Goal: Information Seeking & Learning: Learn about a topic

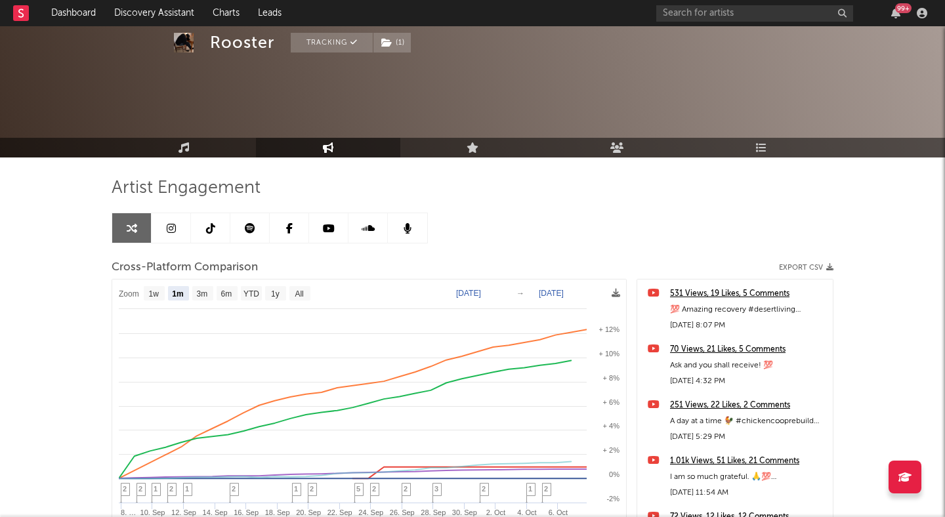
select select "1m"
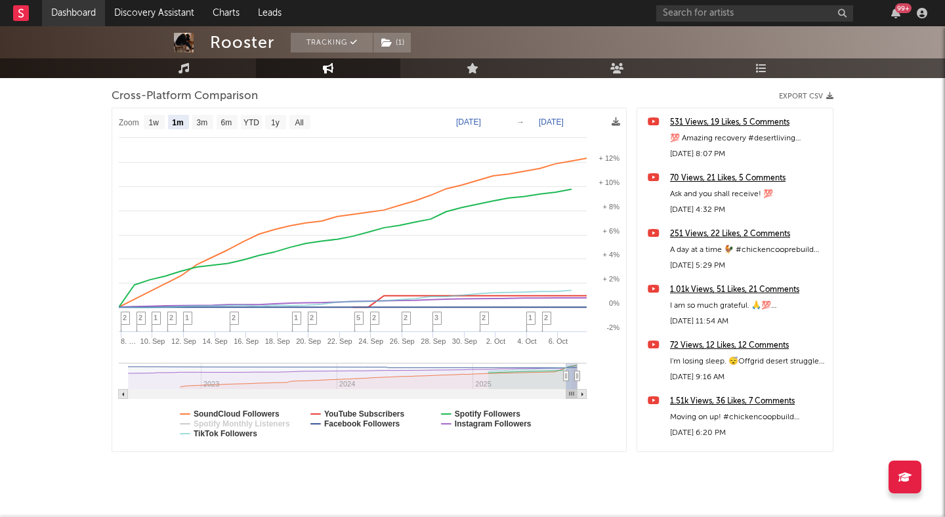
click at [83, 15] on link "Dashboard" at bounding box center [73, 13] width 63 height 26
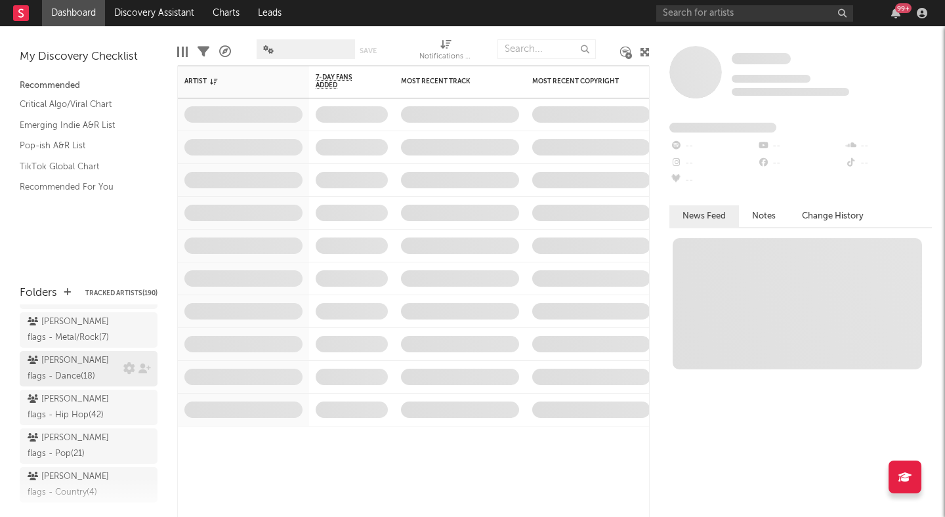
scroll to position [234, 0]
click at [79, 391] on div "peter flags - Hip Hop ( 42 )" at bounding box center [74, 407] width 93 height 32
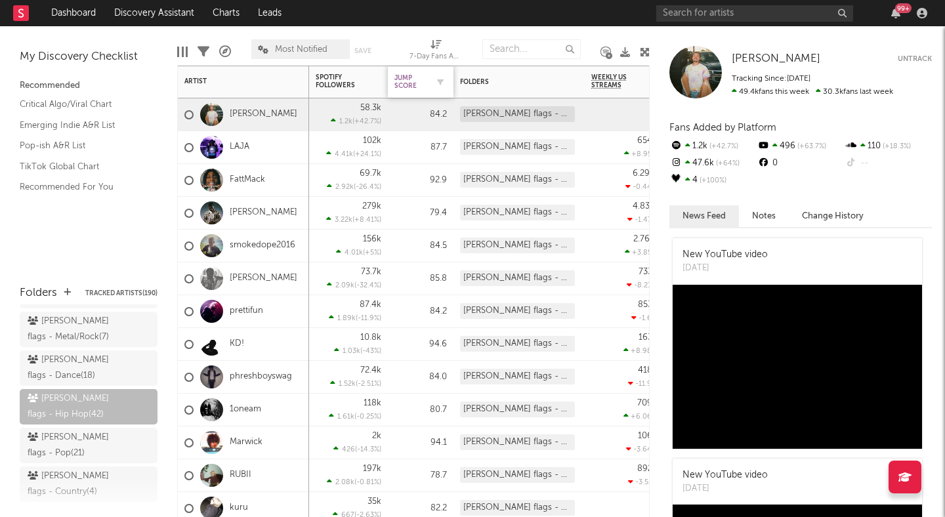
click at [410, 83] on div "Jump Score" at bounding box center [411, 82] width 33 height 16
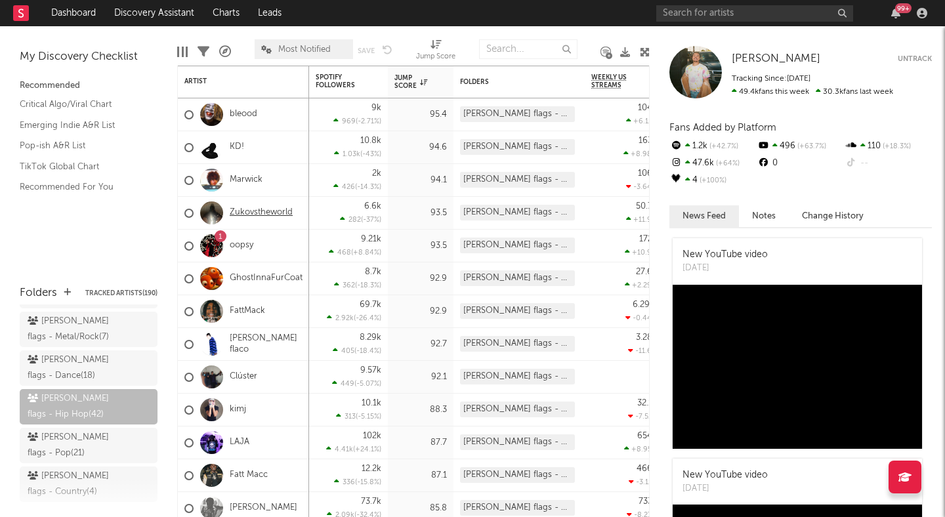
click at [273, 210] on link "Zukovstheworld" at bounding box center [261, 212] width 63 height 11
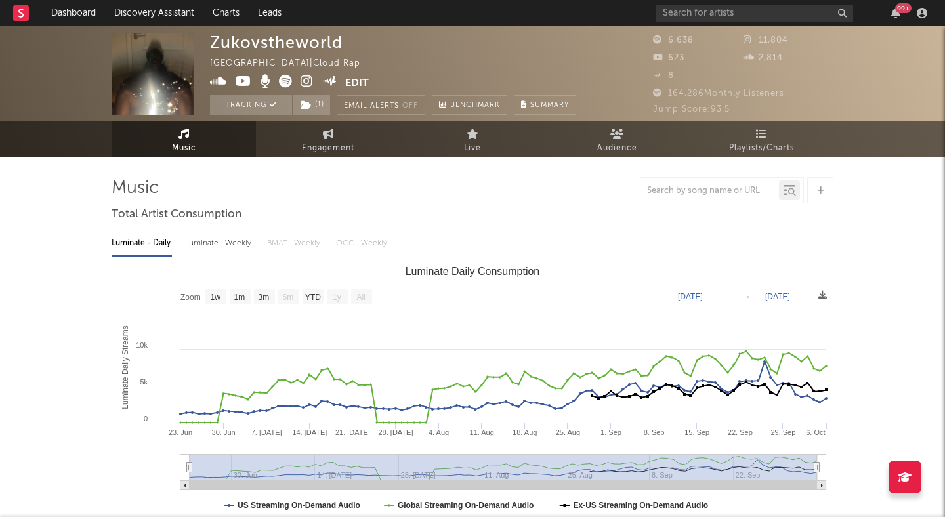
click at [304, 78] on icon at bounding box center [307, 81] width 12 height 13
click at [303, 305] on rect "Luminate Daily Consumption" at bounding box center [472, 392] width 721 height 263
click at [309, 297] on text "YTD" at bounding box center [313, 297] width 16 height 9
select select "YTD"
click at [345, 145] on span "Engagement" at bounding box center [328, 148] width 53 height 16
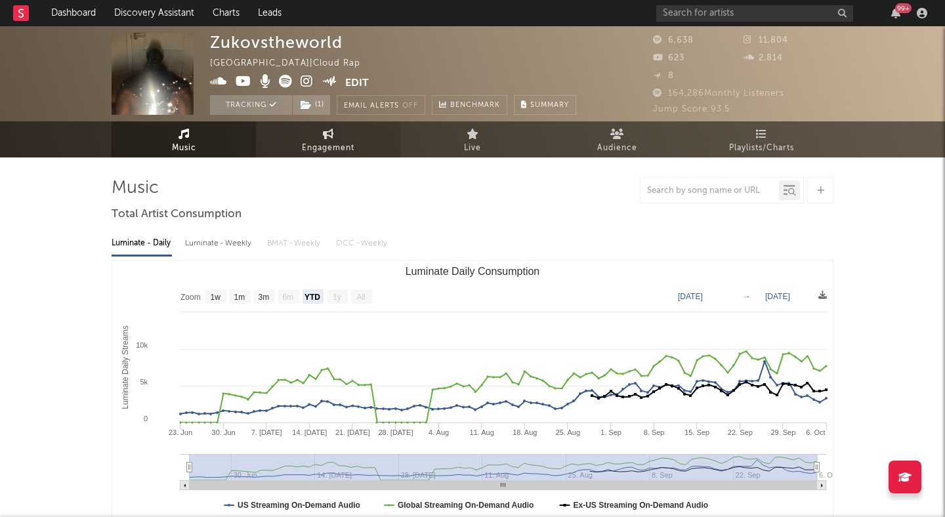
select select "1w"
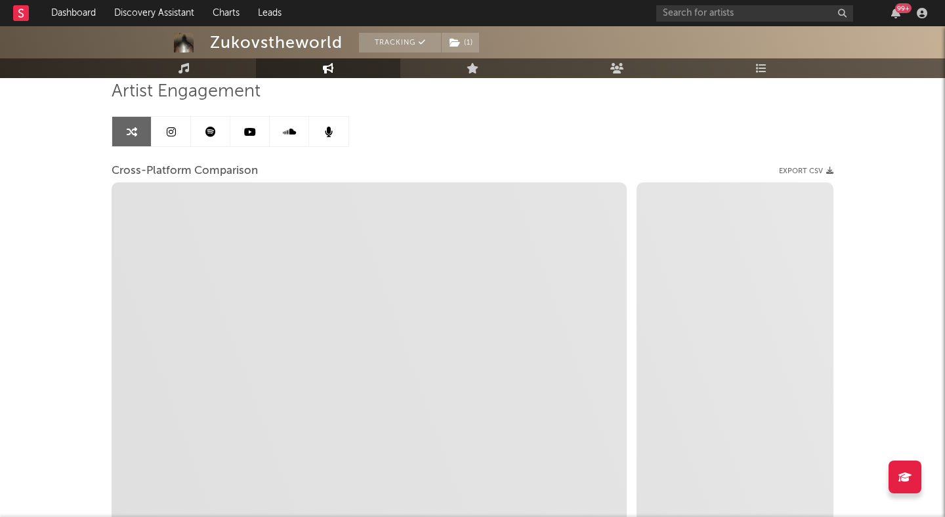
scroll to position [169, 0]
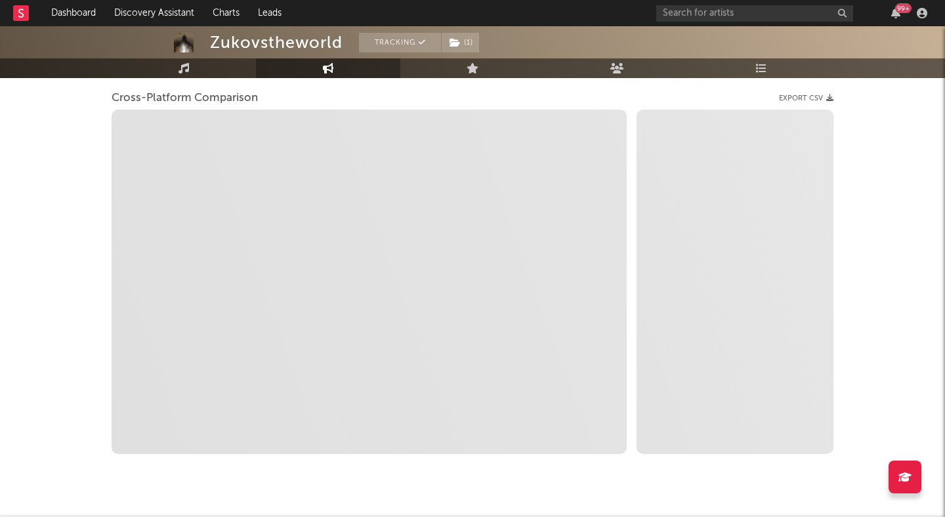
select select "1m"
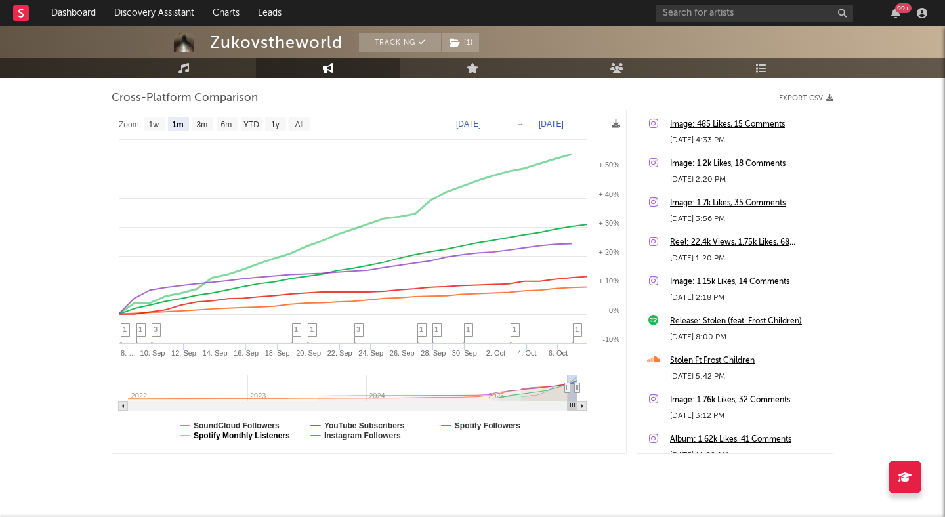
click at [235, 437] on text "Spotify Monthly Listeners" at bounding box center [242, 435] width 96 height 9
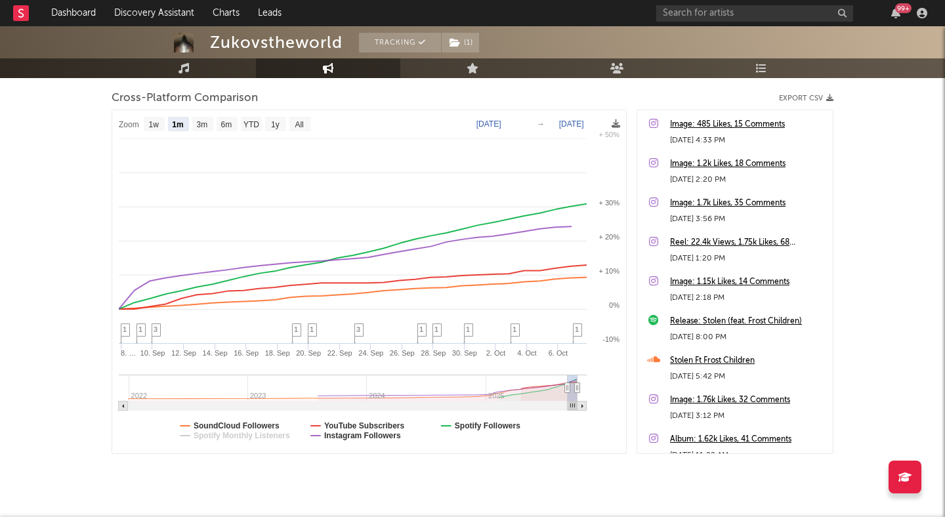
select select "1m"
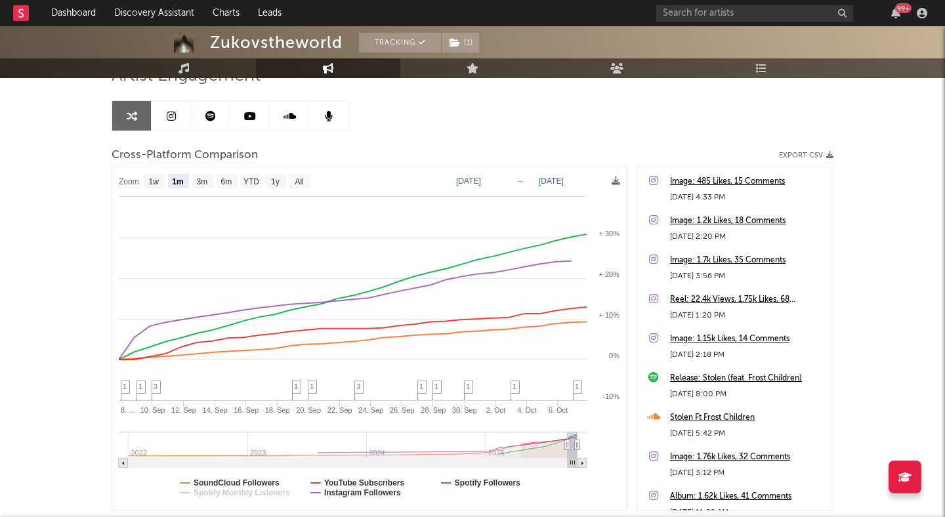
scroll to position [127, 0]
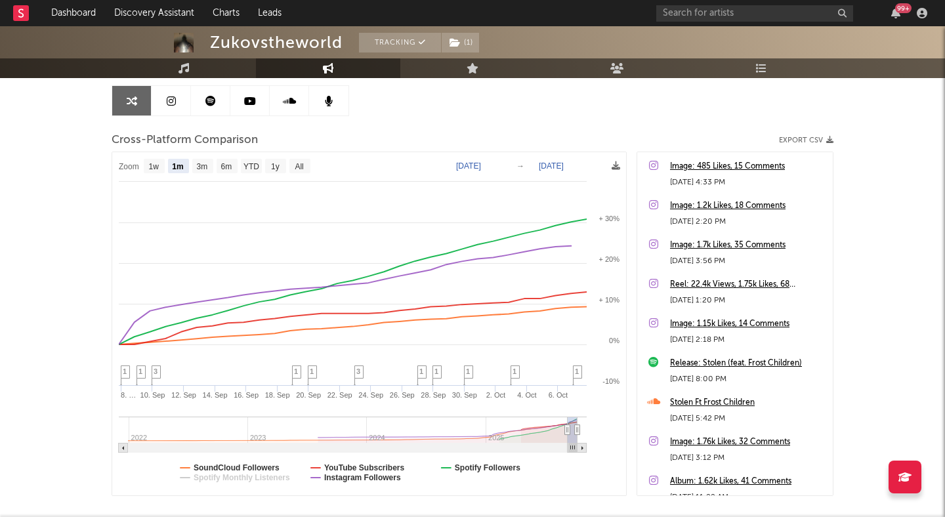
type input "2025-06-03"
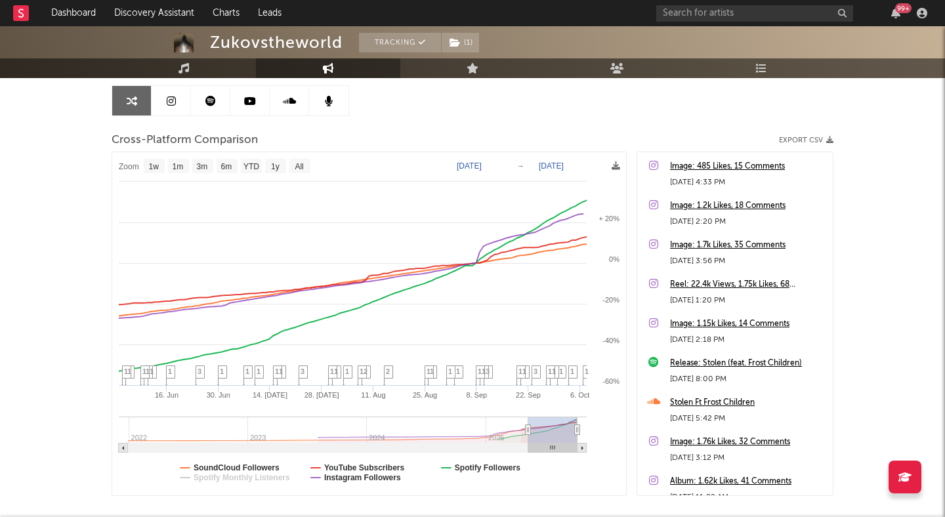
select select "6m"
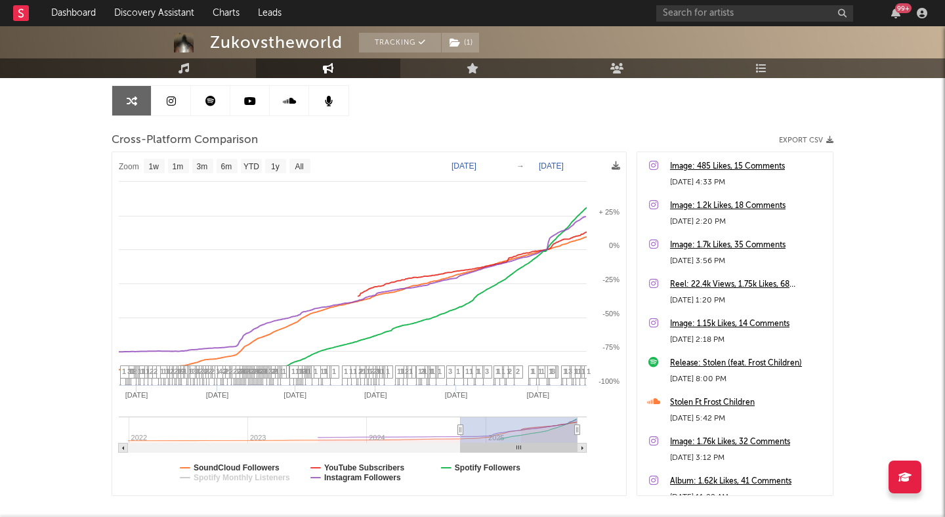
type input "2024-10-14"
select select "1w"
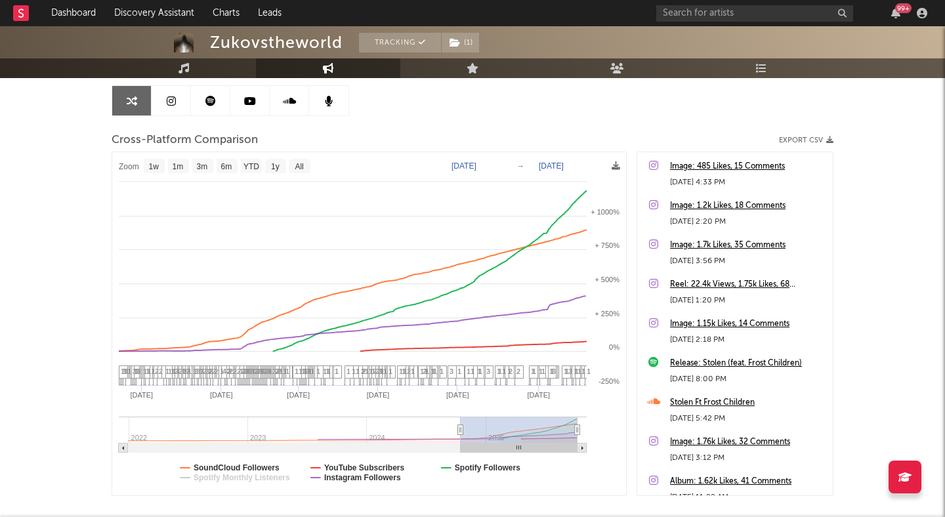
drag, startPoint x: 566, startPoint y: 427, endPoint x: 472, endPoint y: 425, distance: 94.5
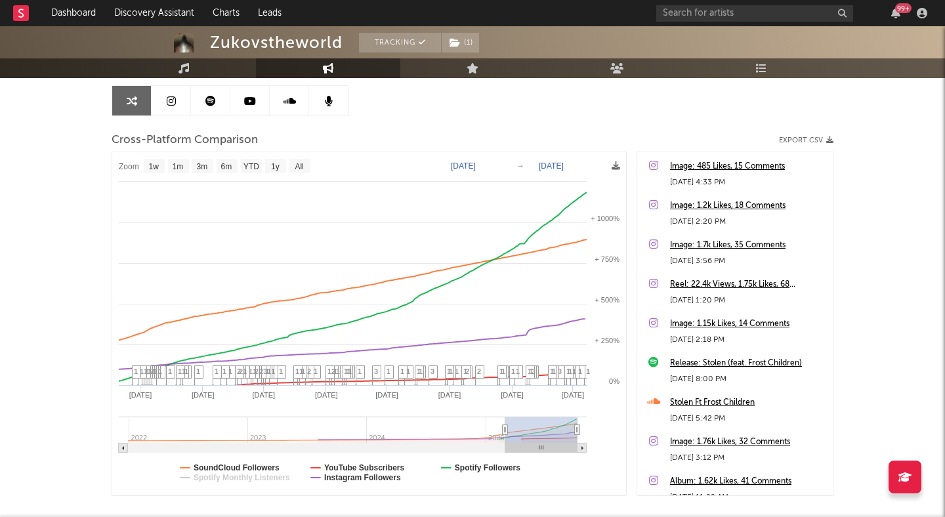
type input "2025-03-30"
select select "6m"
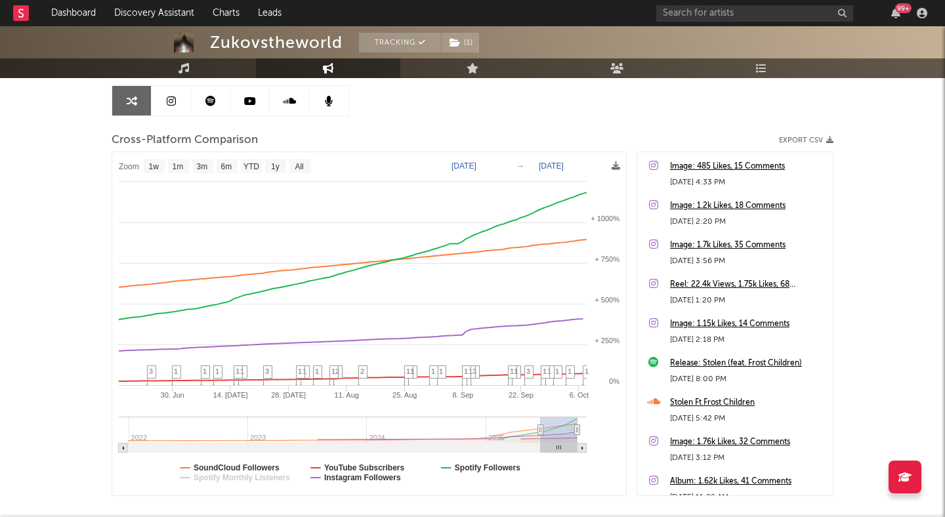
type input "2025-06-17"
drag, startPoint x: 462, startPoint y: 429, endPoint x: 541, endPoint y: 427, distance: 78.8
click at [541, 427] on icon at bounding box center [540, 430] width 5 height 10
select select "1w"
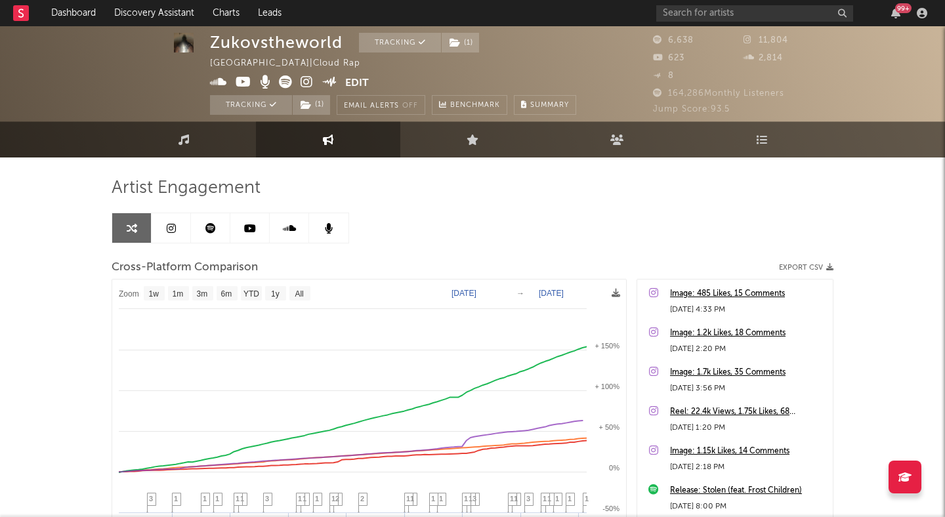
scroll to position [9, 0]
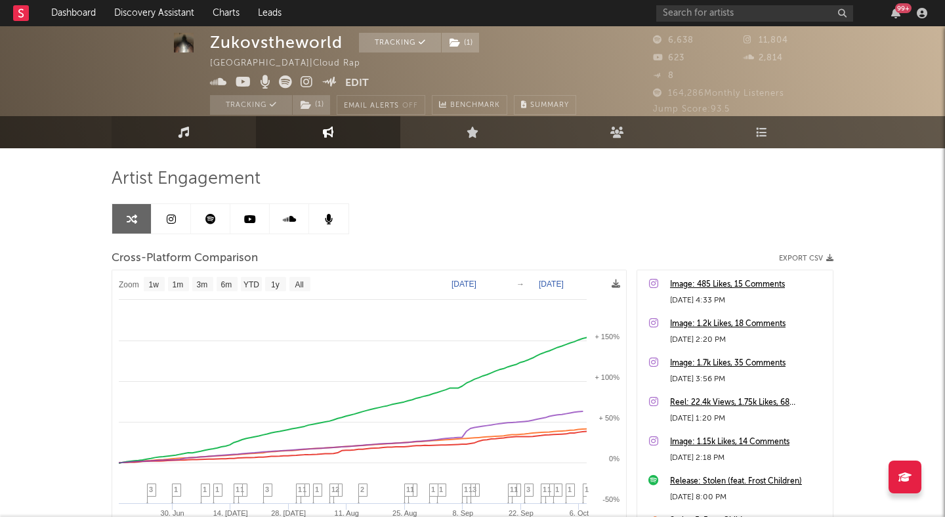
click at [217, 131] on link "Music" at bounding box center [184, 132] width 144 height 32
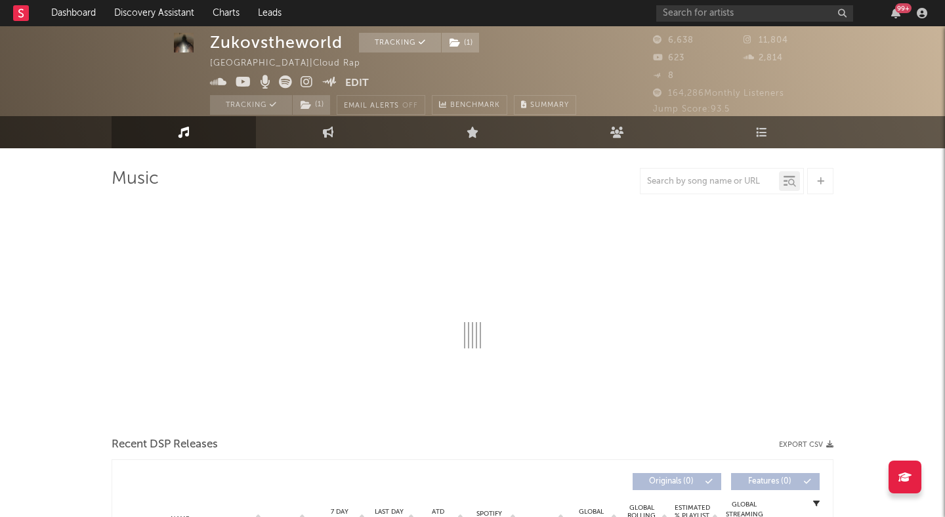
scroll to position [353, 0]
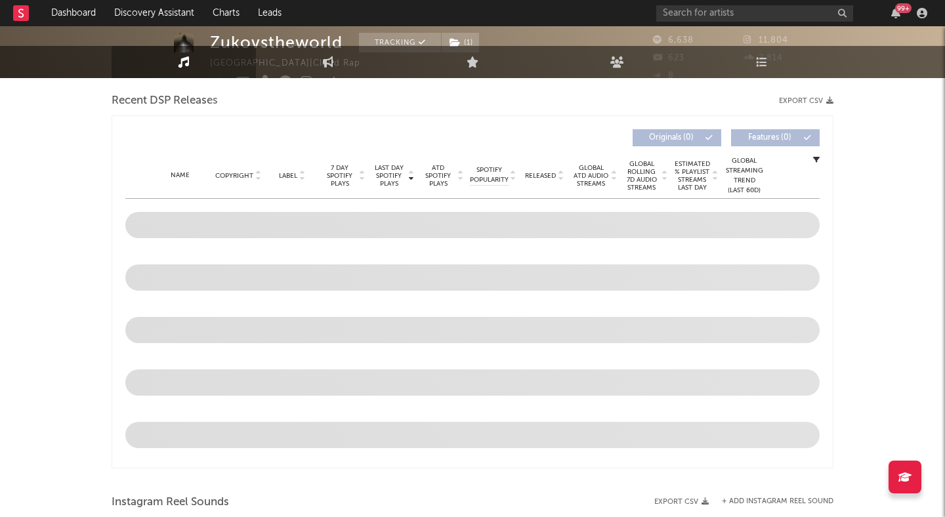
select select "1w"
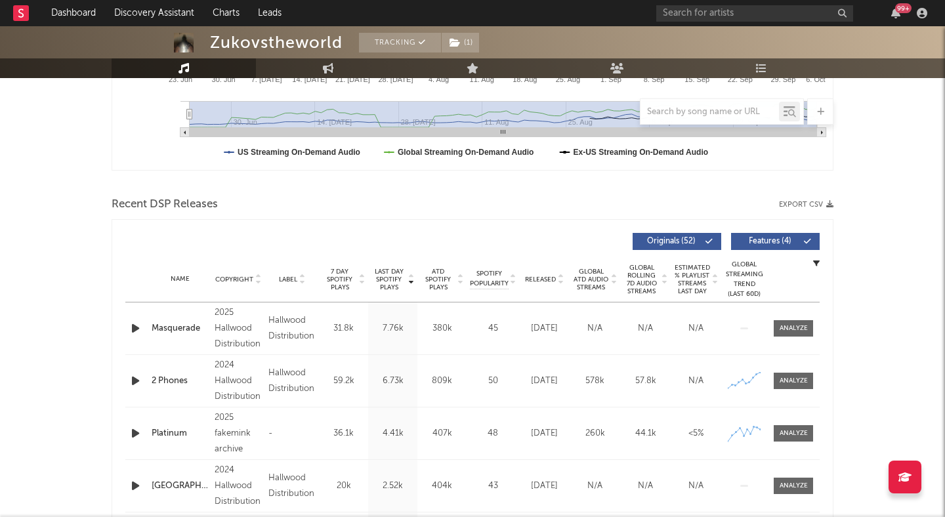
click at [557, 282] on icon at bounding box center [560, 282] width 7 height 5
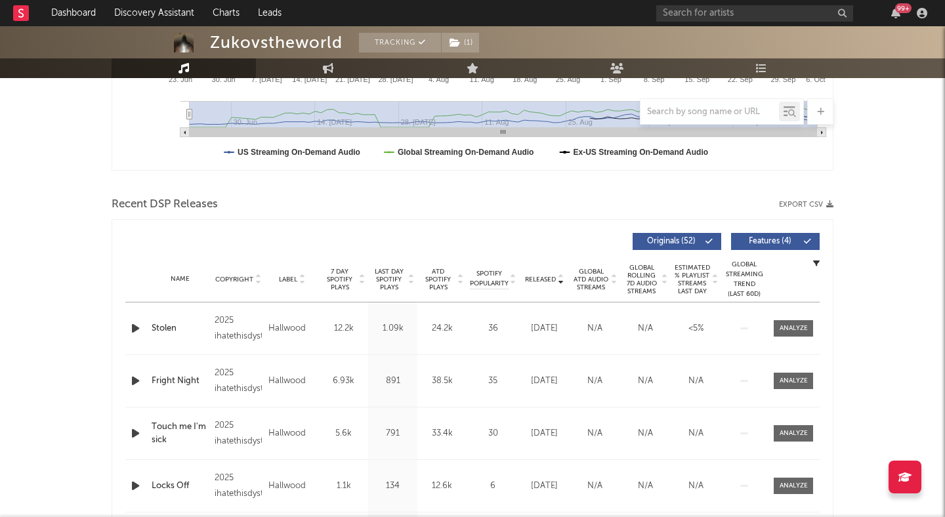
click at [793, 244] on span "Features ( 4 )" at bounding box center [770, 242] width 60 height 8
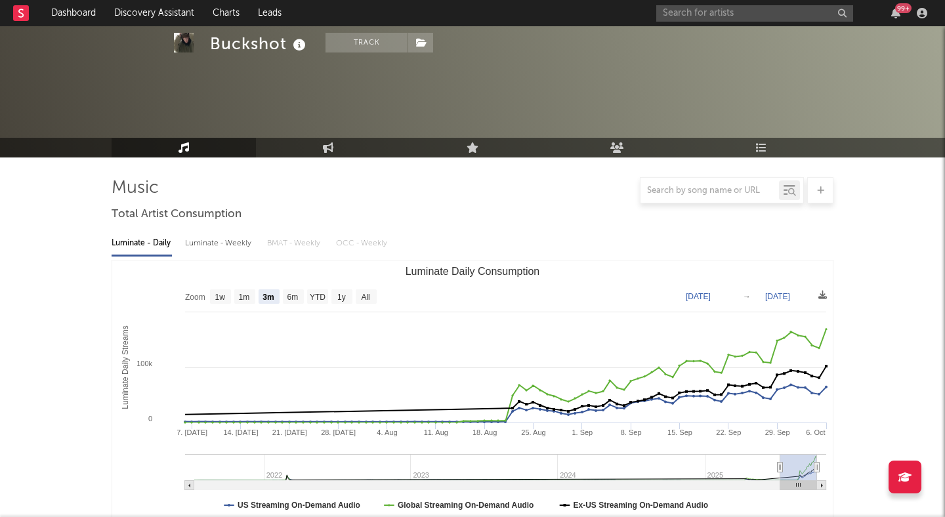
select select "3m"
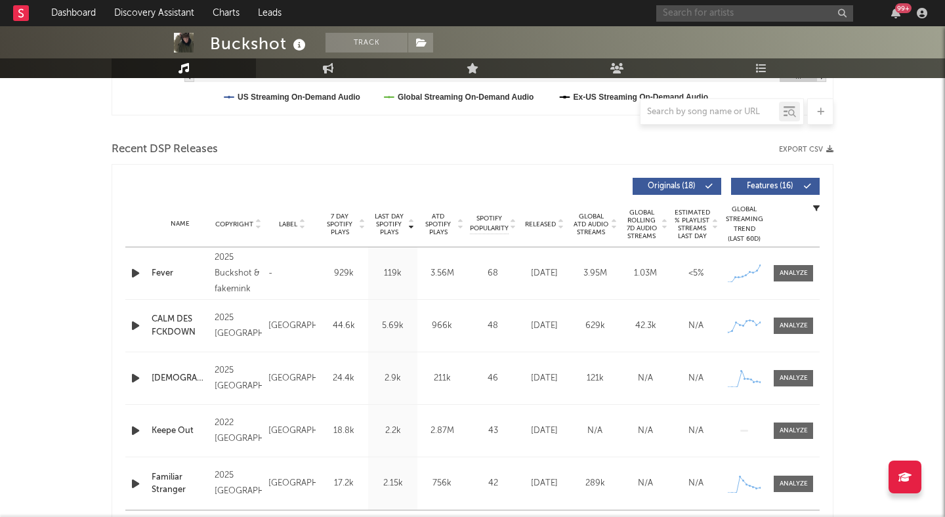
click at [708, 14] on input "text" at bounding box center [754, 13] width 197 height 16
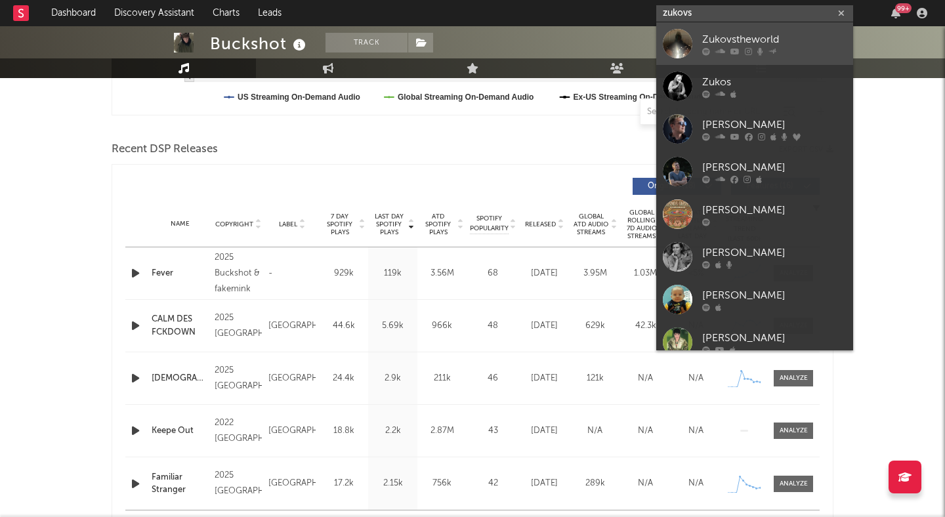
type input "zukovs"
click at [733, 25] on link "Zukovstheworld" at bounding box center [754, 43] width 197 height 43
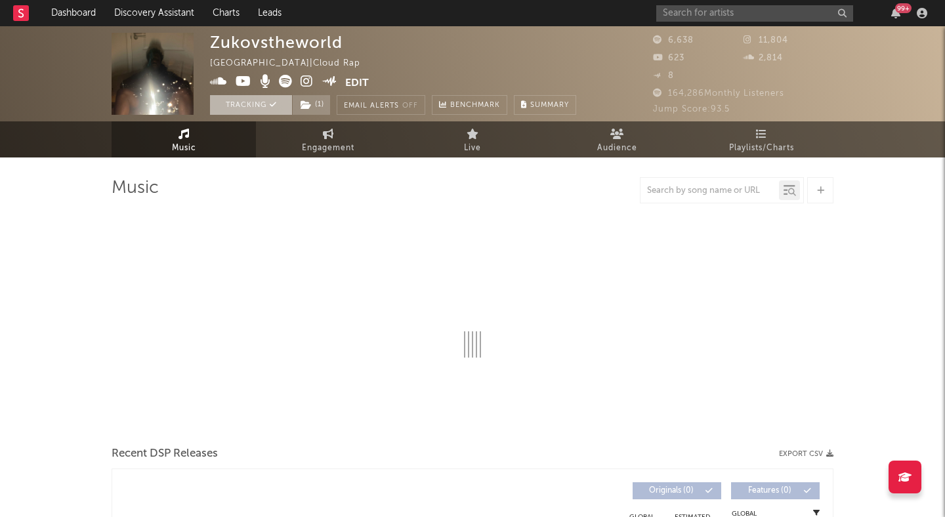
select select "1w"
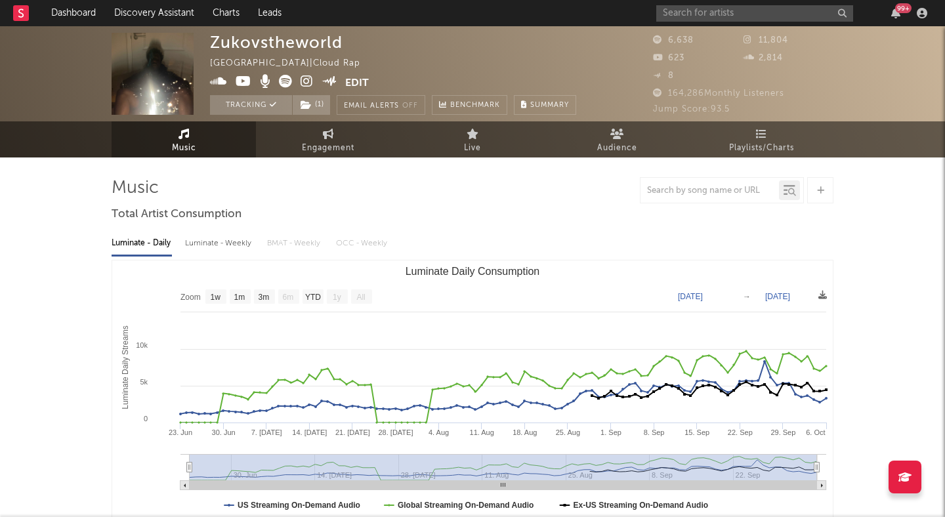
click at [244, 82] on icon at bounding box center [244, 81] width 16 height 13
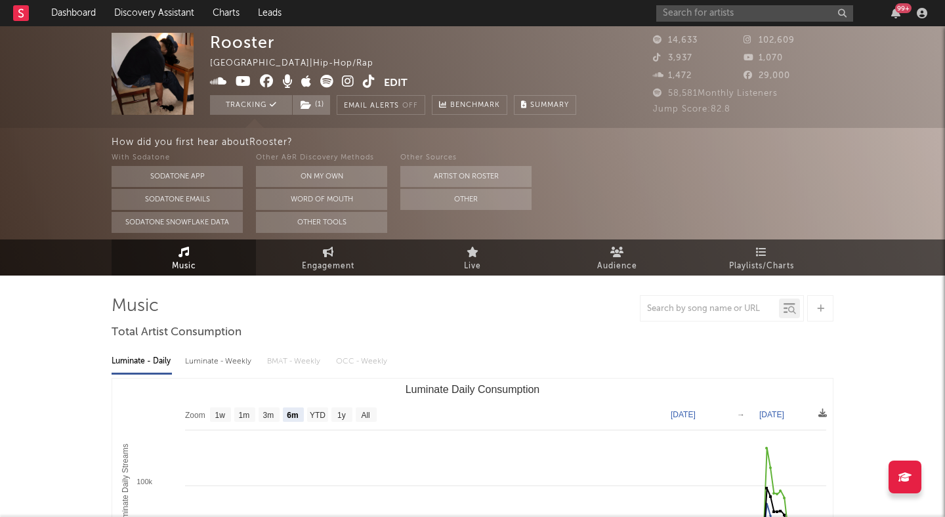
select select "6m"
click at [185, 16] on link "Discovery Assistant" at bounding box center [154, 13] width 98 height 26
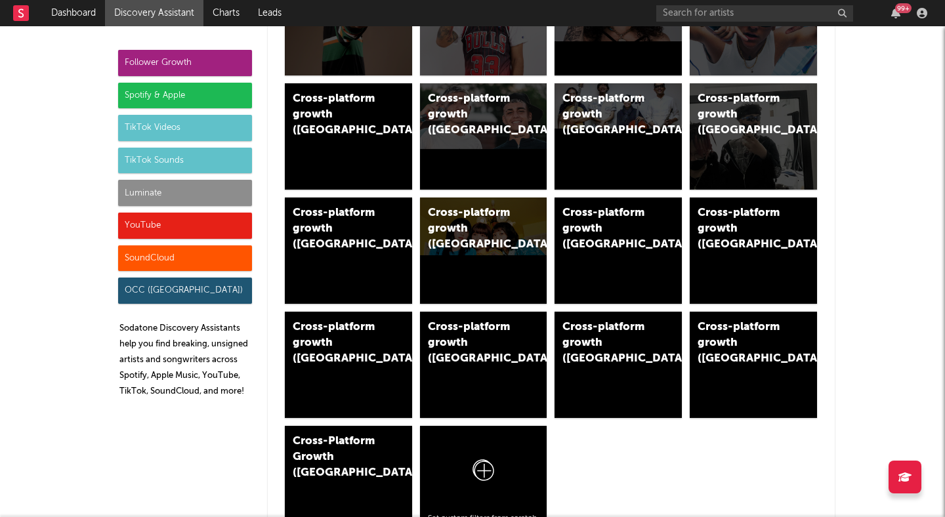
scroll to position [734, 0]
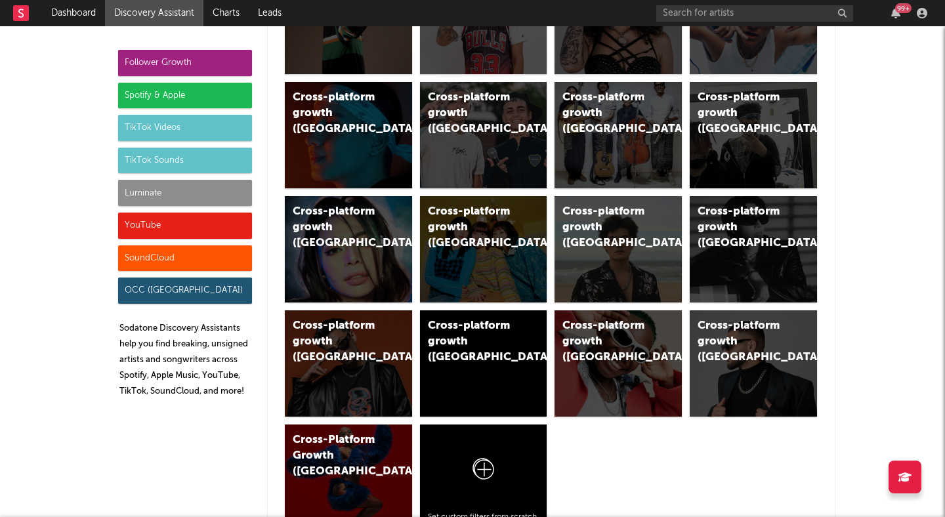
click at [185, 91] on div "Spotify & Apple" at bounding box center [185, 96] width 134 height 26
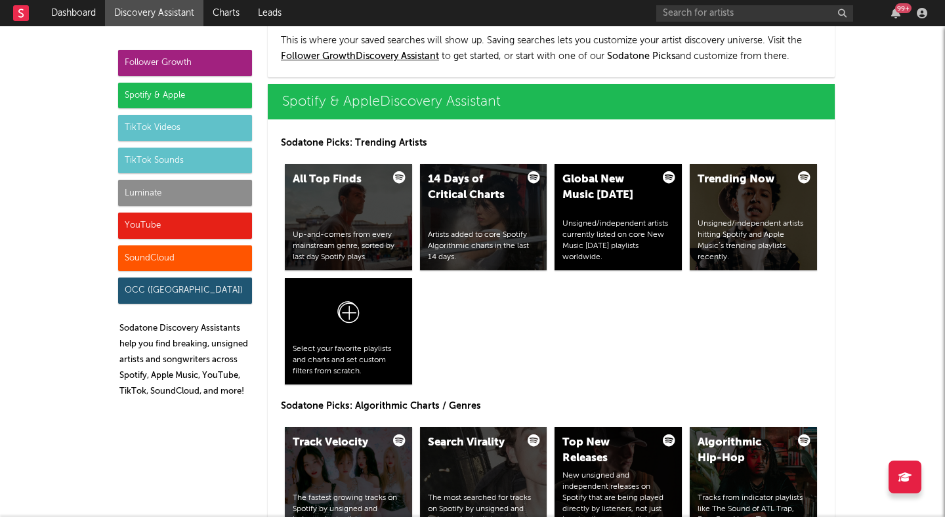
scroll to position [1312, 0]
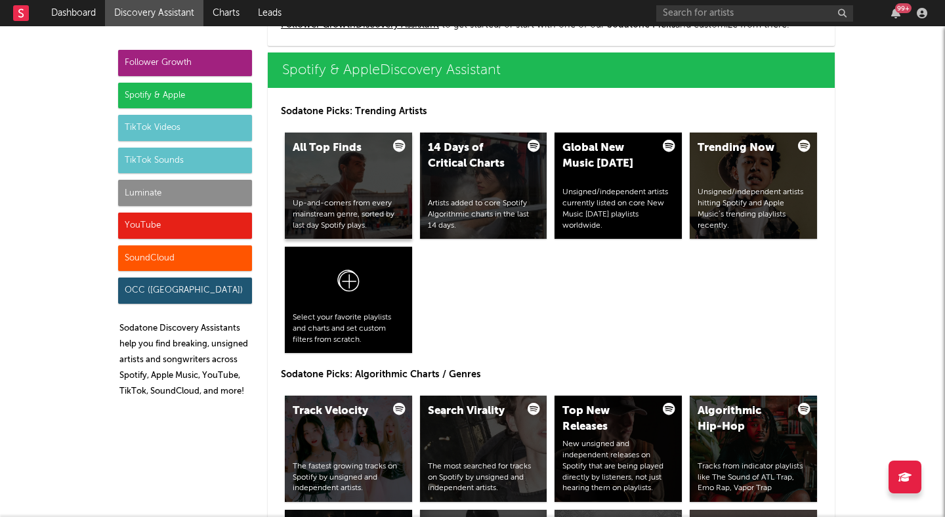
click at [352, 171] on div "All Top Finds Up-and-comers from every mainstream genre, sorted by last day Spo…" at bounding box center [348, 186] width 127 height 106
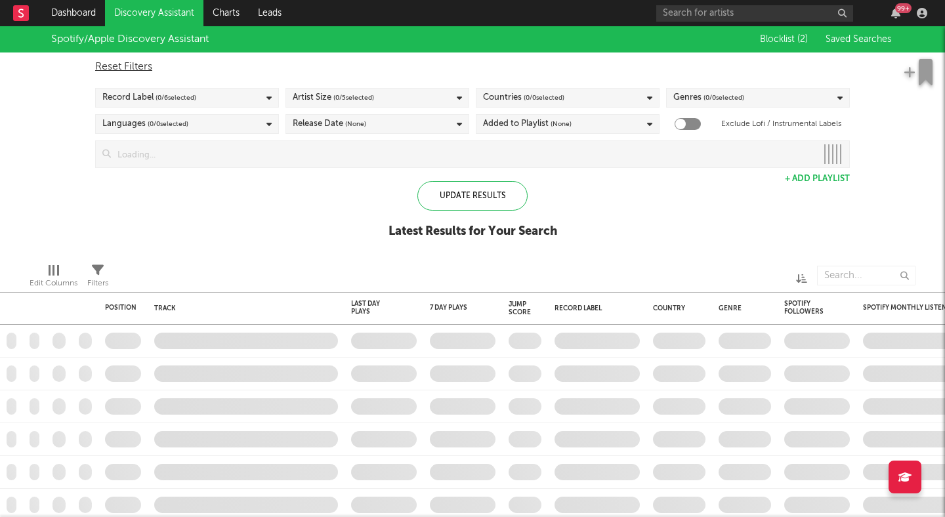
click at [512, 152] on input at bounding box center [464, 154] width 706 height 26
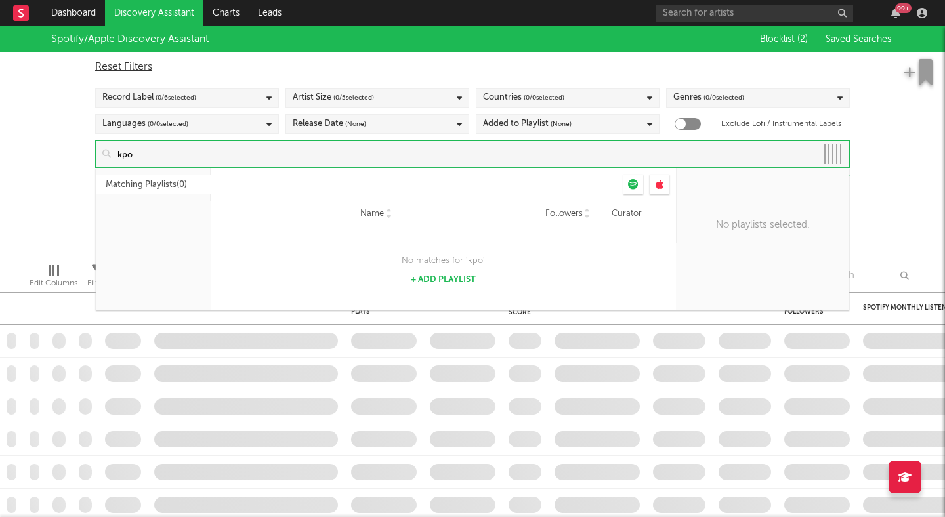
type input "kpop"
checkbox input "true"
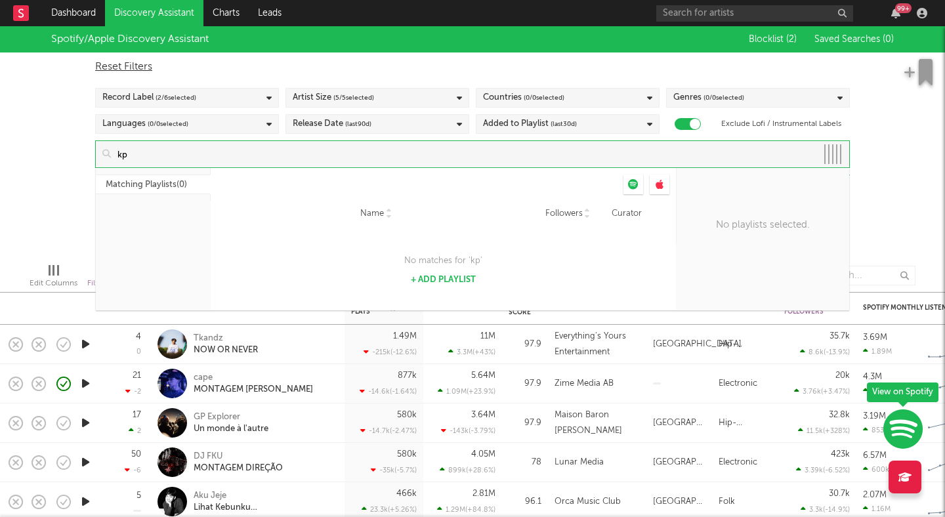
type input "k"
type input "kpop"
click at [50, 117] on div "Spotify/Apple Discovery Assistant Blocklist ( 2 ) Saved Searches ( 0 ) Reset Fi…" at bounding box center [472, 139] width 945 height 226
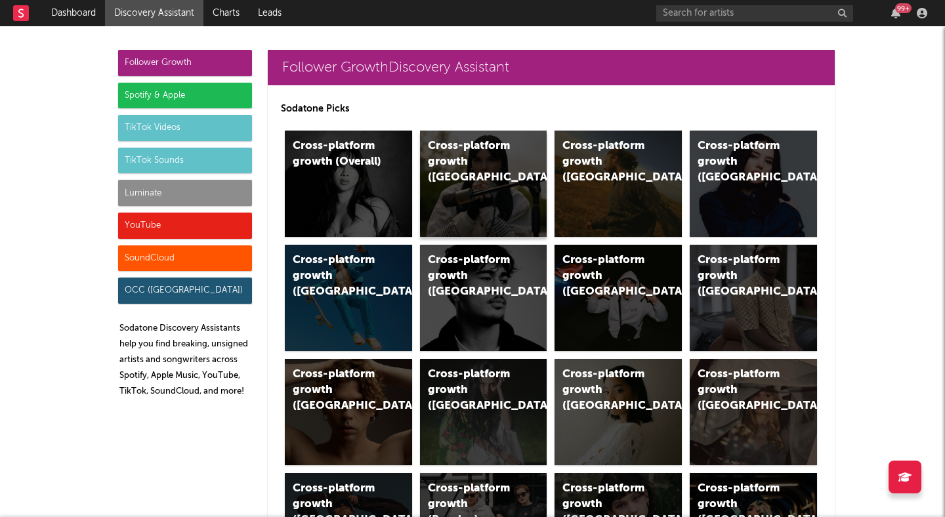
click at [474, 182] on div "Cross-platform growth (UK)" at bounding box center [483, 184] width 127 height 106
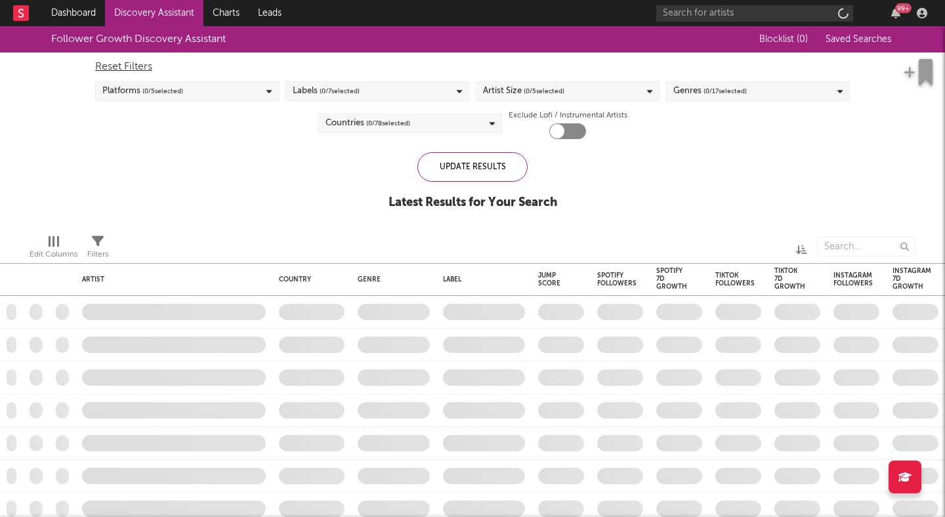
checkbox input "true"
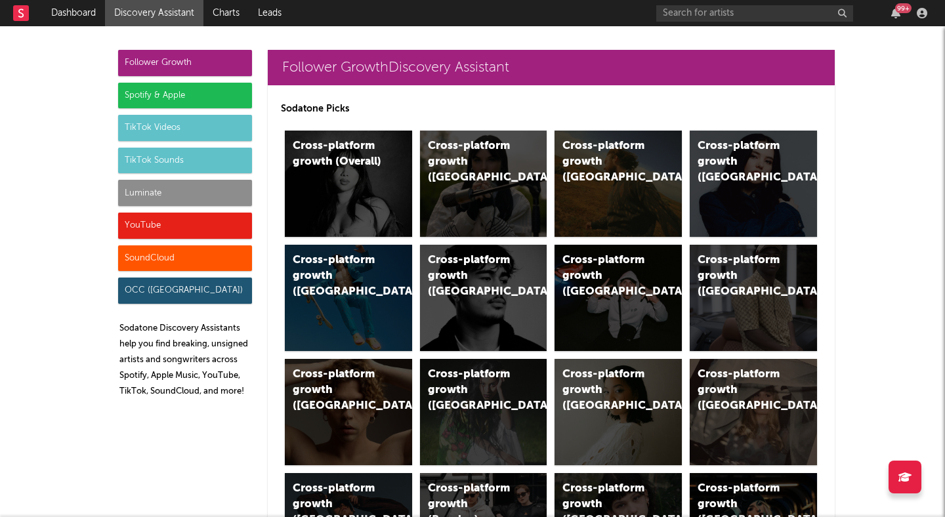
click at [181, 98] on div "Spotify & Apple" at bounding box center [185, 96] width 134 height 26
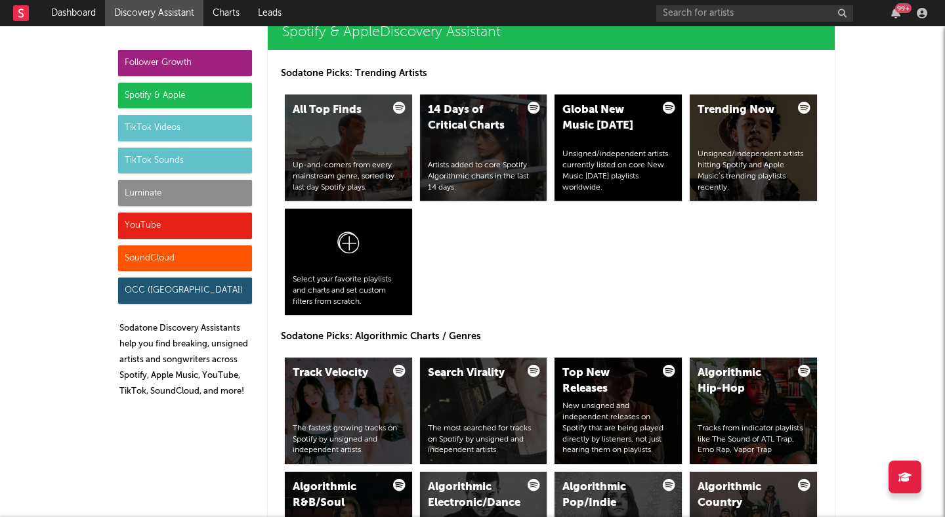
scroll to position [1360, 0]
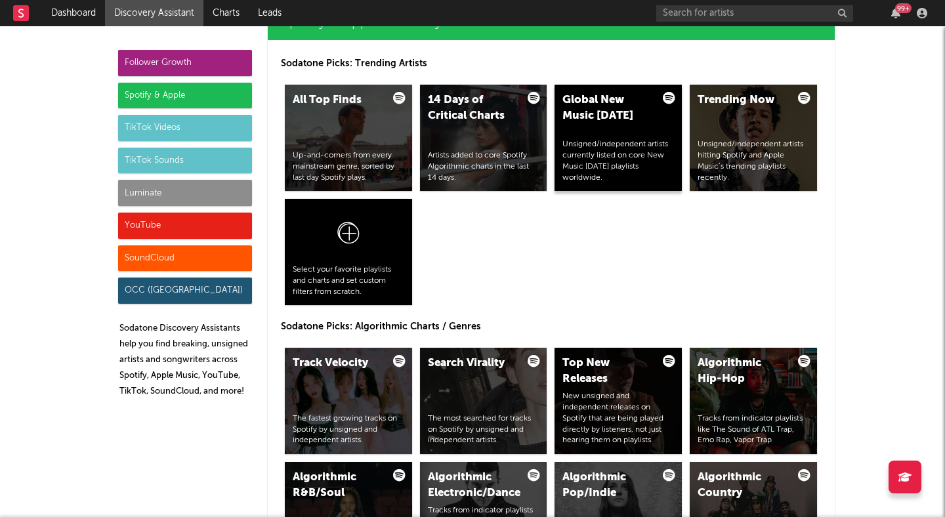
click at [595, 135] on div "Global New Music Friday Unsigned/independent artists currently listed on core N…" at bounding box center [618, 138] width 127 height 106
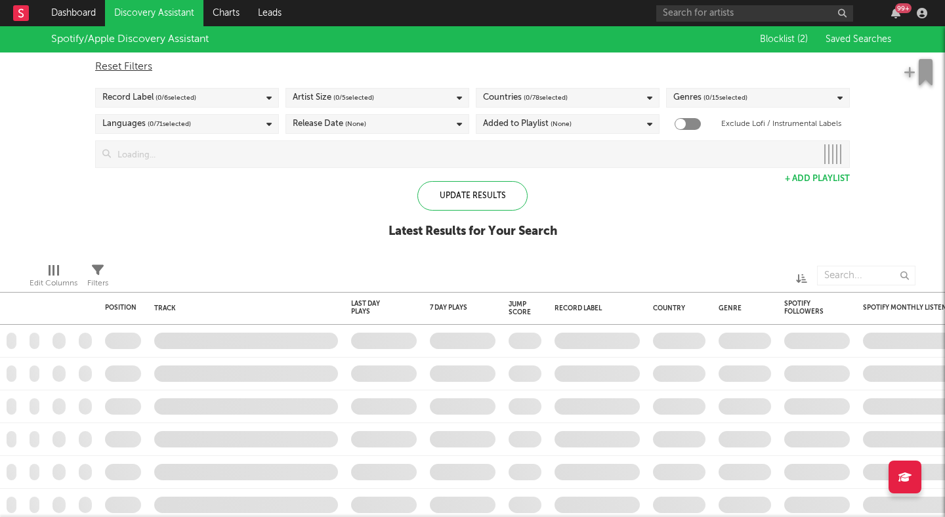
checkbox input "true"
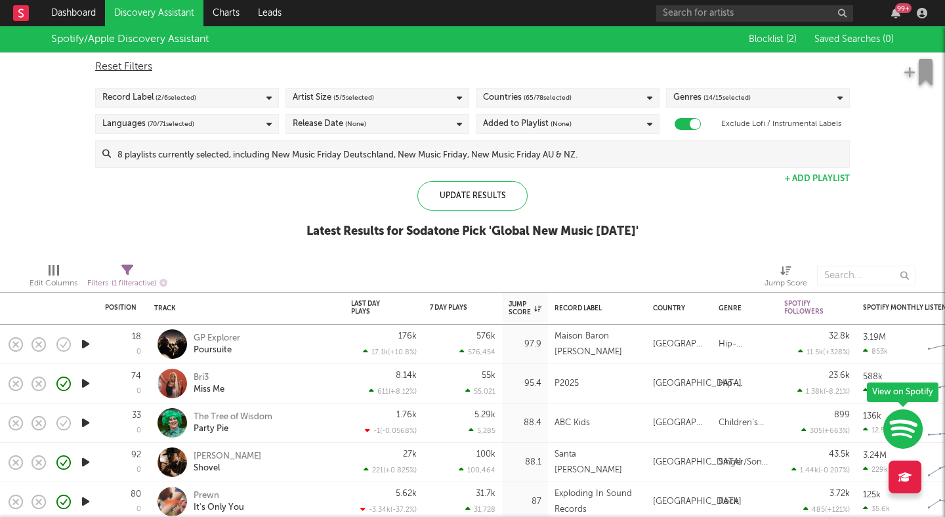
click at [552, 158] on input at bounding box center [480, 154] width 738 height 26
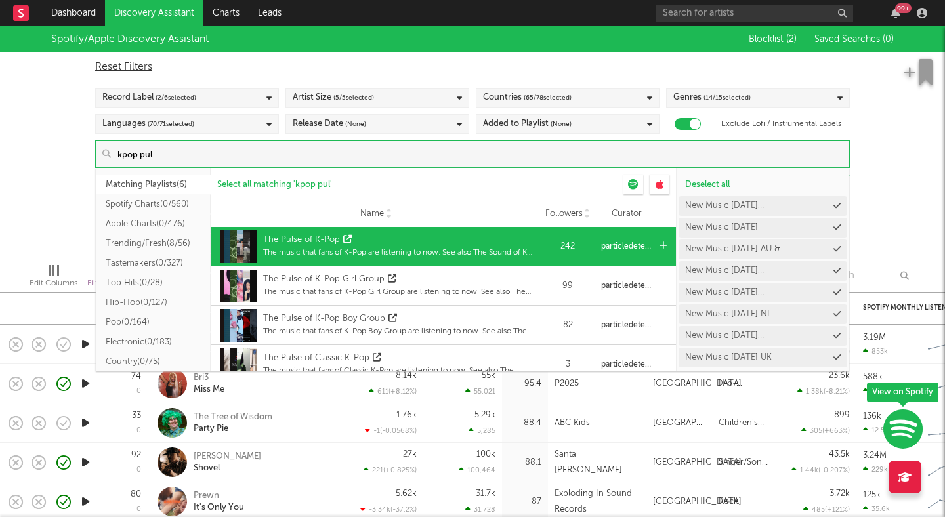
type input "kpop pul"
click at [471, 241] on div "The Pulse of K-Pop" at bounding box center [399, 240] width 272 height 13
click at [272, 236] on div "The Pulse of K-Pop" at bounding box center [301, 240] width 77 height 13
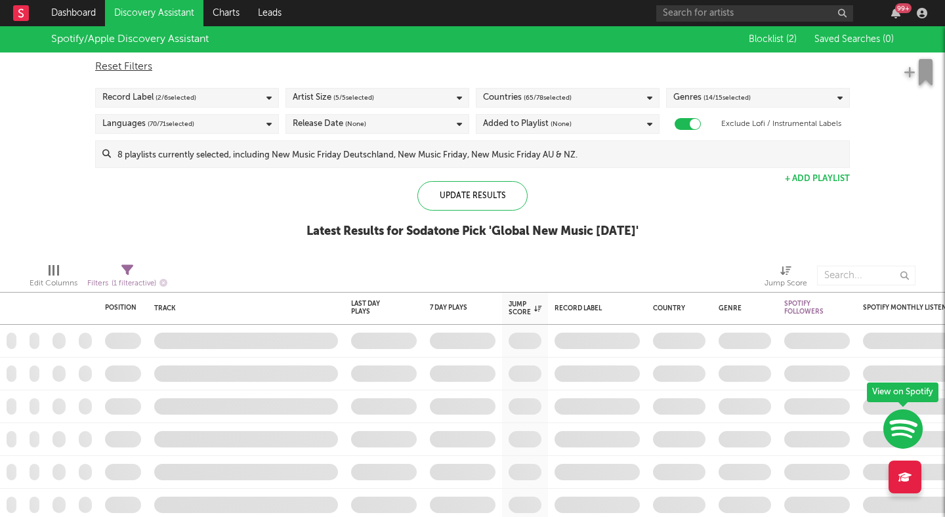
click at [26, 195] on div "Spotify/Apple Discovery Assistant Blocklist ( 2 ) Saved Searches ( 0 ) Reset Fi…" at bounding box center [472, 139] width 945 height 226
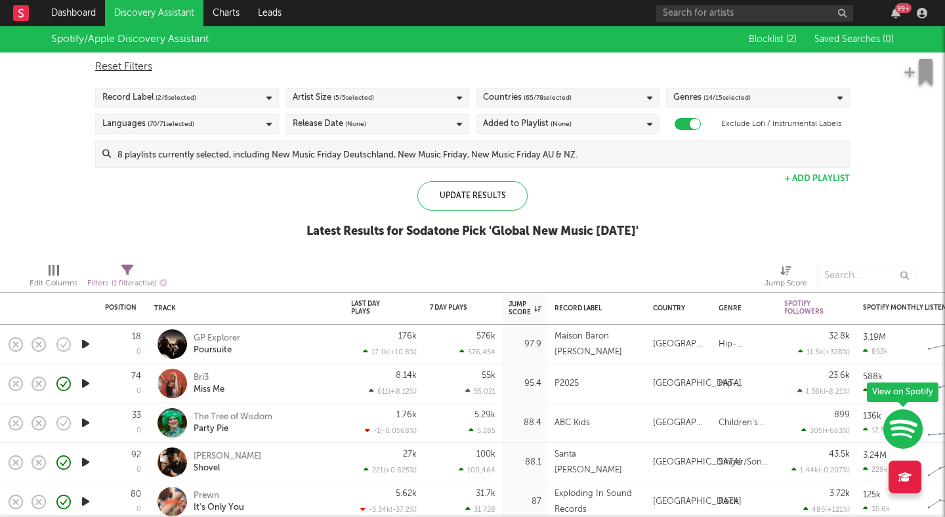
click at [294, 152] on input at bounding box center [480, 154] width 738 height 26
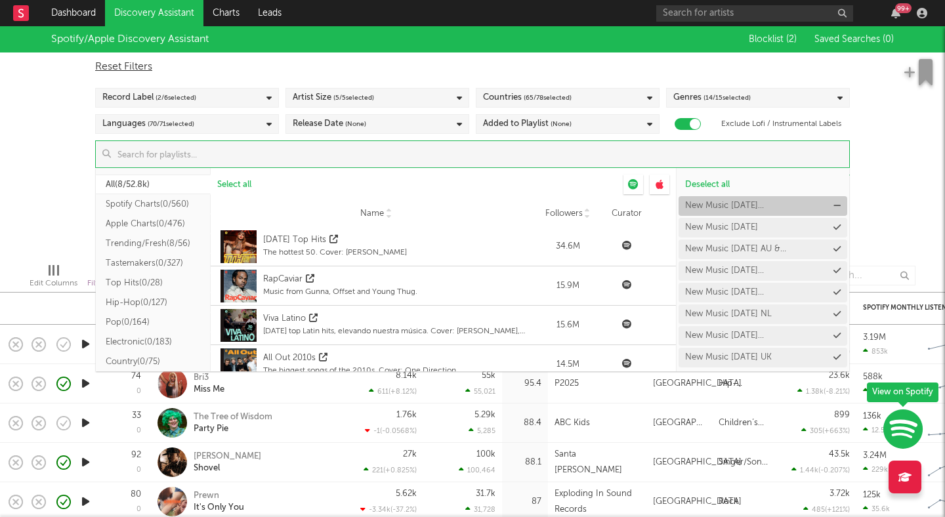
click at [839, 206] on icon at bounding box center [837, 206] width 7 height 9
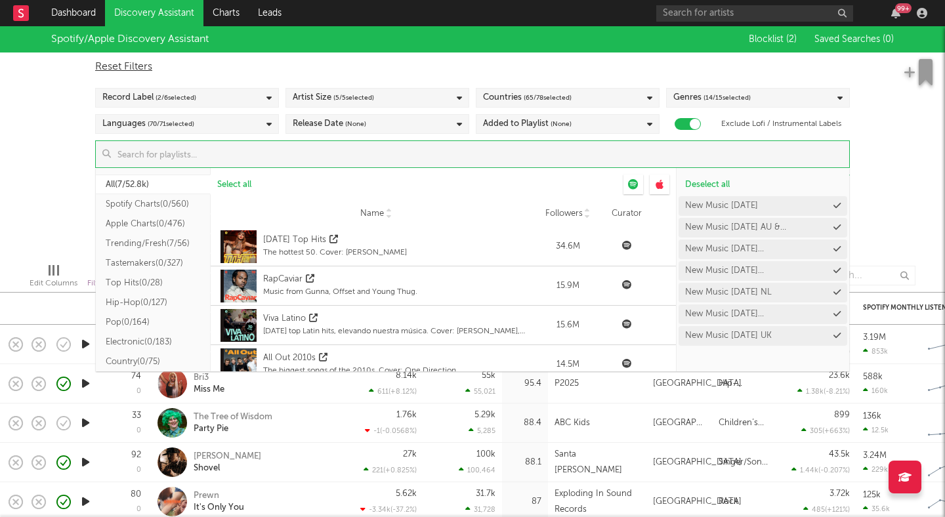
click at [0, 0] on icon at bounding box center [0, 0] width 0 height 0
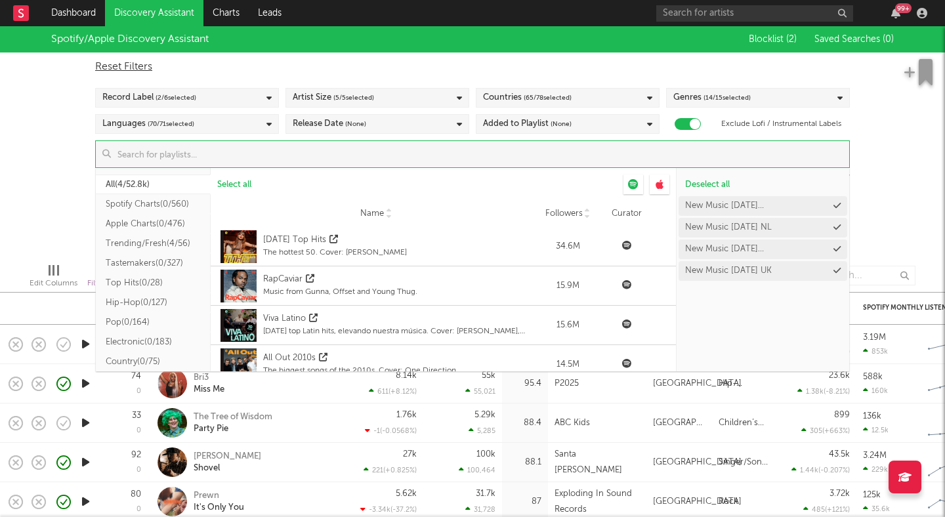
click at [0, 0] on icon at bounding box center [0, 0] width 0 height 0
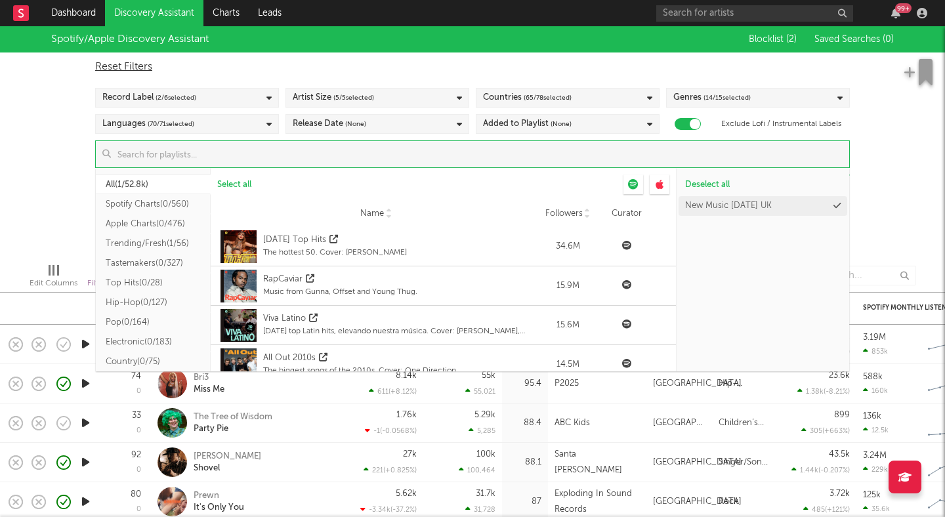
click at [0, 0] on icon at bounding box center [0, 0] width 0 height 0
click at [520, 150] on input at bounding box center [480, 154] width 738 height 26
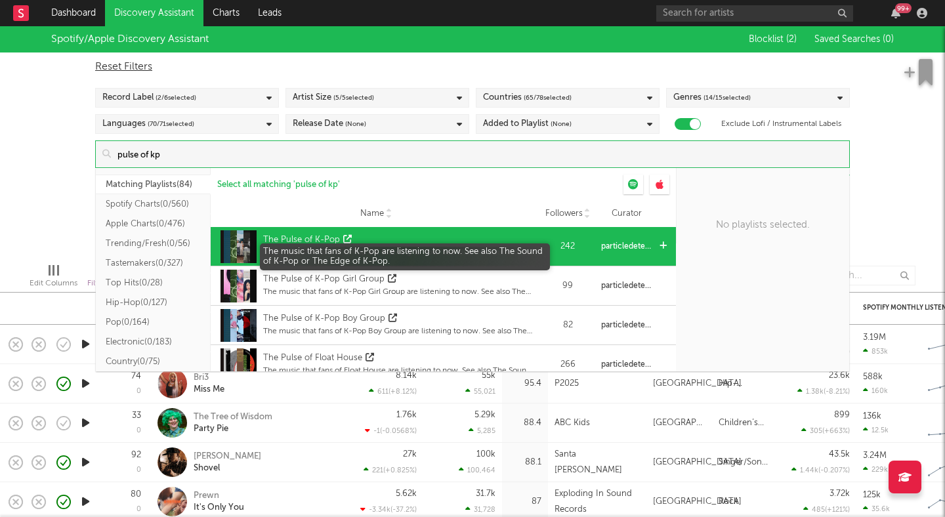
type input "pulse of kp"
click at [513, 250] on div "The music that fans of K-Pop are listening to now. See also The Sound of K-Pop …" at bounding box center [399, 253] width 272 height 12
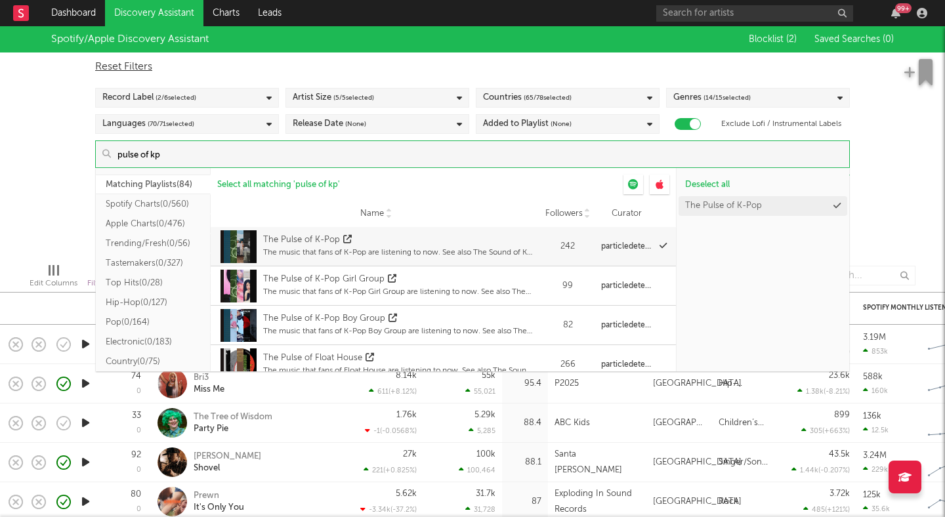
click at [887, 206] on div "Spotify/Apple Discovery Assistant Blocklist ( 2 ) Saved Searches ( 0 ) Reset Fi…" at bounding box center [472, 139] width 945 height 226
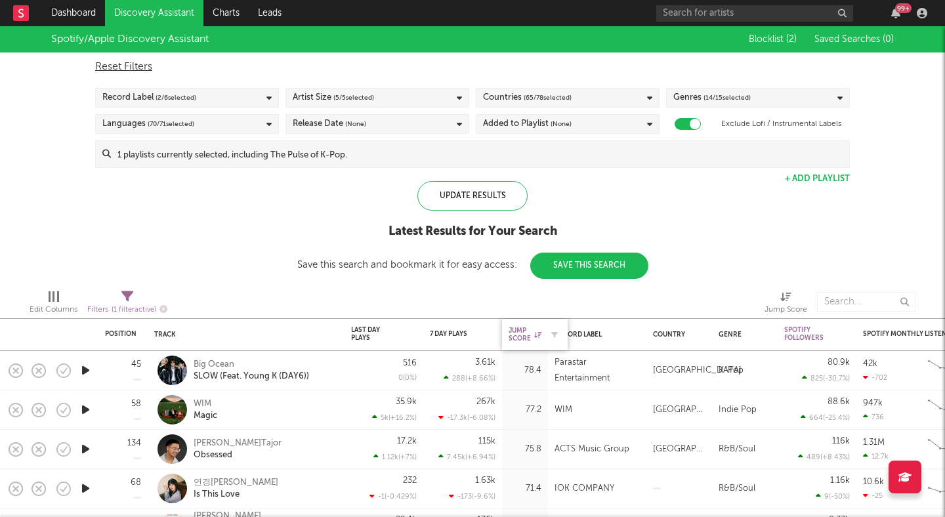
click at [518, 338] on div "Jump Score" at bounding box center [525, 335] width 33 height 16
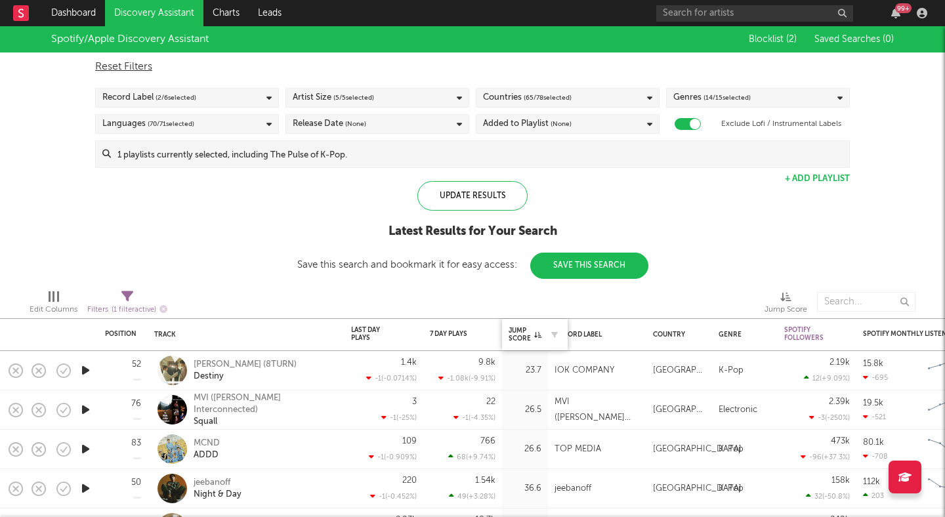
click at [519, 323] on div "Jump Score" at bounding box center [535, 335] width 53 height 28
click at [523, 342] on div "Jump Score" at bounding box center [525, 335] width 33 height 16
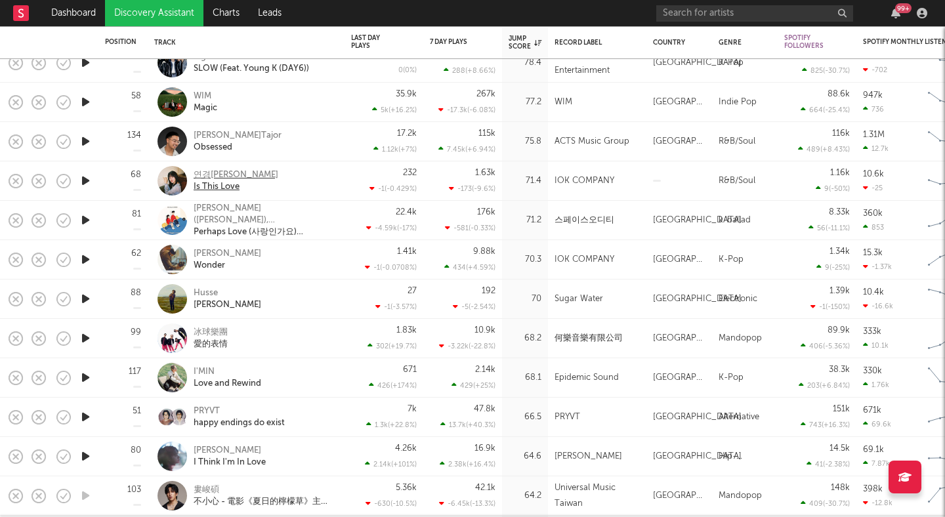
click at [202, 173] on div "연경이" at bounding box center [236, 175] width 85 height 12
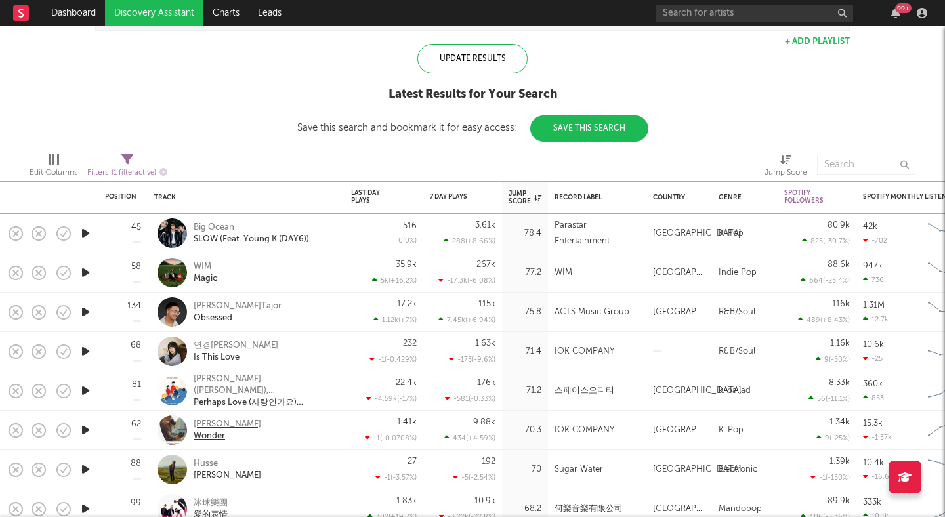
click at [230, 425] on div "Yechan Jeon" at bounding box center [228, 425] width 68 height 12
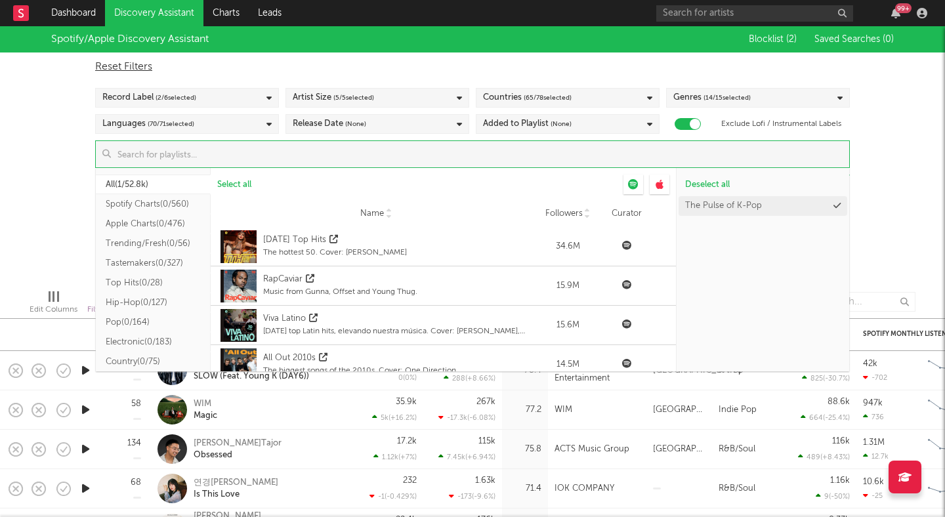
click at [526, 144] on input at bounding box center [480, 154] width 738 height 26
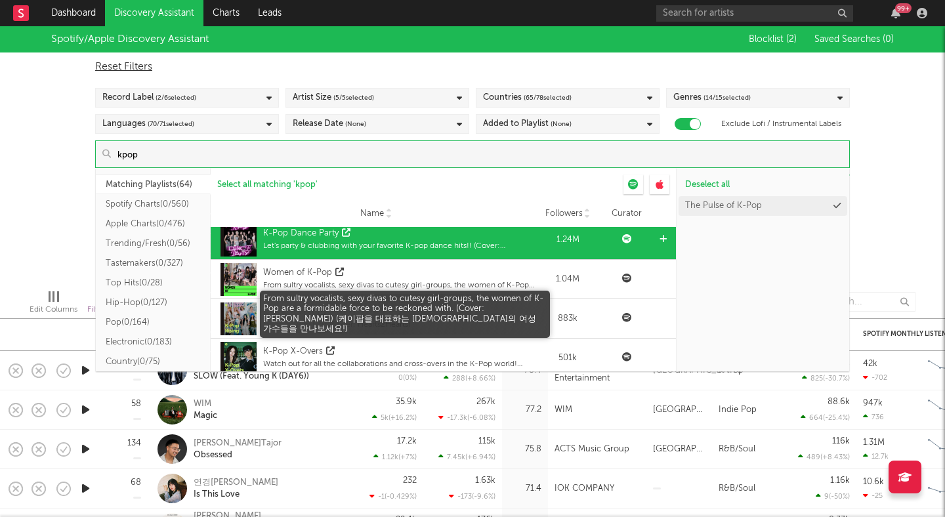
scroll to position [47, 0]
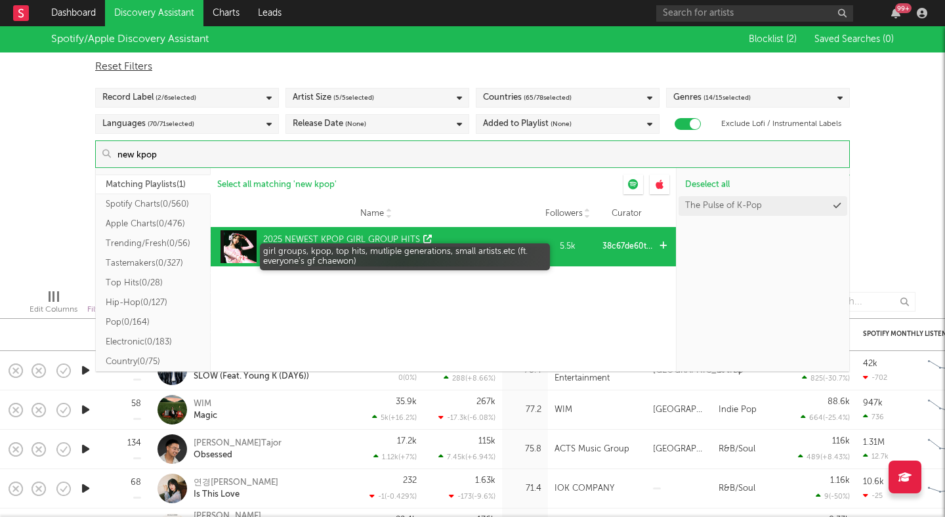
click at [399, 248] on div "girl groups, kpop, top hits, mutliple generations, small artists.etc (ft. every…" at bounding box center [399, 253] width 272 height 12
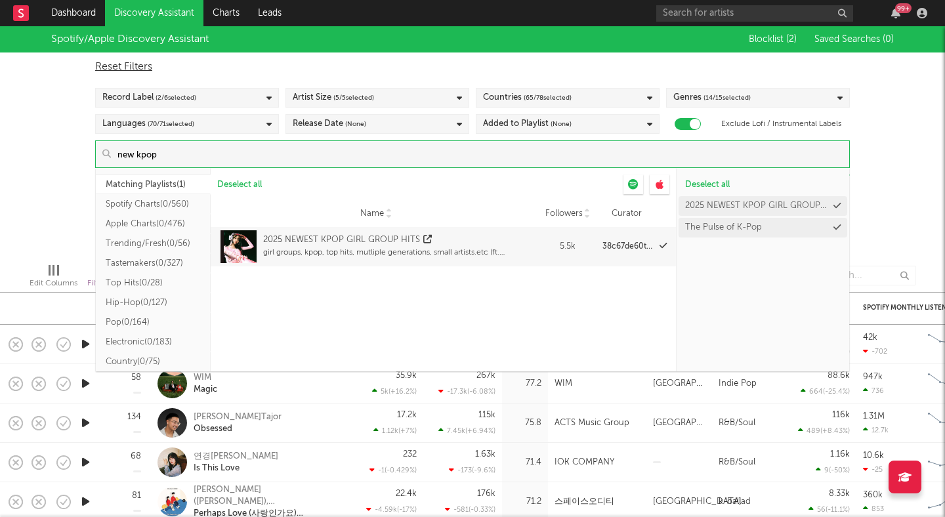
drag, startPoint x: 372, startPoint y: 156, endPoint x: 75, endPoint y: 159, distance: 296.1
click at [75, 159] on div "Spotify/Apple Discovery Assistant Blocklist ( 2 ) Saved Searches ( 0 ) Reset Fi…" at bounding box center [472, 139] width 945 height 226
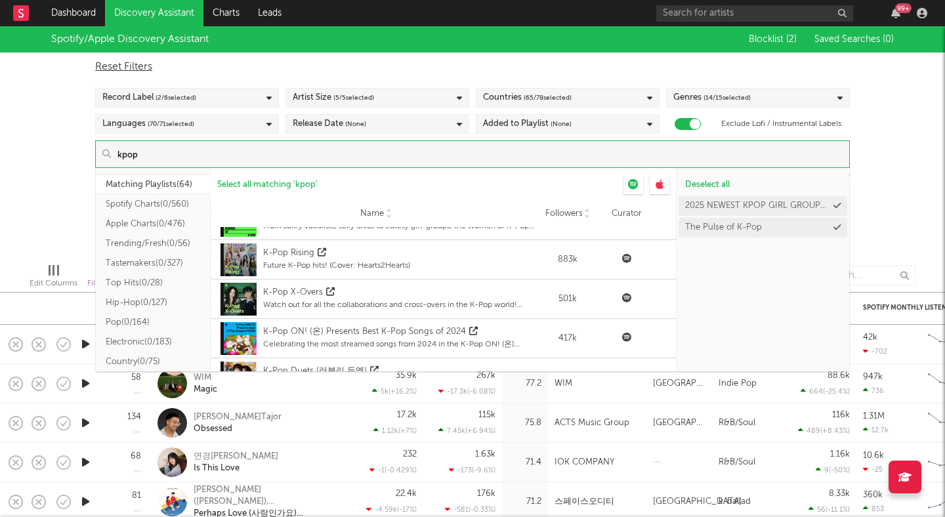
scroll to position [99, 0]
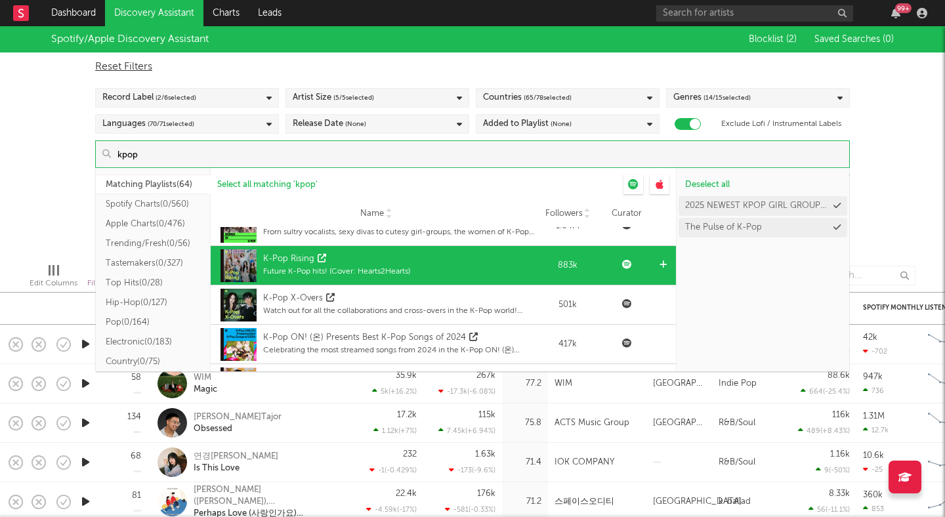
type input "kpop"
click at [370, 268] on div "Future K-Pop hits! (Cover: Hearts2Hearts)" at bounding box center [336, 272] width 147 height 12
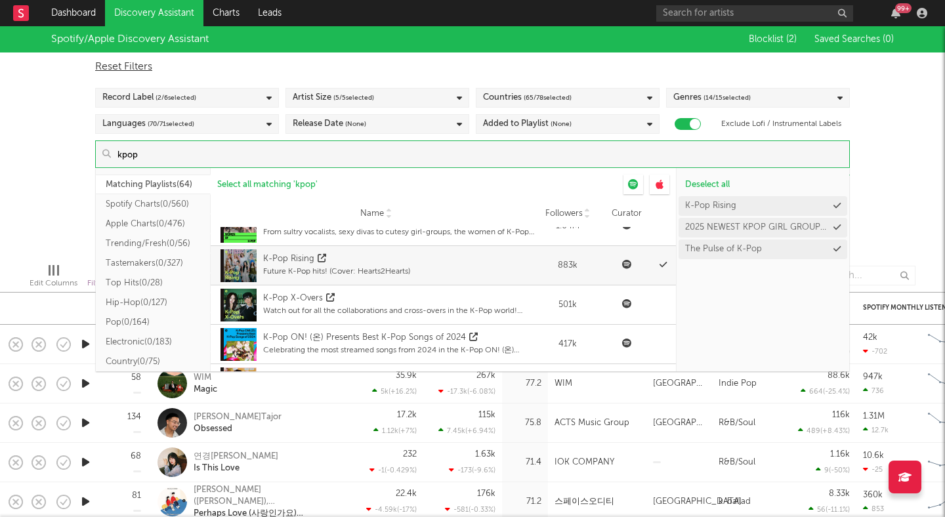
click at [75, 207] on div "Spotify/Apple Discovery Assistant Blocklist ( 2 ) Saved Searches ( 0 ) Reset Fi…" at bounding box center [472, 139] width 945 height 226
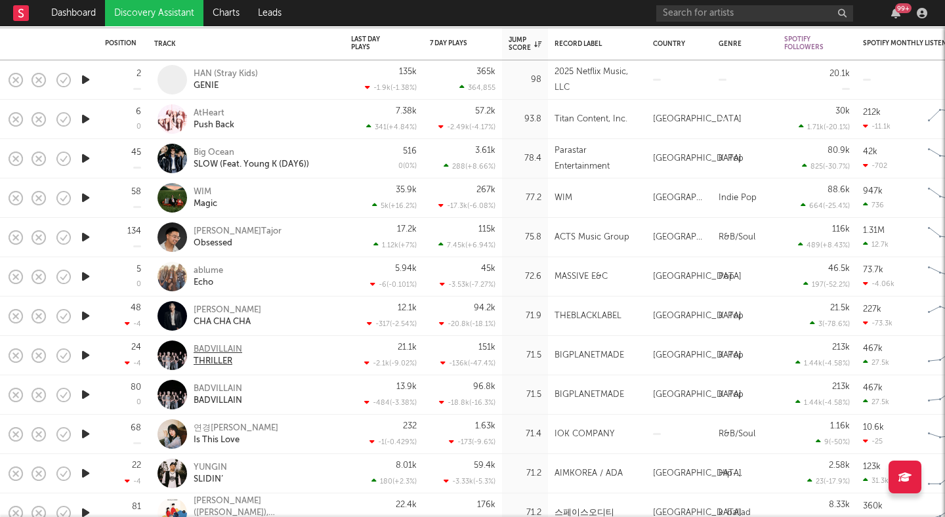
click at [215, 345] on div "BADVILLAIN" at bounding box center [218, 350] width 49 height 12
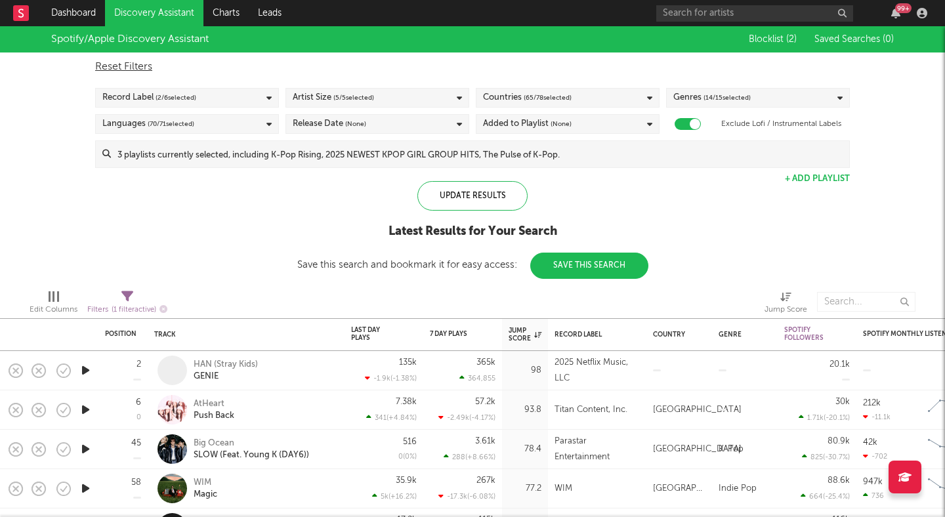
select select "max"
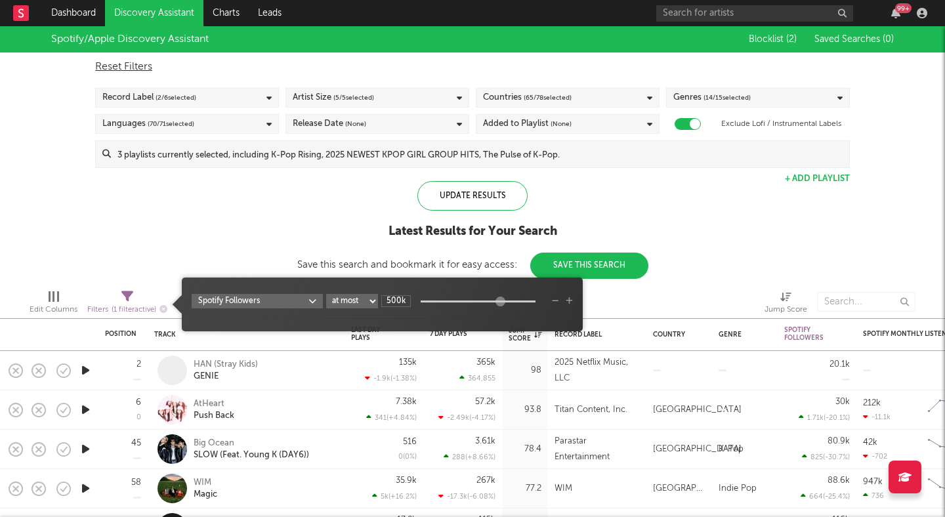
click at [124, 298] on icon at bounding box center [127, 297] width 12 height 12
click at [251, 316] on div "Spotify Followers at least at most between 500k" at bounding box center [382, 309] width 381 height 31
type input "25.6k"
drag, startPoint x: 498, startPoint y: 301, endPoint x: 479, endPoint y: 301, distance: 19.0
click at [480, 301] on div at bounding box center [483, 302] width 10 height 10
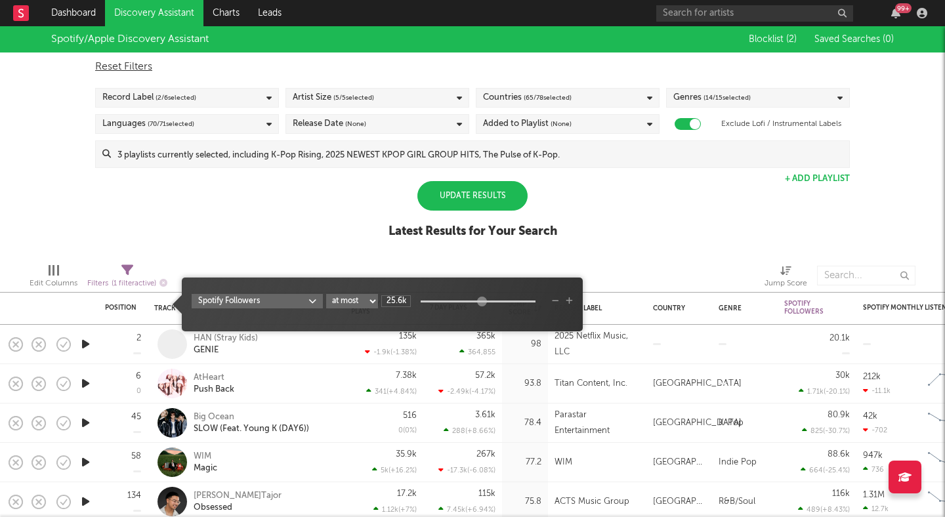
click at [566, 301] on icon "button" at bounding box center [569, 301] width 7 height 8
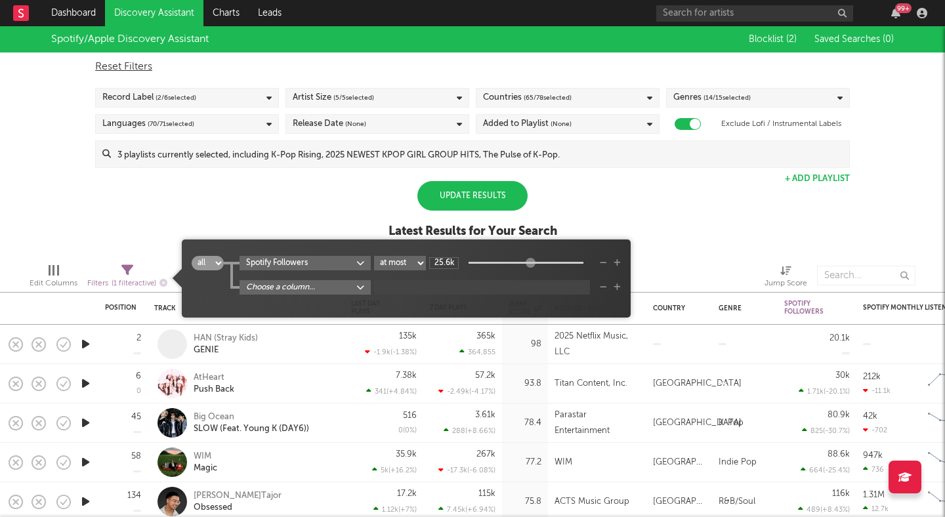
click at [599, 263] on div "Spotify Followers at least at most between 25.6k" at bounding box center [430, 263] width 381 height 14
click at [603, 263] on icon "button" at bounding box center [603, 263] width 7 height 8
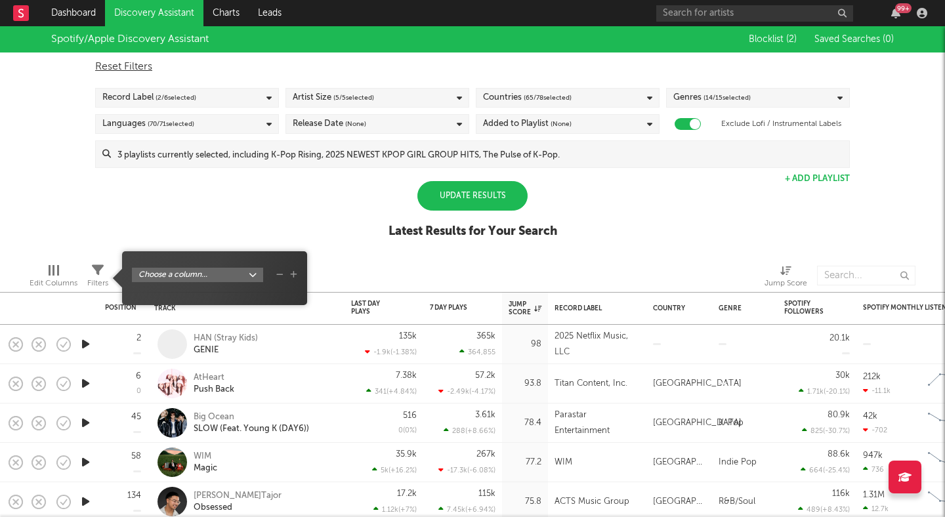
click at [237, 276] on body "Dashboard Discovery Assistant Charts Leads 99 + Notifications Settings Mark all…" at bounding box center [472, 258] width 945 height 517
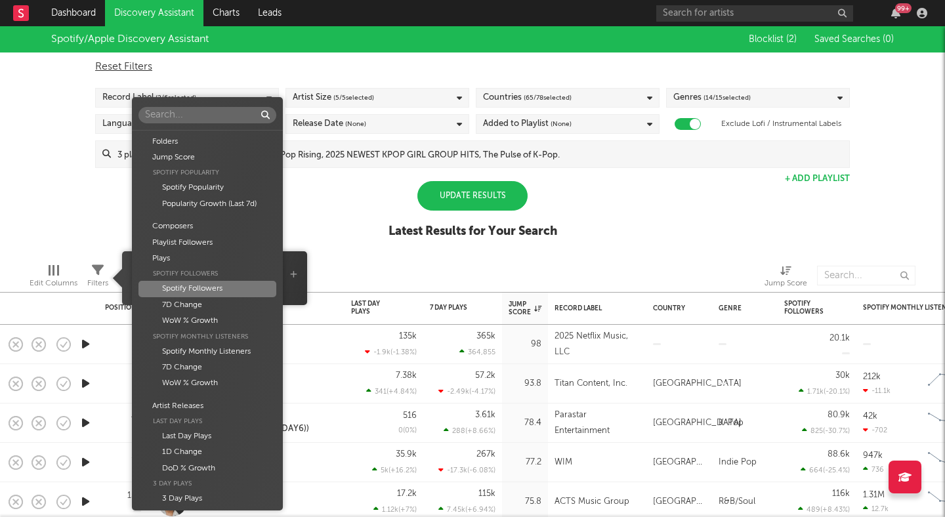
click at [218, 291] on div "Spotify Followers" at bounding box center [208, 289] width 138 height 16
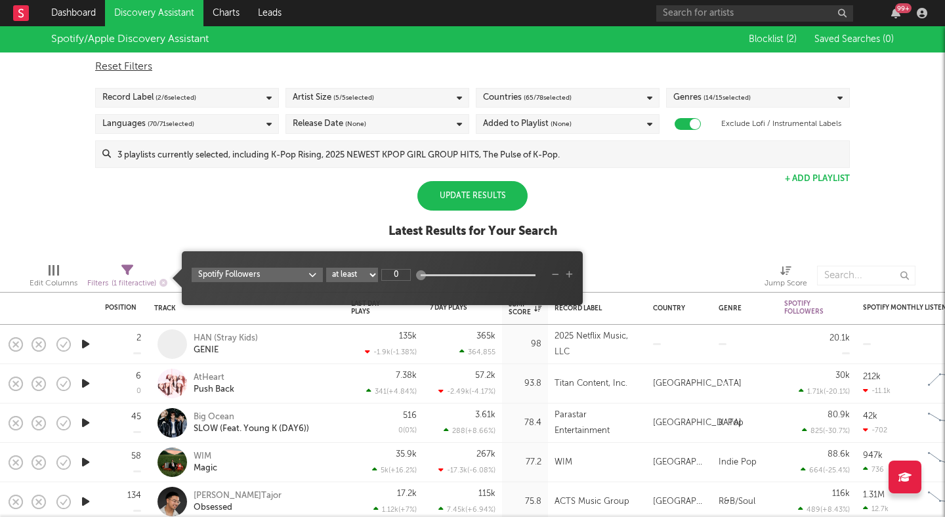
click at [370, 277] on select "at least at most between" at bounding box center [352, 275] width 52 height 14
click at [326, 268] on select "at least at most between" at bounding box center [352, 275] width 52 height 14
select select "max"
type input "10.8k"
drag, startPoint x: 421, startPoint y: 278, endPoint x: 477, endPoint y: 290, distance: 57.8
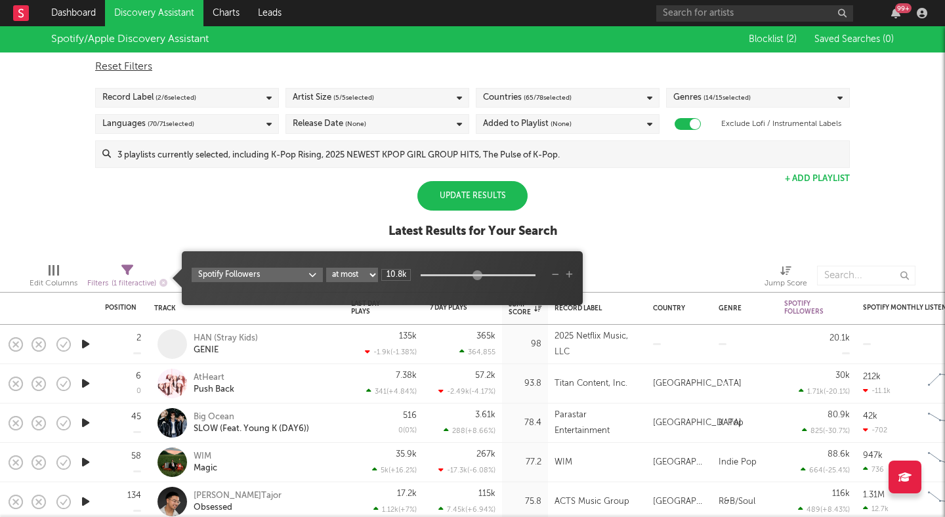
click at [477, 290] on div "Spotify Followers at least at most between 10.8k" at bounding box center [382, 283] width 381 height 31
click at [469, 193] on div "Update Results" at bounding box center [472, 196] width 110 height 30
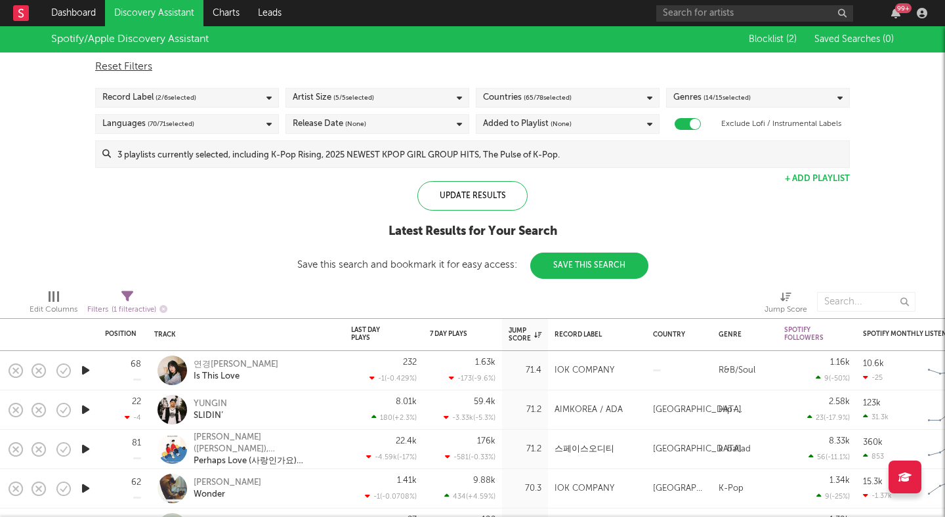
click at [683, 102] on div "Genres ( 14 / 15 selected)" at bounding box center [711, 98] width 77 height 16
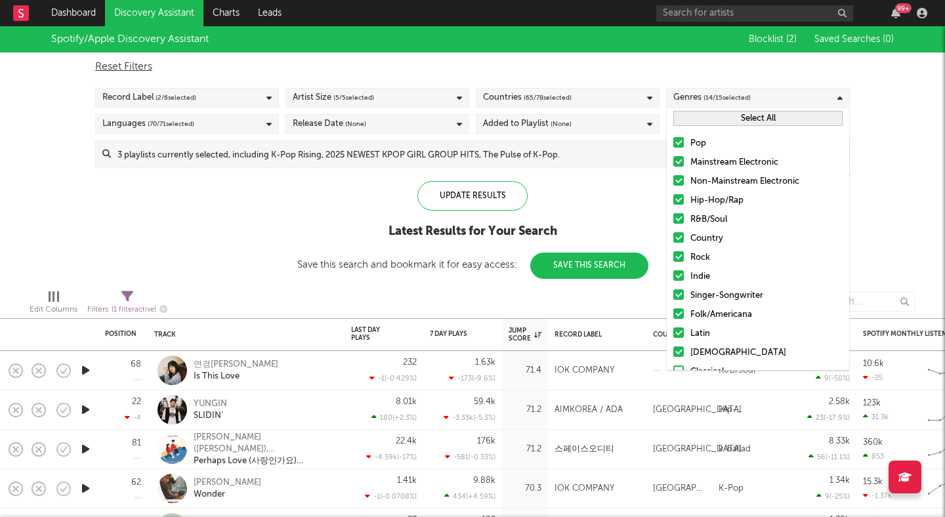
click at [704, 116] on button "Select All" at bounding box center [757, 118] width 169 height 15
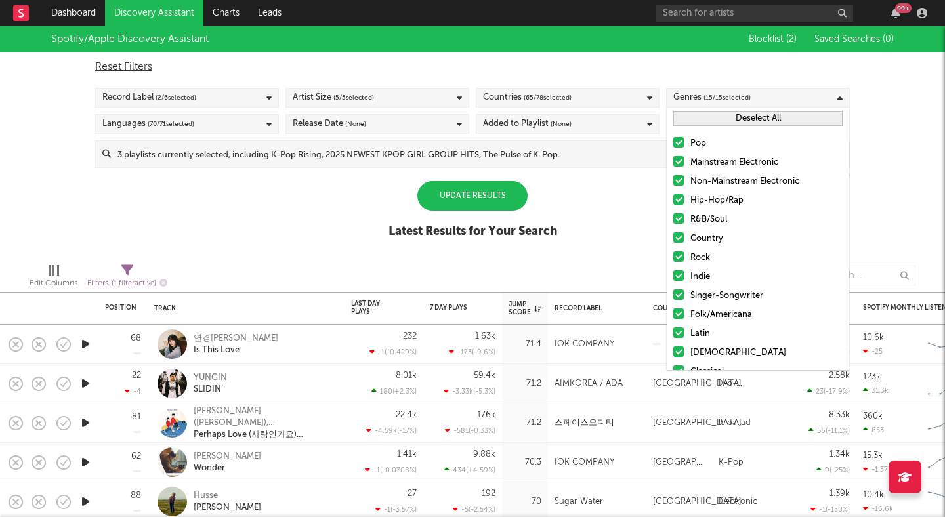
click at [704, 116] on button "Deselect All" at bounding box center [757, 118] width 169 height 15
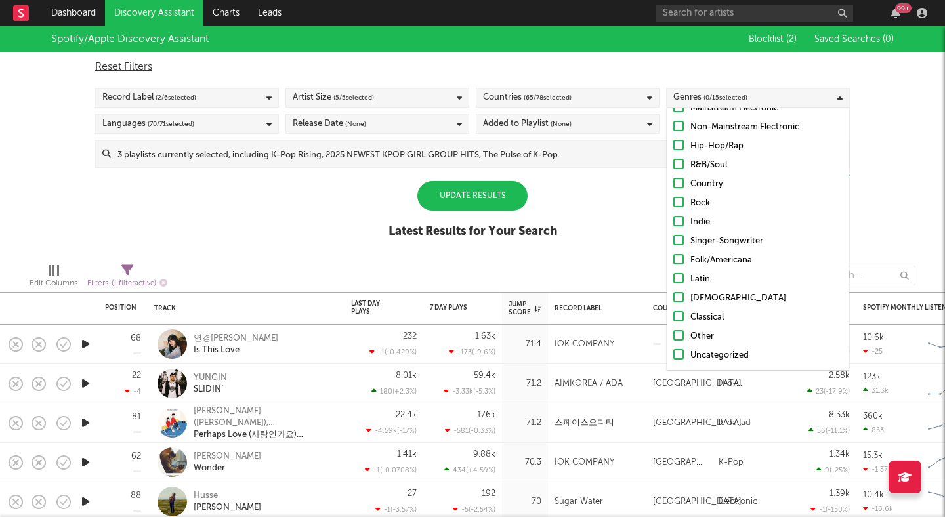
scroll to position [0, 0]
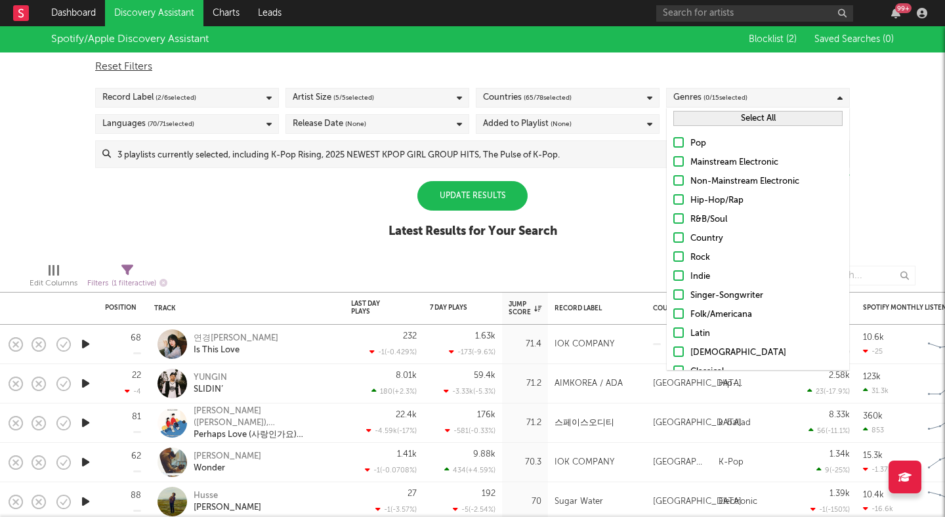
click at [718, 115] on button "Select All" at bounding box center [757, 118] width 169 height 15
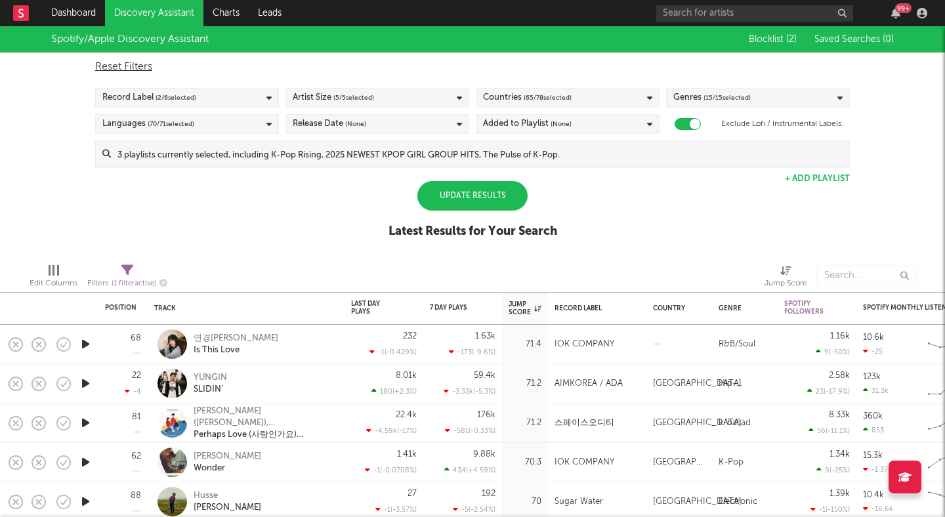
click at [497, 194] on div "Update Results" at bounding box center [472, 196] width 110 height 30
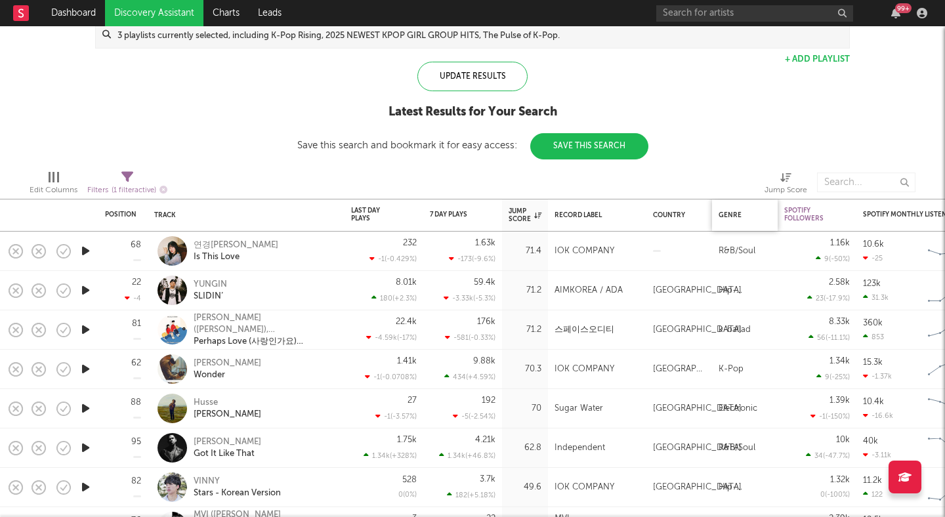
click at [751, 222] on div "Genre" at bounding box center [745, 216] width 53 height 28
click at [737, 216] on div "Genre" at bounding box center [742, 215] width 46 height 8
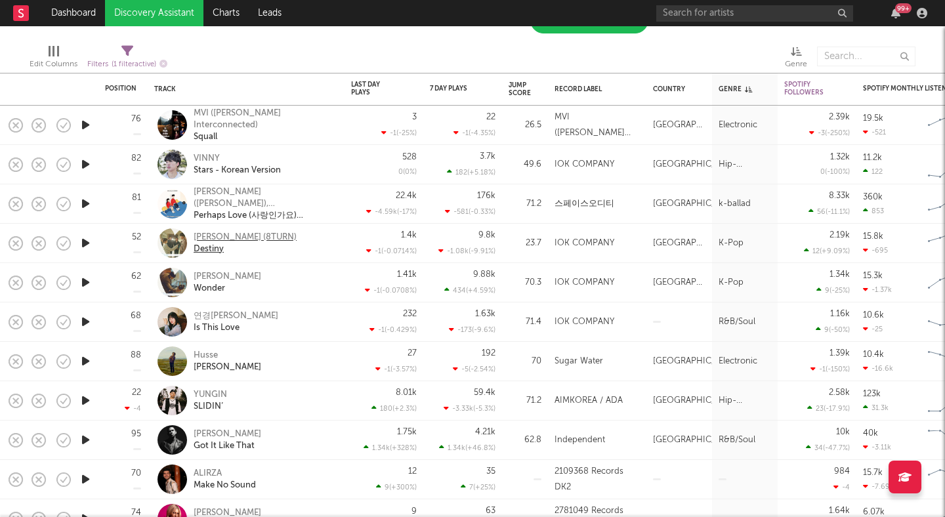
click at [221, 234] on div "윤규 (8TURN)" at bounding box center [245, 238] width 103 height 12
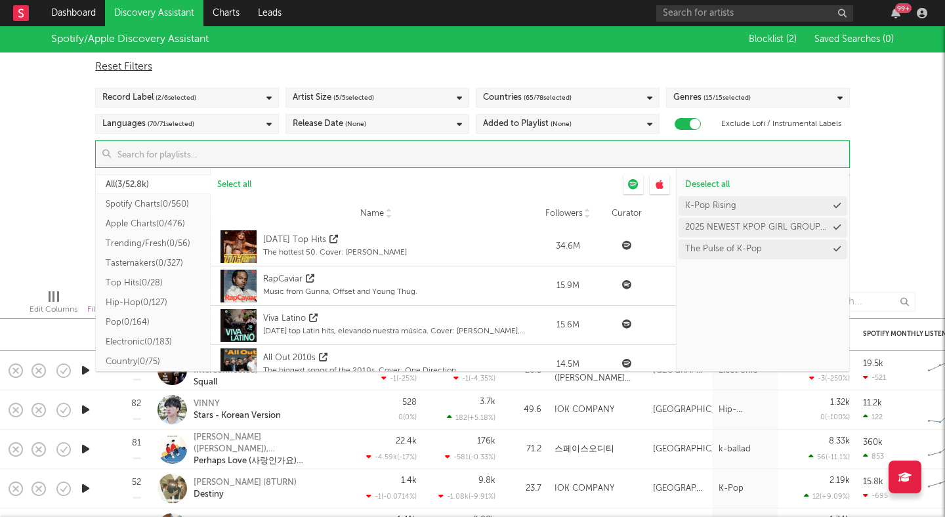
click at [501, 147] on input at bounding box center [480, 154] width 738 height 26
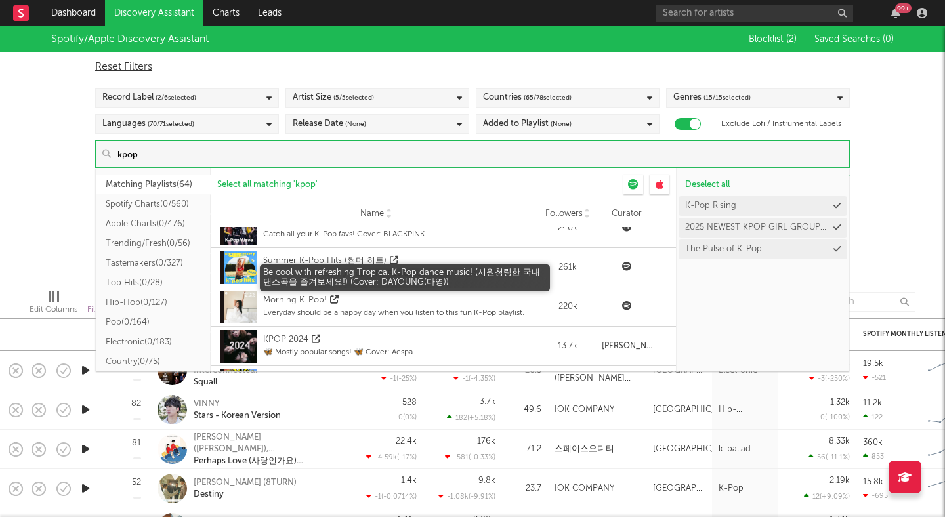
scroll to position [381, 0]
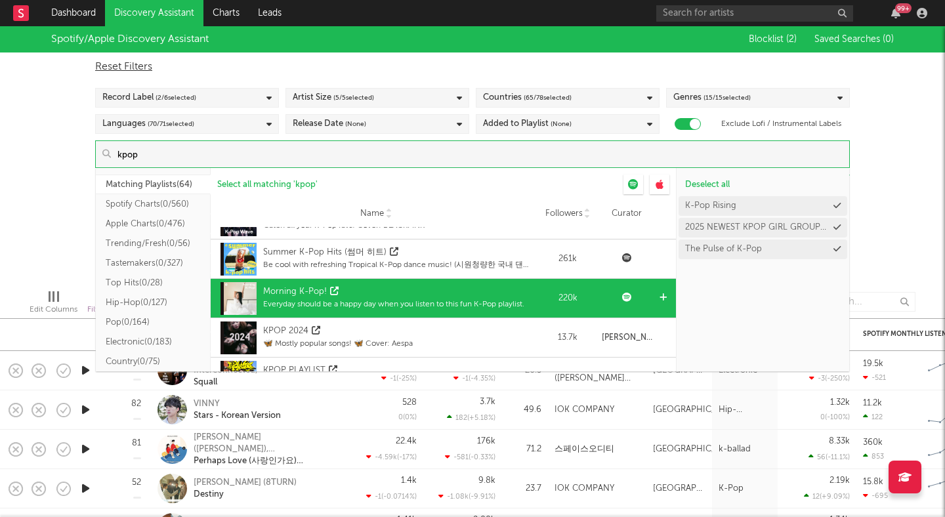
click at [442, 301] on div "Everyday should be a happy day when you listen to this fun K-Pop playlist." at bounding box center [393, 305] width 261 height 12
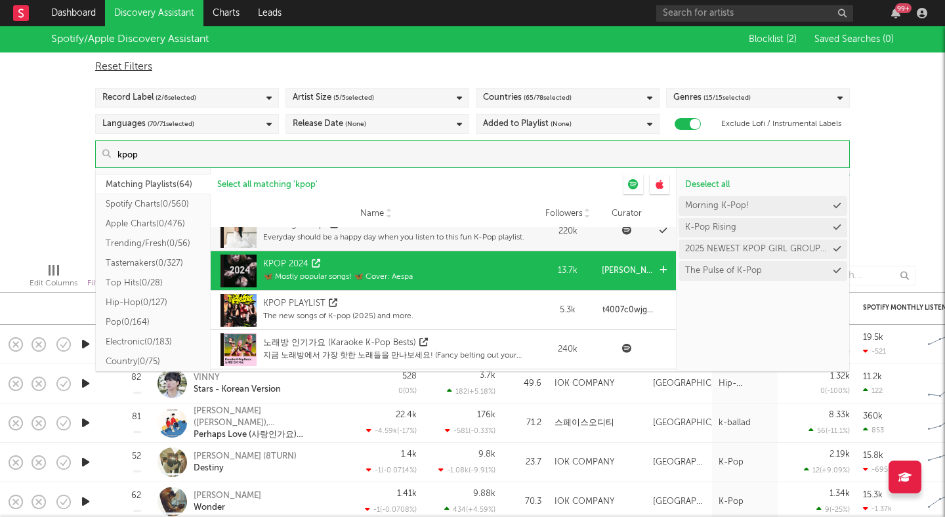
scroll to position [490, 0]
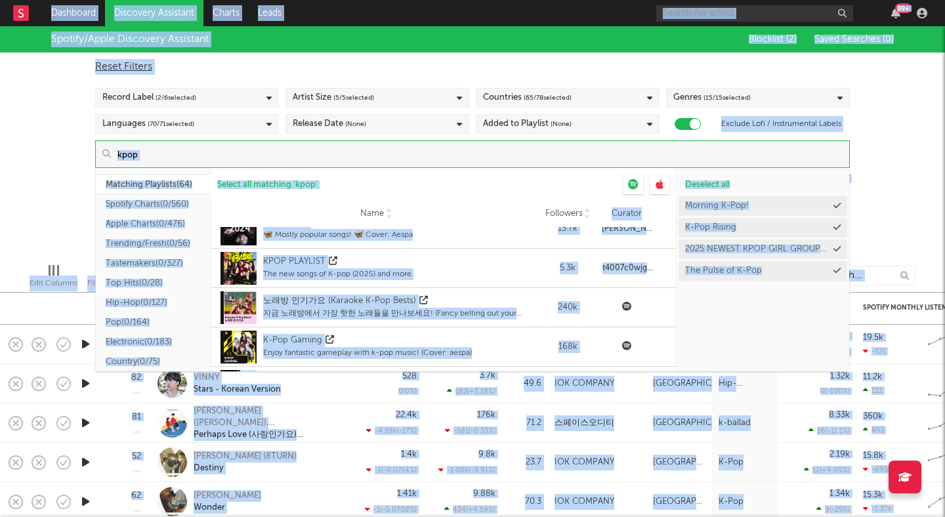
click at [247, 152] on input "kpop" at bounding box center [480, 154] width 738 height 26
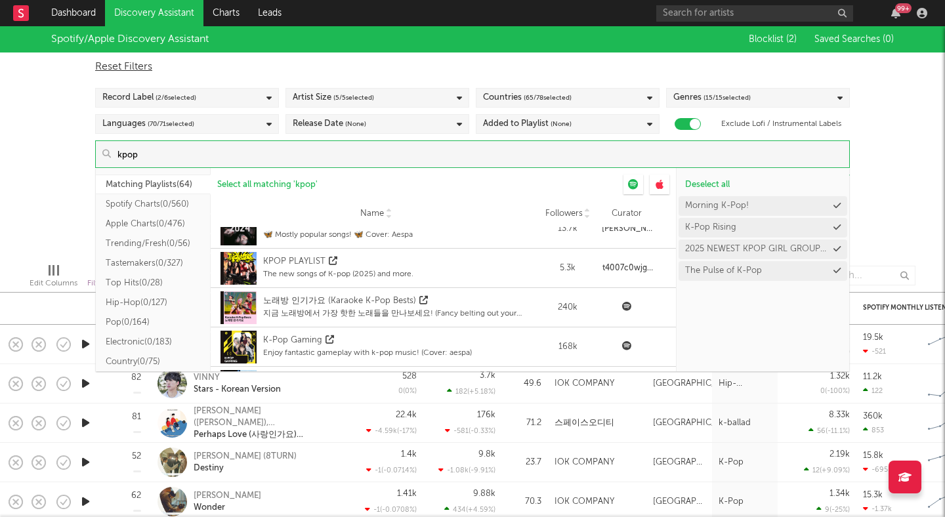
click at [247, 152] on input "kpop" at bounding box center [480, 154] width 738 height 26
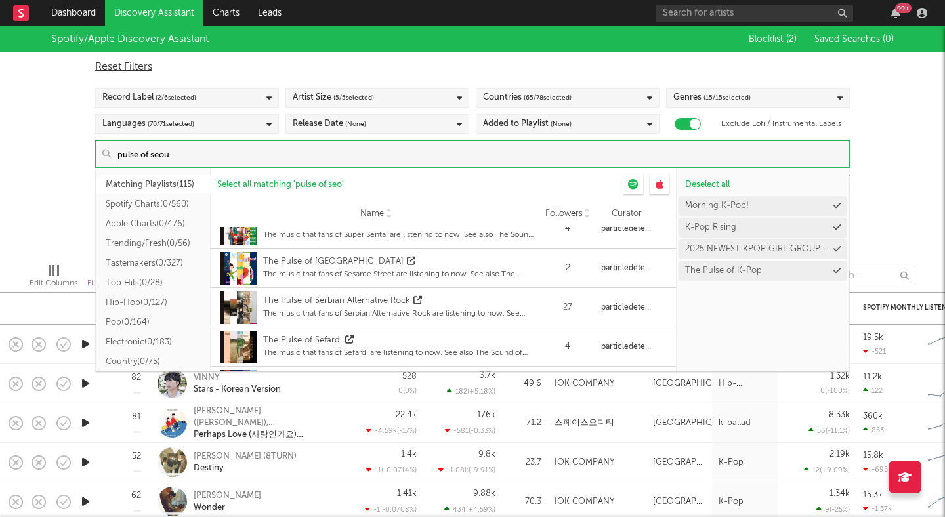
scroll to position [0, 0]
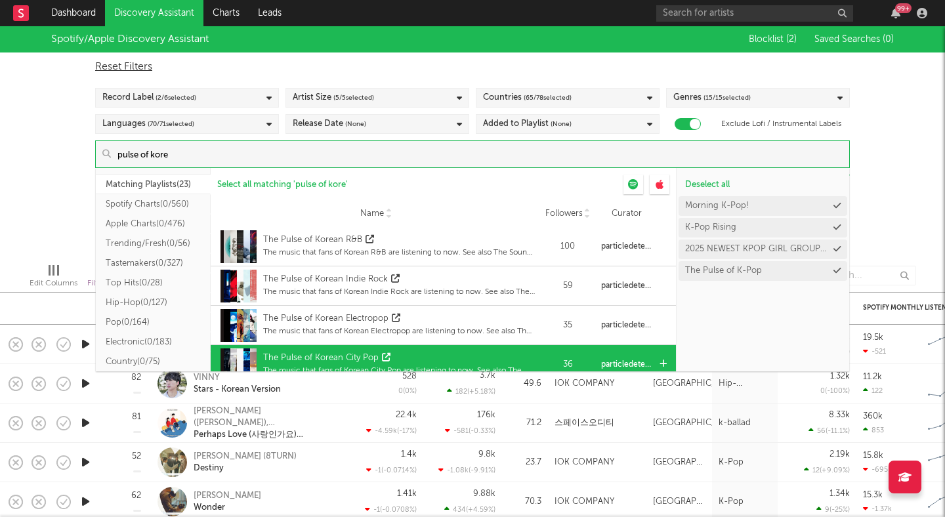
type input "pulse of kore"
click at [347, 353] on div "The Pulse of Korean City Pop" at bounding box center [321, 358] width 116 height 13
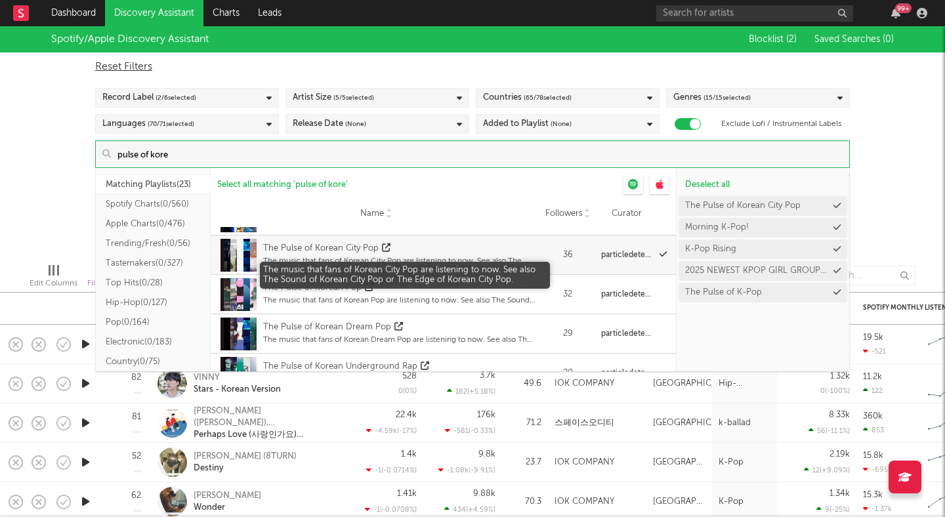
scroll to position [113, 0]
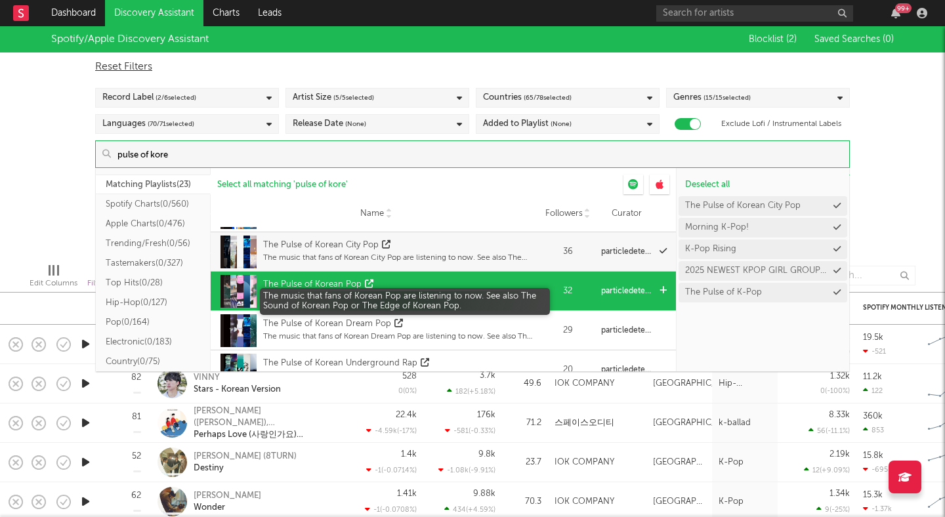
click at [349, 291] on div "The music that fans of Korean Pop are listening to now. See also The Sound of K…" at bounding box center [399, 297] width 272 height 12
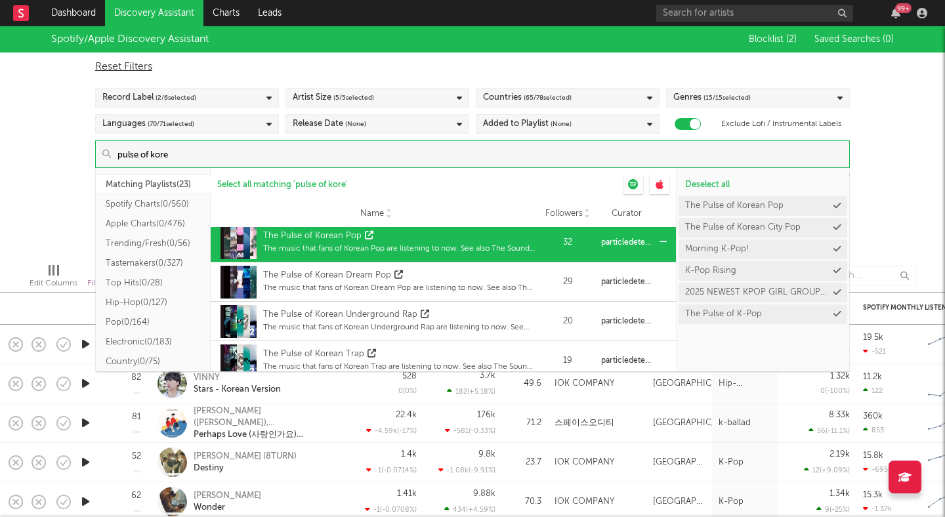
scroll to position [162, 0]
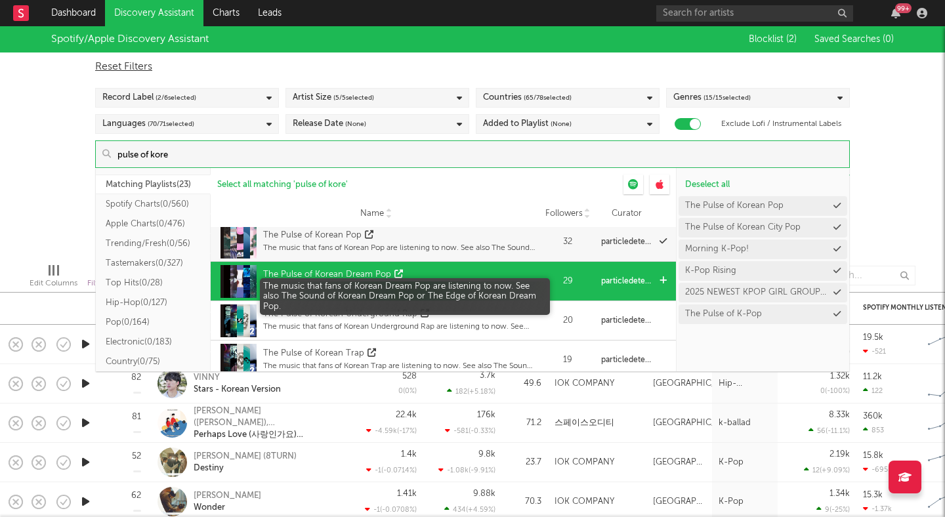
click at [469, 284] on div "The music that fans of Korean Dream Pop are listening to now. See also The Soun…" at bounding box center [399, 288] width 272 height 12
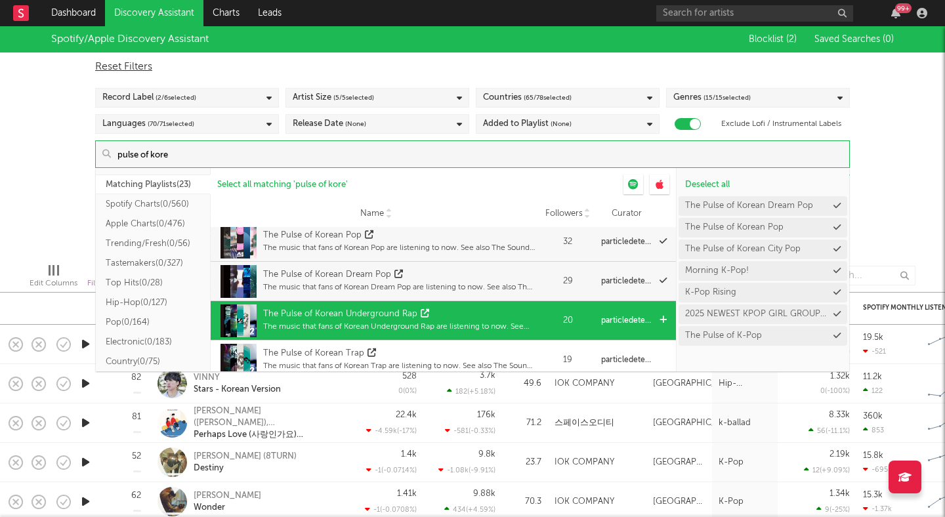
scroll to position [202, 0]
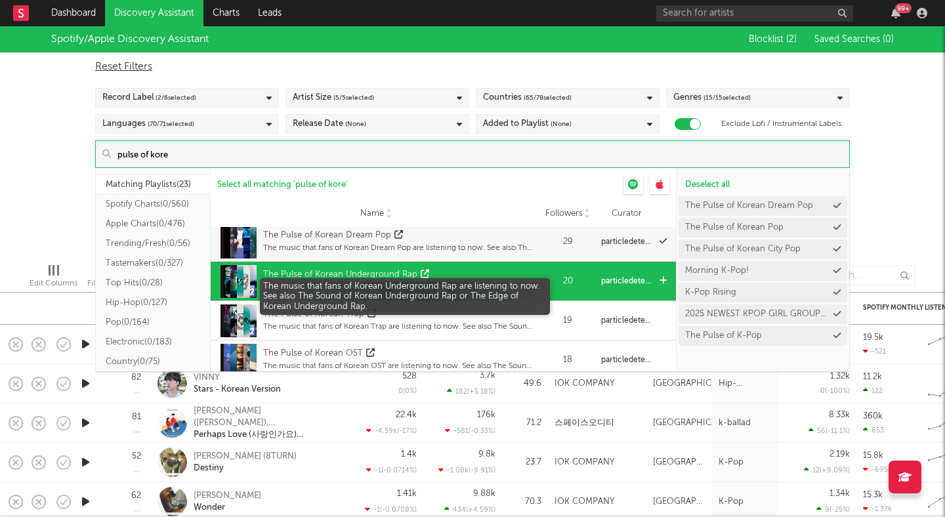
click at [469, 285] on div "The music that fans of Korean Underground Rap are listening to now. See also Th…" at bounding box center [399, 288] width 272 height 12
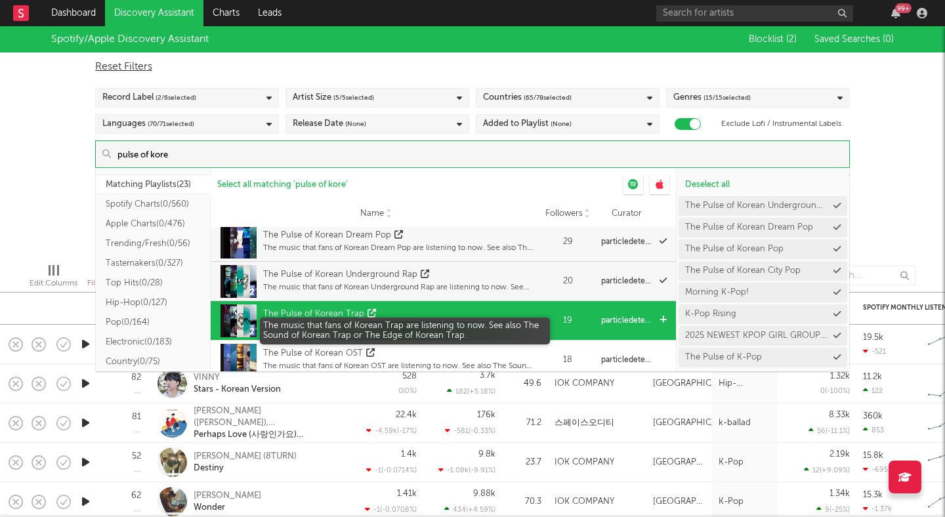
click at [462, 326] on div "The music that fans of Korean Trap are listening to now. See also The Sound of …" at bounding box center [399, 327] width 272 height 12
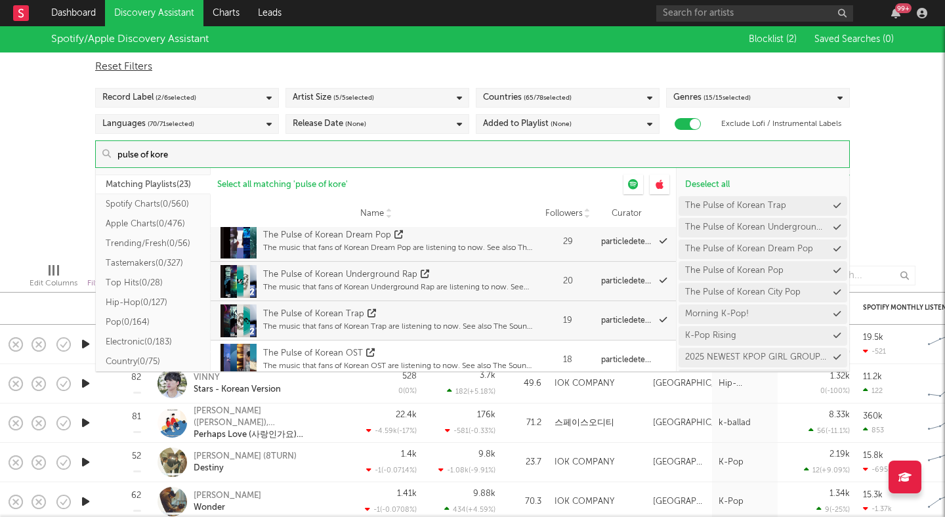
click at [909, 150] on div "Spotify/Apple Discovery Assistant Blocklist ( 2 ) Saved Searches ( 0 ) Reset Fi…" at bounding box center [472, 139] width 945 height 226
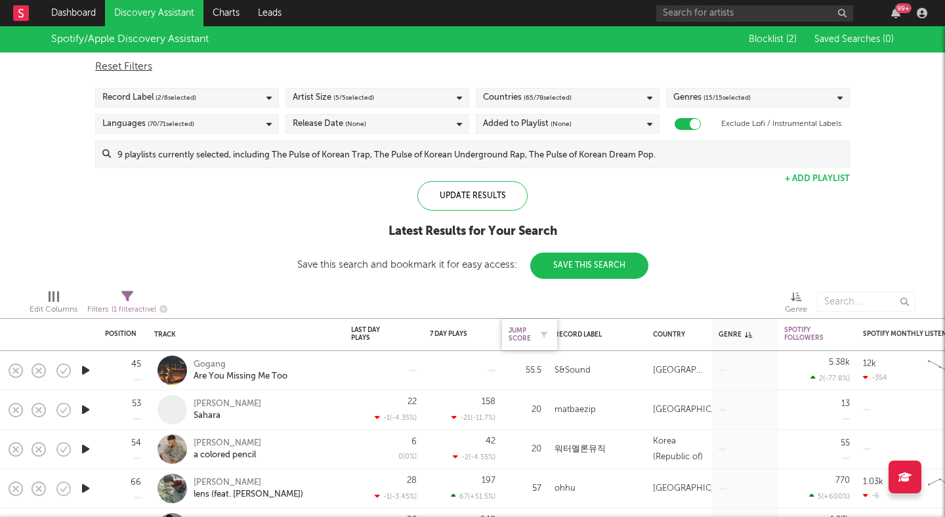
click at [524, 333] on div "Jump Score" at bounding box center [520, 335] width 22 height 16
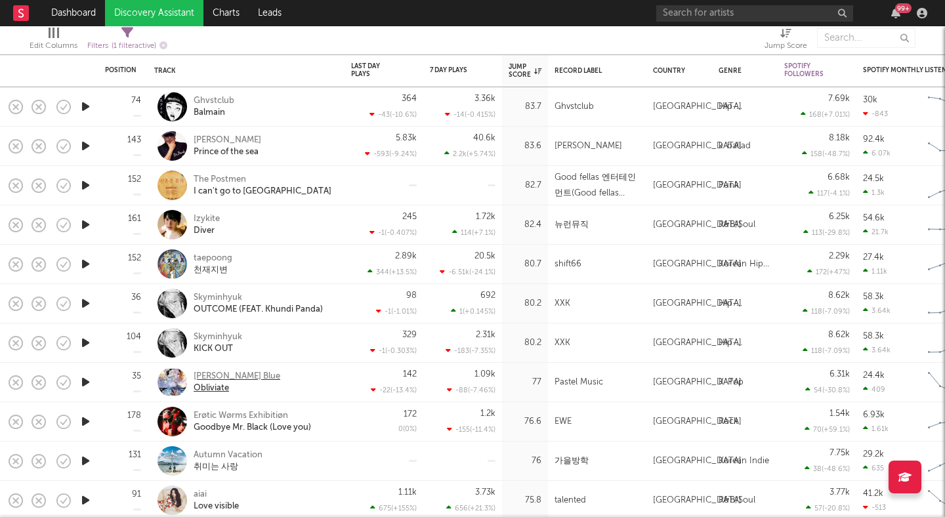
click at [216, 375] on div "Misty Blue" at bounding box center [237, 377] width 87 height 12
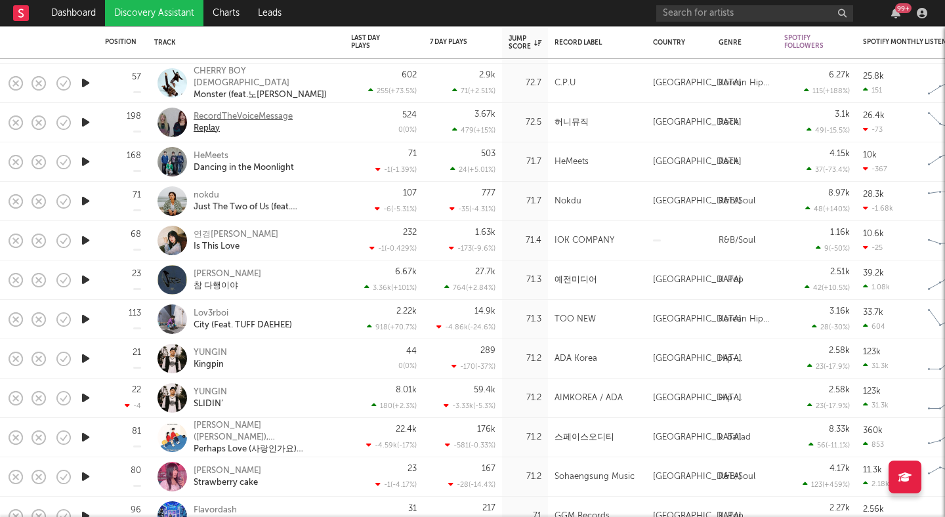
click at [267, 116] on div "RecordTheVoiceMessage" at bounding box center [243, 117] width 99 height 12
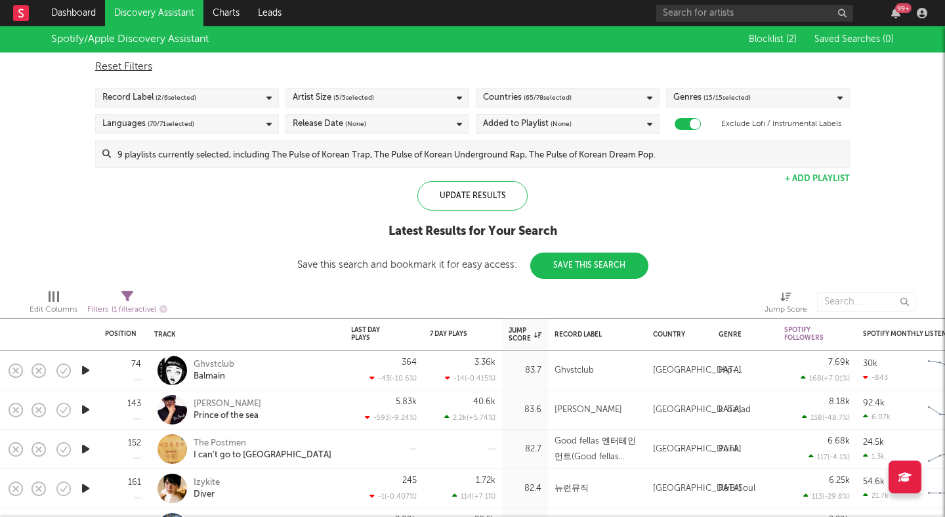
click at [595, 263] on button "Save This Search" at bounding box center [589, 266] width 118 height 26
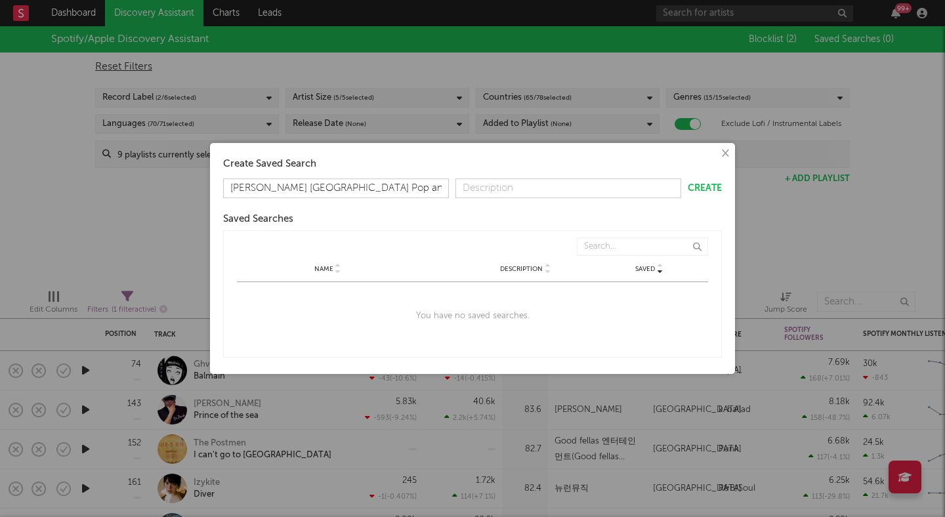
type input "Rando South Korea Pop and Rap"
click at [625, 186] on input "text" at bounding box center [569, 189] width 226 height 20
click at [707, 189] on button "Create" at bounding box center [705, 188] width 34 height 9
type input "Yup"
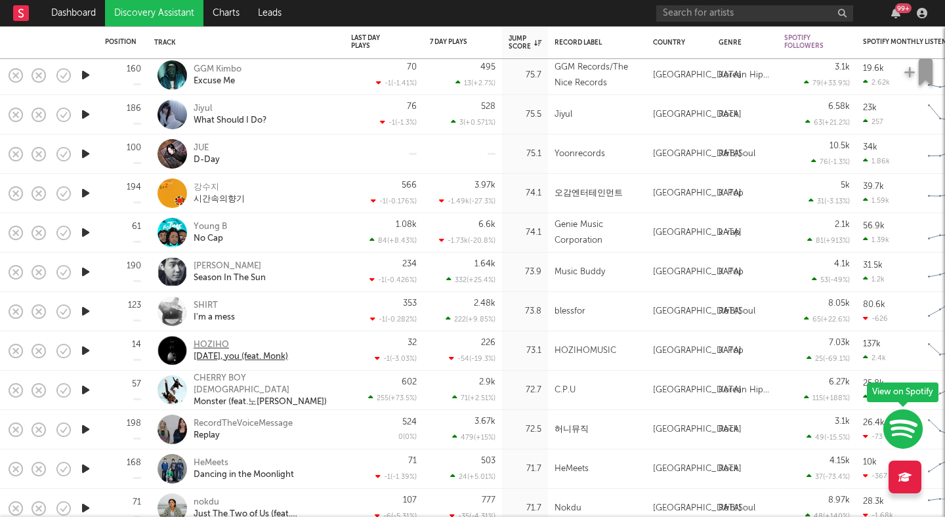
click at [209, 343] on div "HOZIHO" at bounding box center [241, 345] width 95 height 12
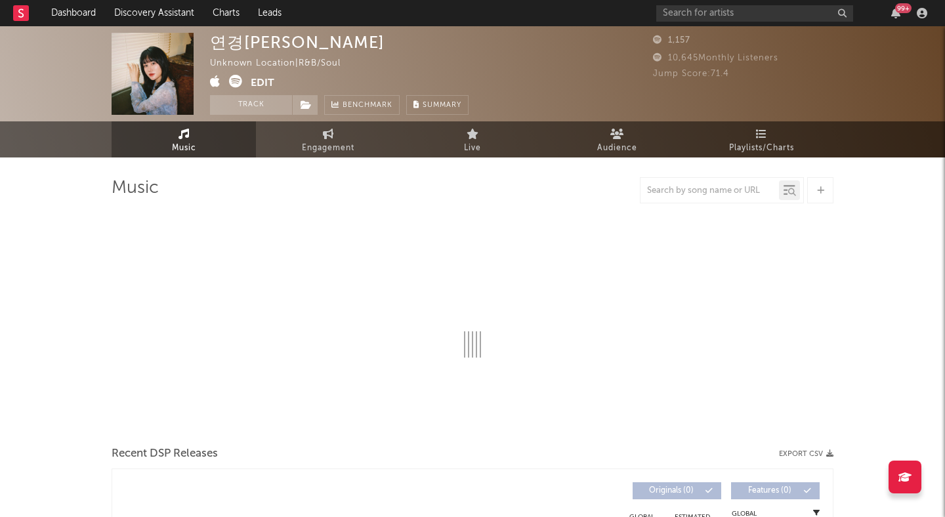
select select "1w"
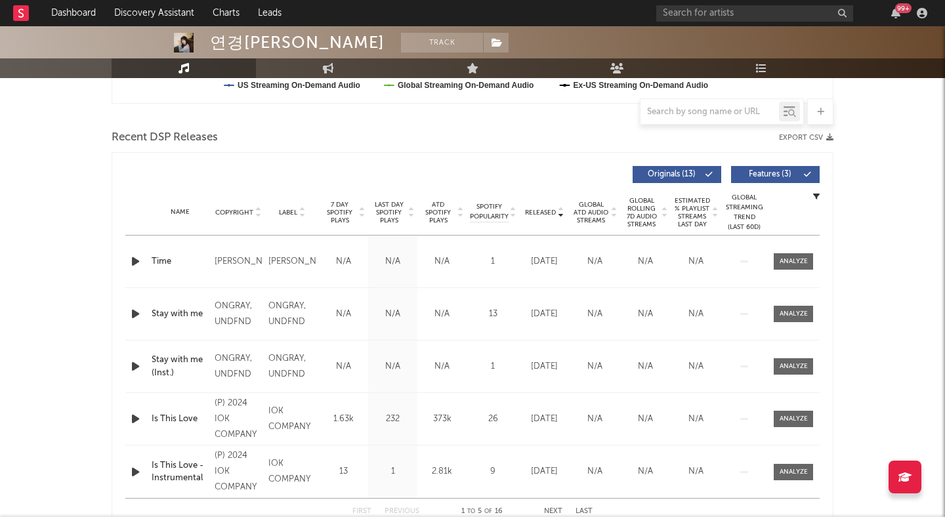
scroll to position [419, 0]
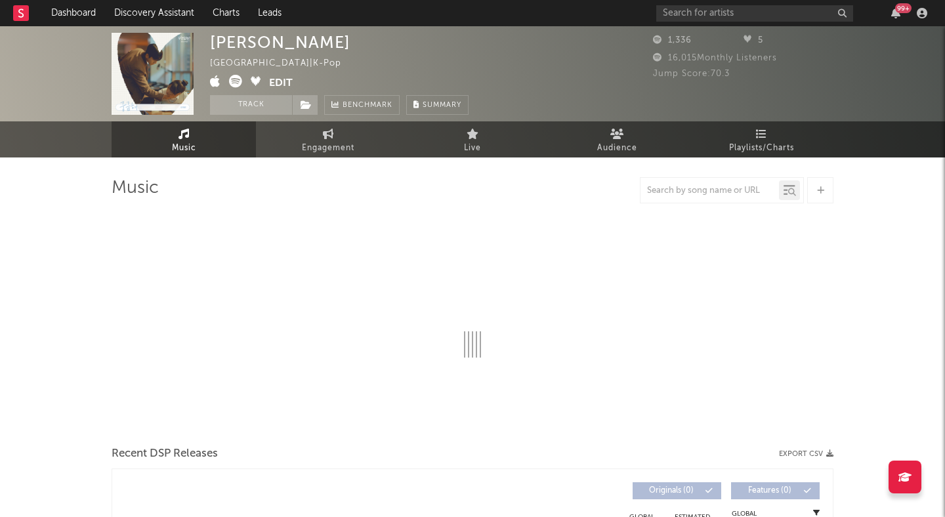
select select "6m"
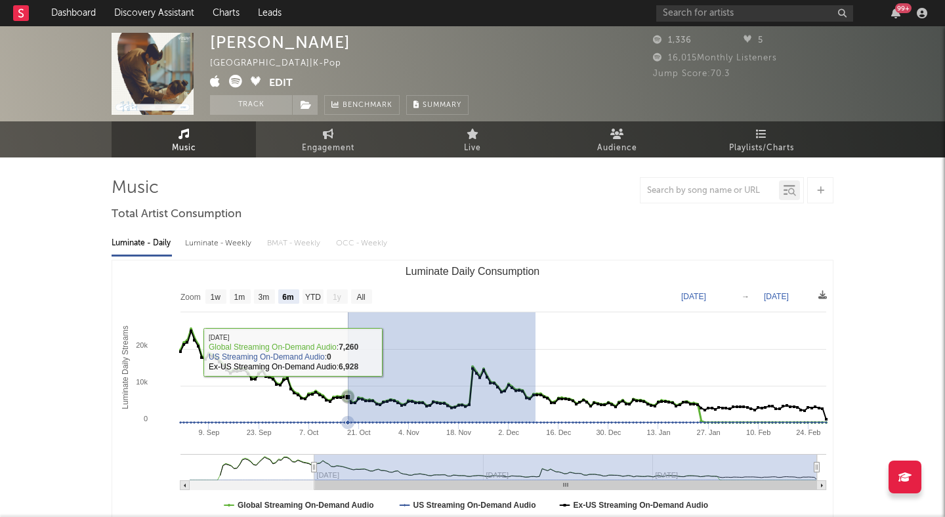
drag, startPoint x: 536, startPoint y: 362, endPoint x: 337, endPoint y: 350, distance: 199.2
type input "[DATE]"
type input "2024-12-09"
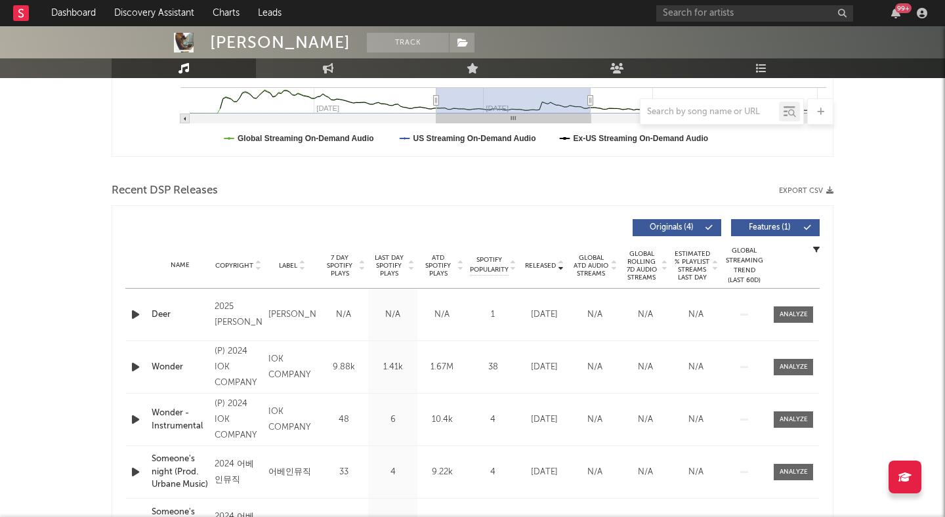
scroll to position [373, 0]
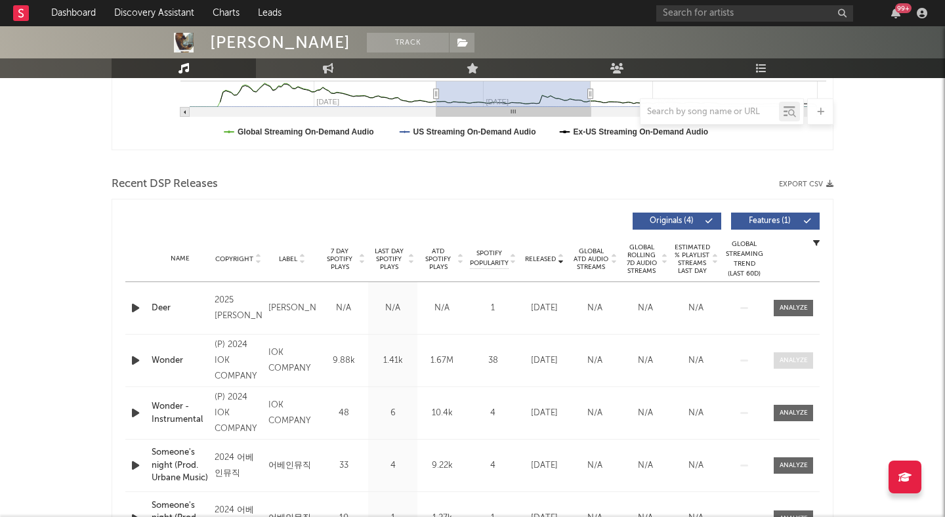
click at [799, 363] on div at bounding box center [794, 361] width 28 height 10
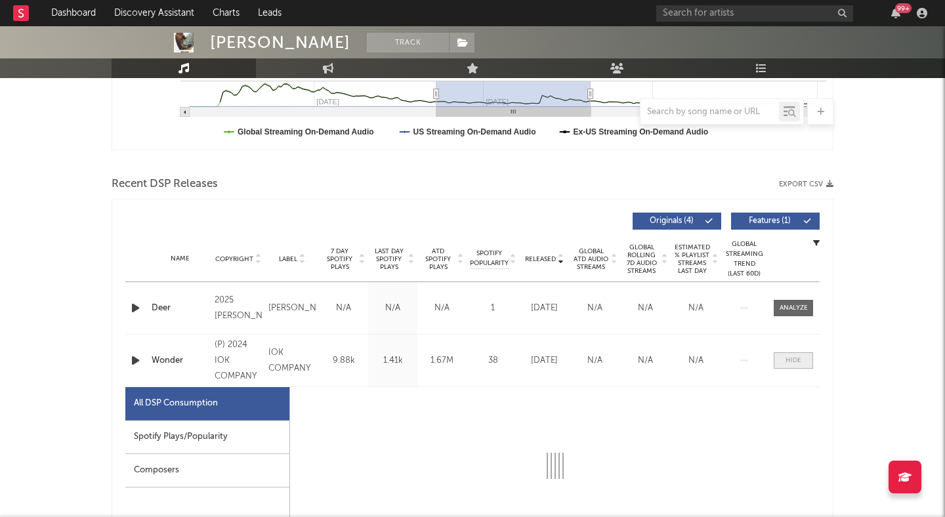
select select "1w"
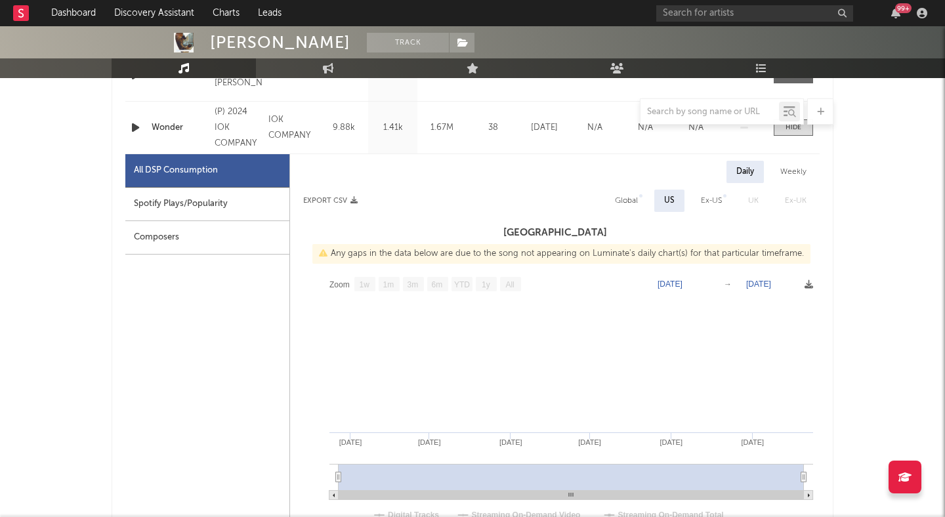
scroll to position [633, 0]
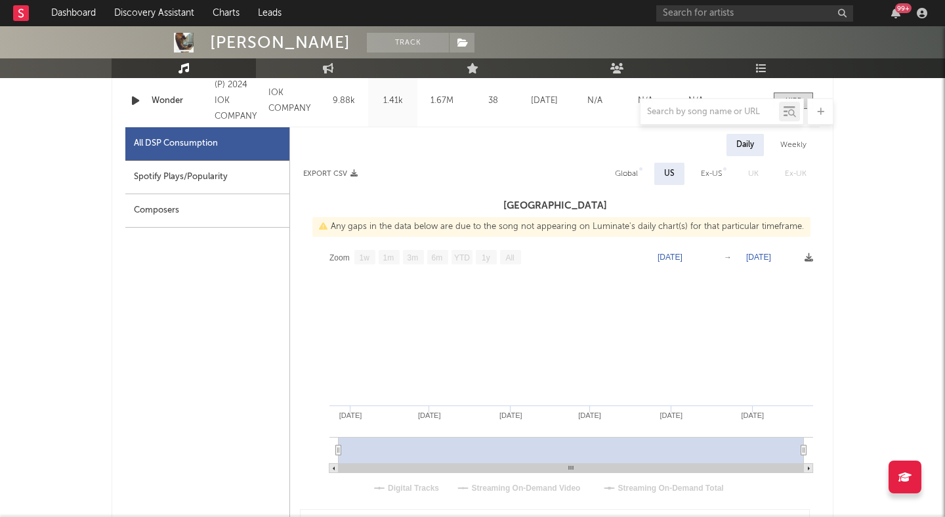
click at [546, 213] on h3 "[GEOGRAPHIC_DATA]" at bounding box center [555, 206] width 530 height 16
click at [238, 175] on div "Spotify Plays/Popularity" at bounding box center [207, 177] width 164 height 33
select select "6m"
select select "1w"
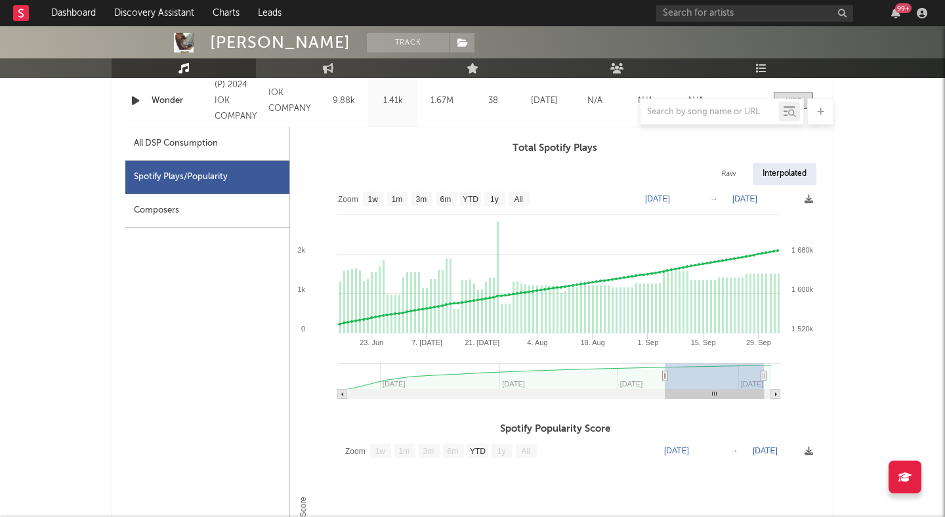
type input "2025-06-29"
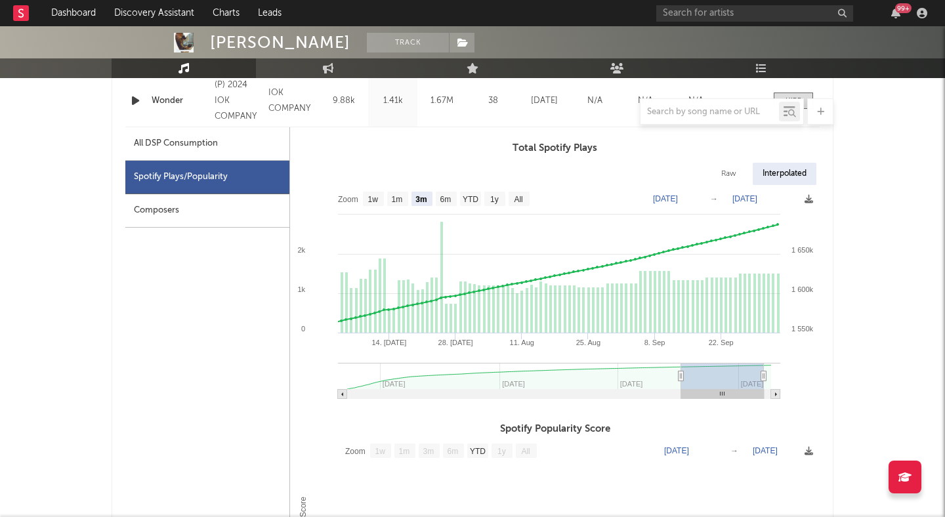
select select "3m"
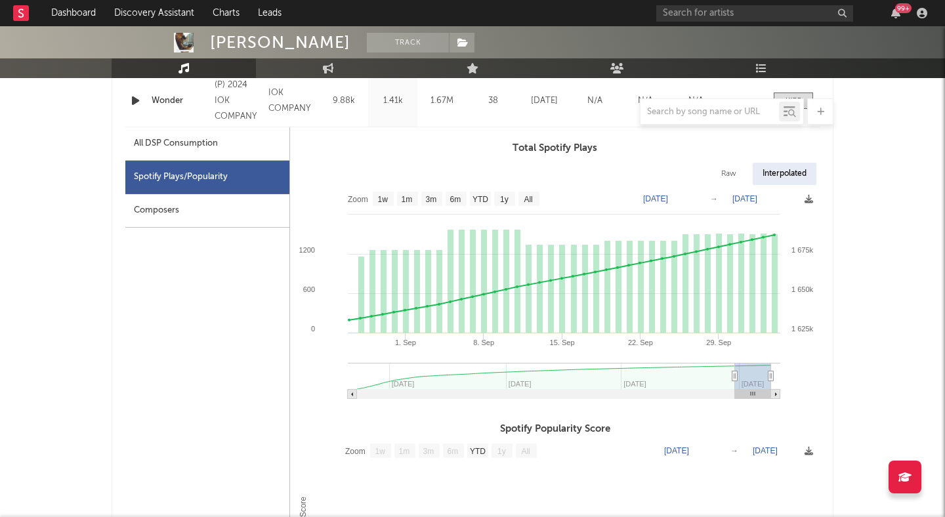
type input "2025-09-02"
select select "1m"
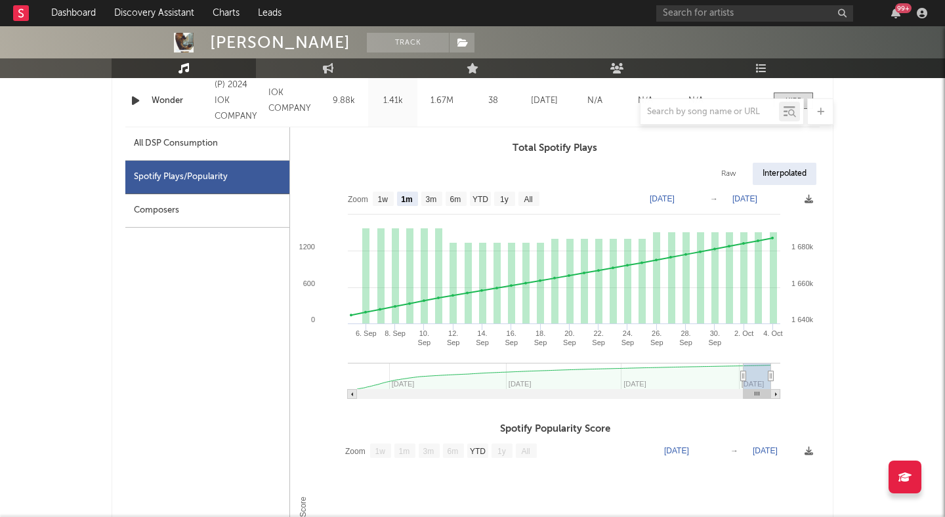
drag, startPoint x: 595, startPoint y: 374, endPoint x: 744, endPoint y: 366, distance: 148.6
click at [744, 366] on g at bounding box center [564, 381] width 433 height 36
click at [308, 282] on text "600" at bounding box center [309, 284] width 12 height 8
type input "2025-07-23"
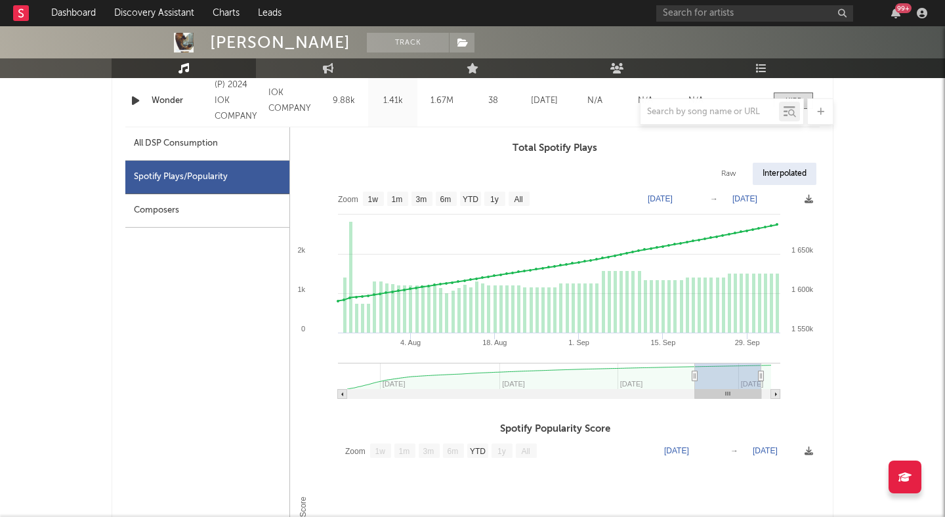
select select "3m"
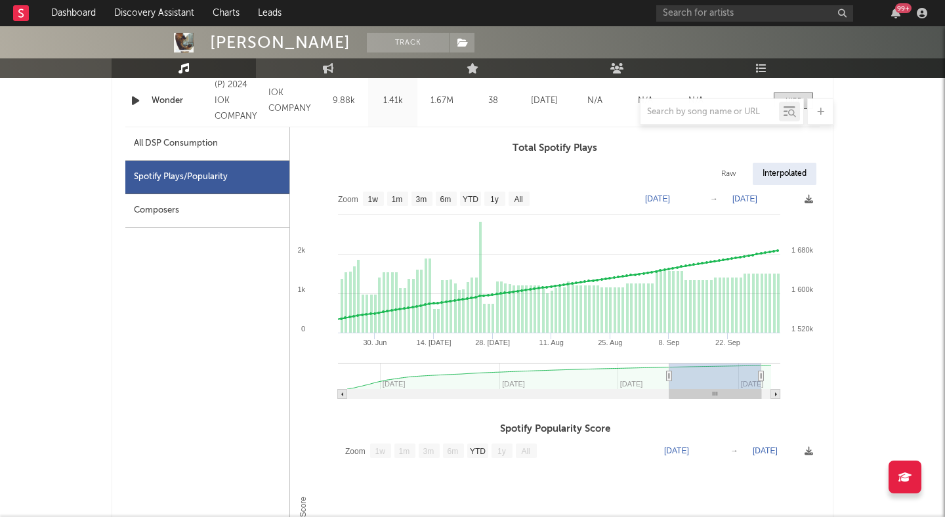
type input "2025-07-01"
select select "3m"
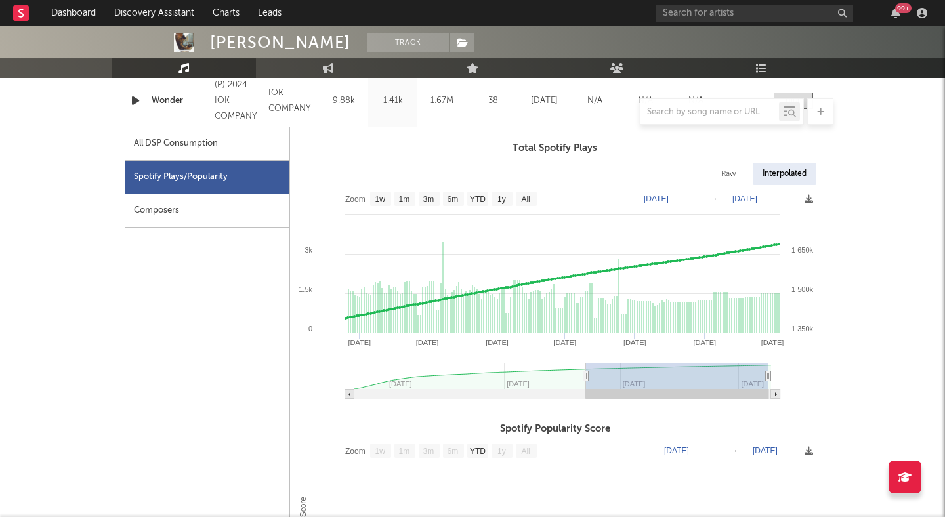
type input "2025-03-26"
select select "6m"
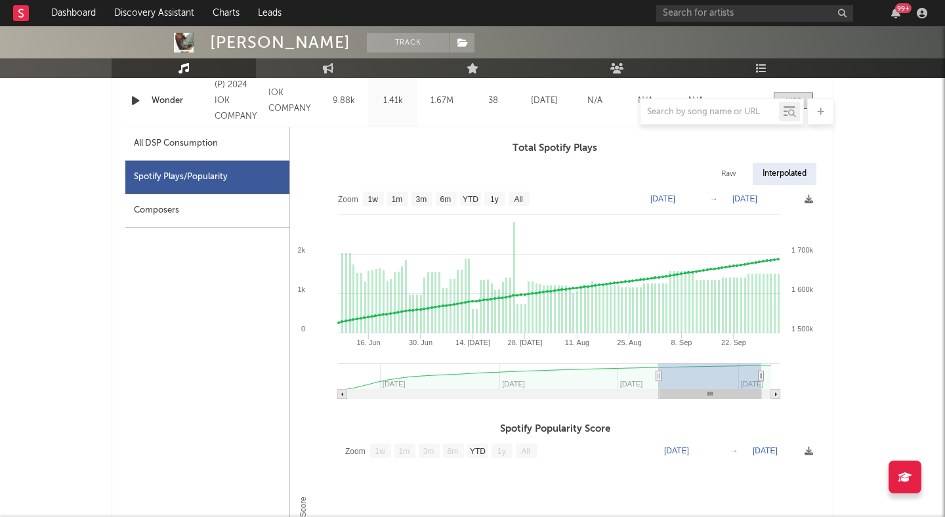
type input "2025-06-23"
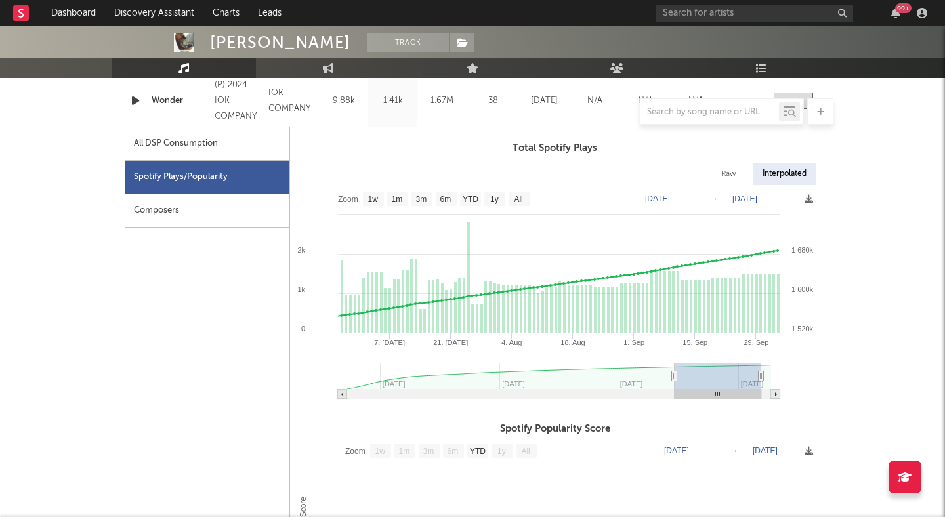
select select "3m"
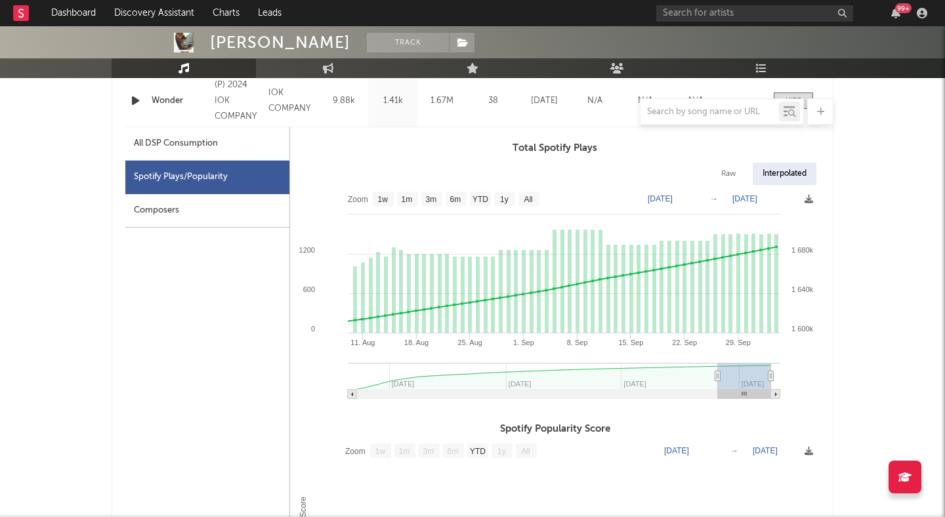
type input "2025-07-16"
select select "3m"
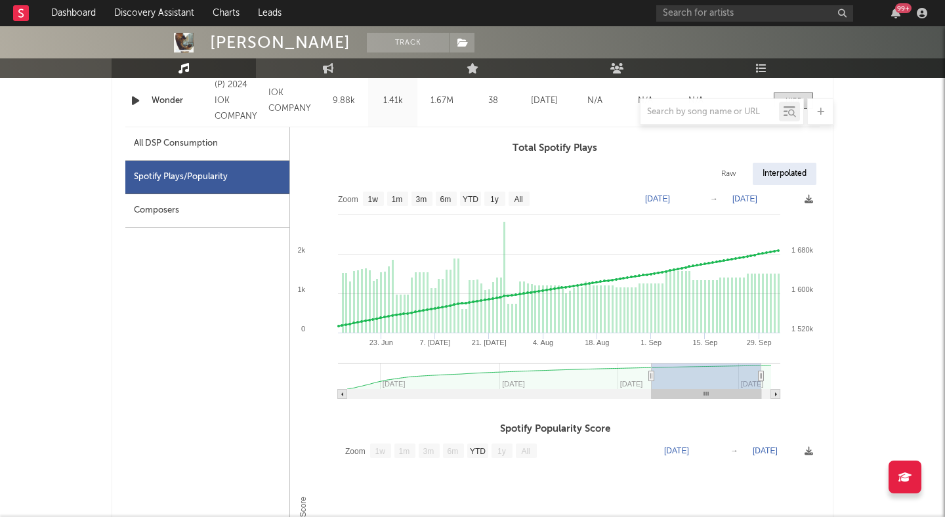
type input "2025-05-10"
select select "6m"
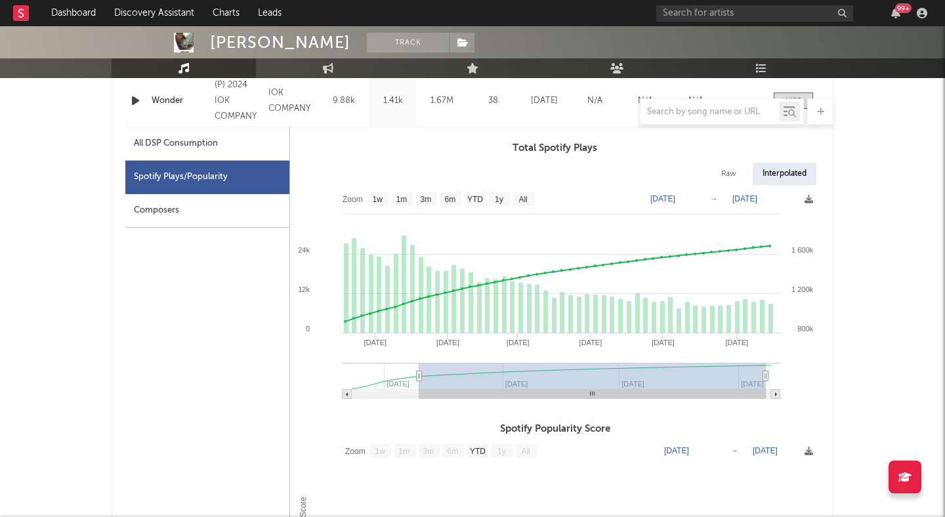
type input "2024-10-05"
select select "1y"
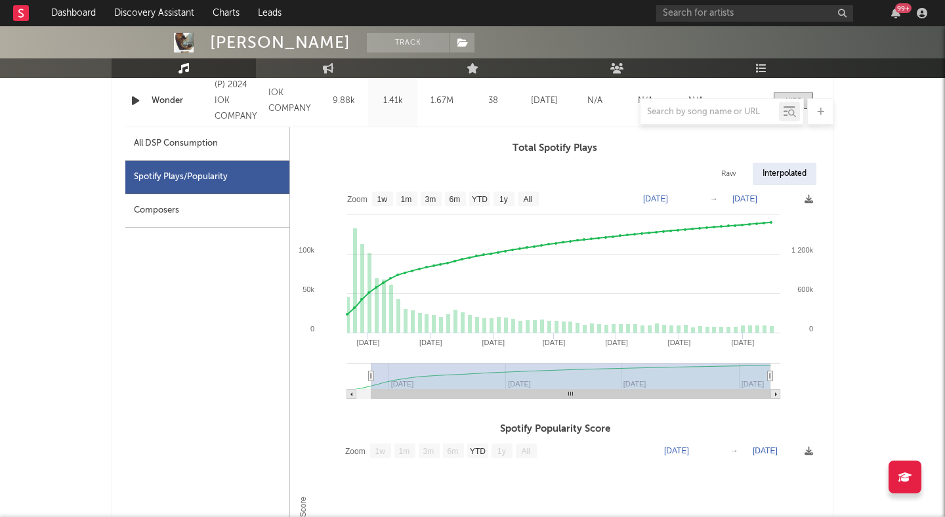
type input "2024-07-30"
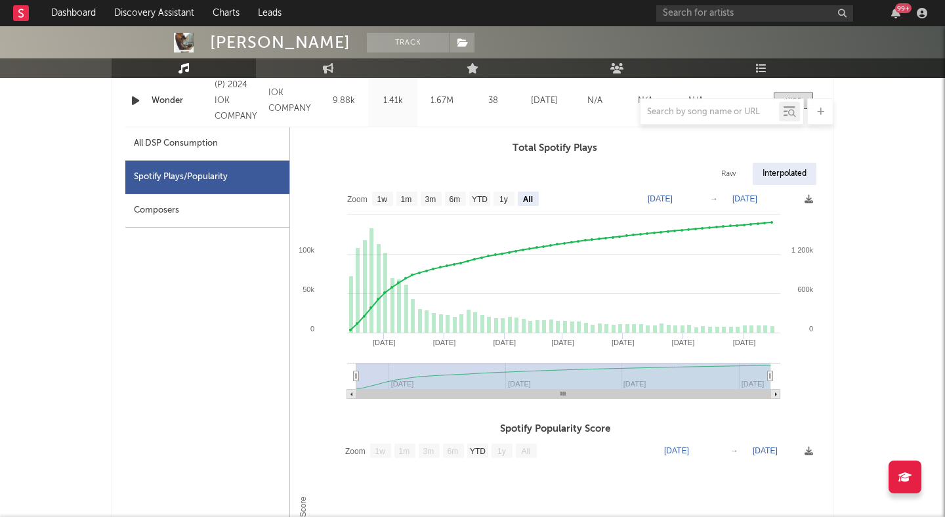
select select "All"
type input "2024-07-29"
drag, startPoint x: 742, startPoint y: 377, endPoint x: 347, endPoint y: 402, distance: 396.6
click at [347, 402] on icon "Created with Highcharts 10.3.3 Sep '25 Jul '25 May '25 Mar '25 Jan '25 Nov '24 …" at bounding box center [555, 296] width 530 height 223
click at [356, 377] on icon at bounding box center [356, 377] width 5 height 10
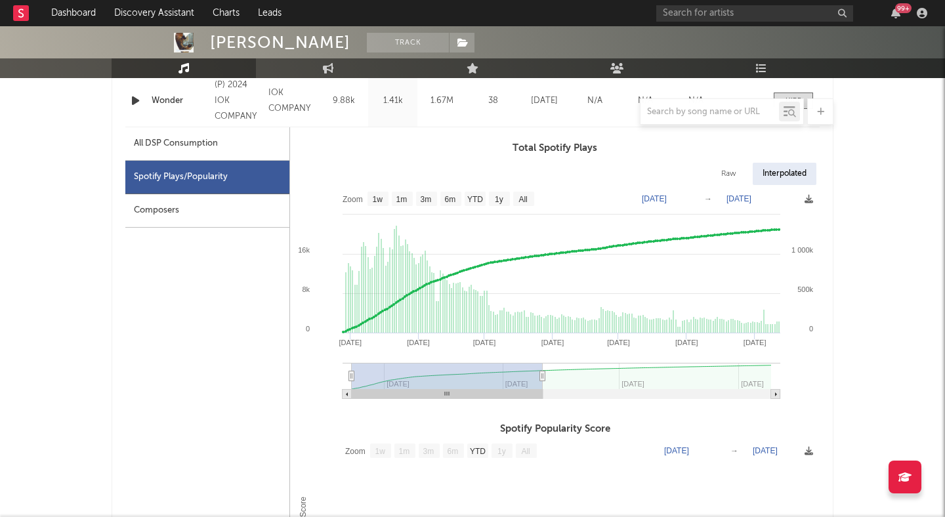
type input "2025-02-10"
select select "6m"
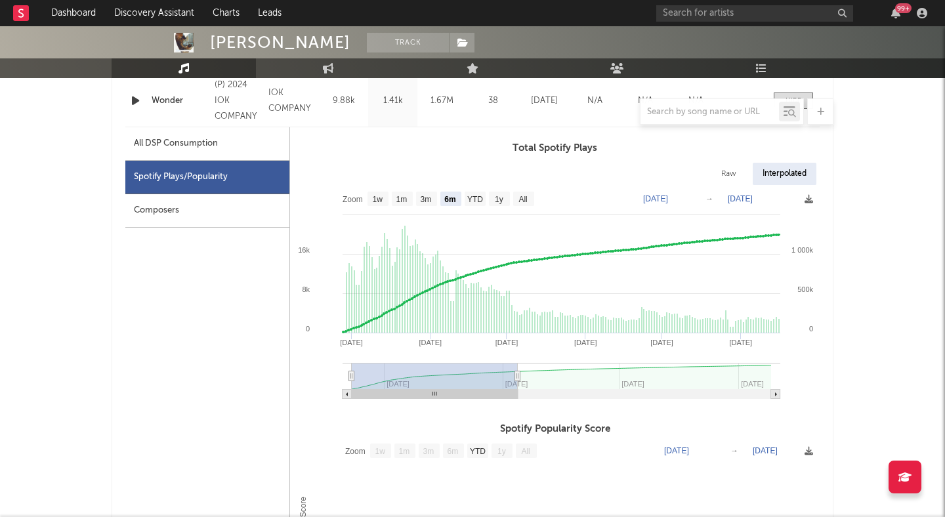
type input "2025-01-16"
drag, startPoint x: 773, startPoint y: 375, endPoint x: 518, endPoint y: 397, distance: 255.7
click at [518, 397] on icon "Created with Highcharts 10.3.3 Jan '25 Nov '24 Sep '24 Aug '24 Oct '24 Dec '24 …" at bounding box center [555, 296] width 530 height 223
type input "2024-07-30"
type input "2025-01-17"
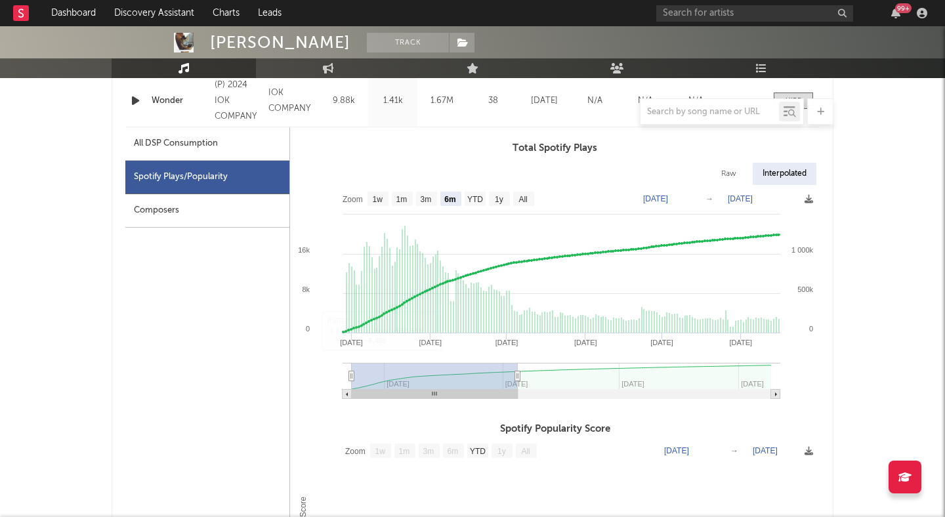
type input "2024-08-08"
type input "2025-01-26"
type input "2024-10-31"
type input "2025-04-20"
type input "2024-12-28"
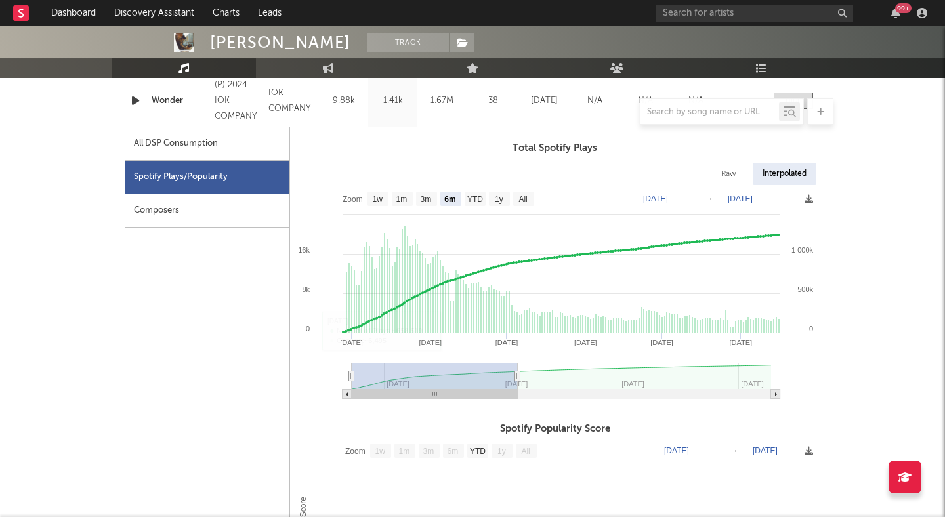
type input "2025-06-15"
type input "2025-03-30"
type input "[DATE]"
type input "2025-04-14"
type input "2025-10-04"
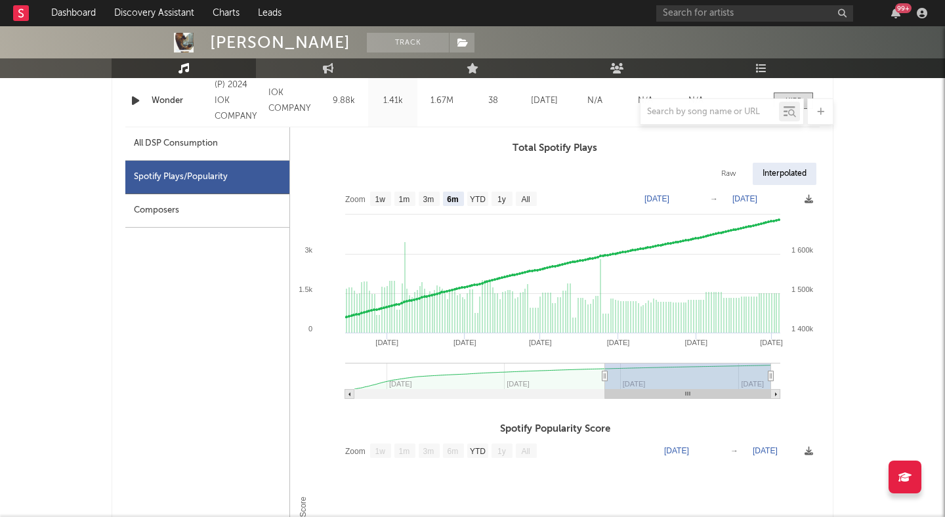
drag, startPoint x: 457, startPoint y: 373, endPoint x: 822, endPoint y: 378, distance: 365.7
click at [822, 377] on div "Released Copyright Label 7 Day Spotify Plays Last Day Spotify Plays ATD Spotify…" at bounding box center [473, 441] width 722 height 1004
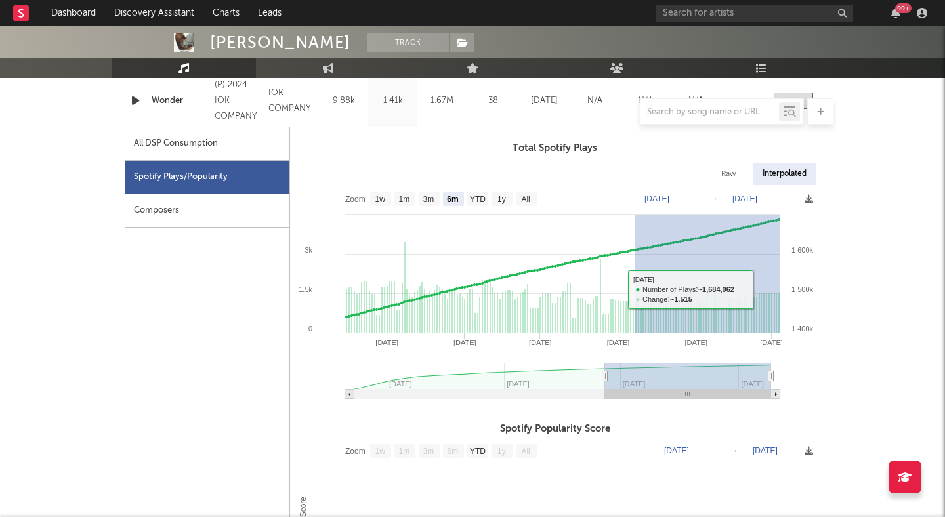
drag, startPoint x: 635, startPoint y: 289, endPoint x: 821, endPoint y: 291, distance: 185.1
click at [821, 291] on div "Released Copyright Label 7 Day Spotify Plays Last Day Spotify Plays ATD Spotify…" at bounding box center [473, 441] width 722 height 1004
type input "2025-08-07"
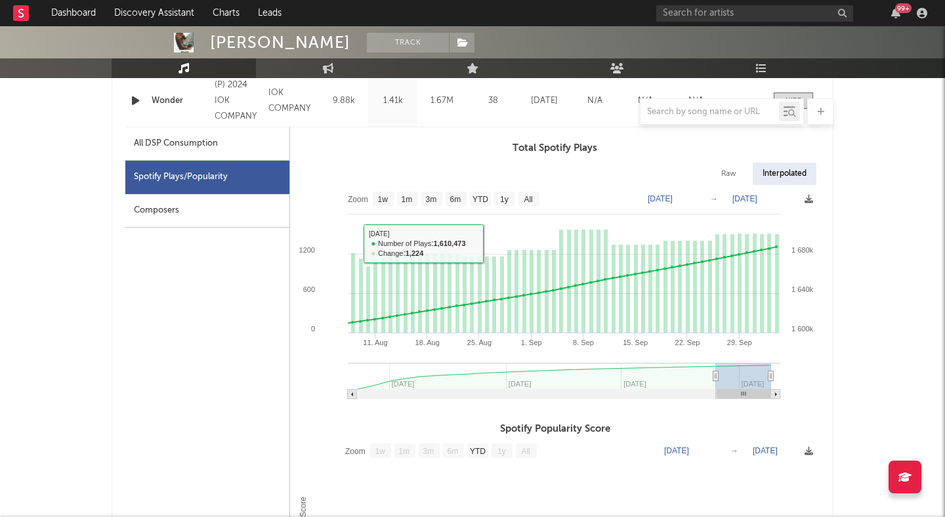
click at [297, 316] on rect at bounding box center [555, 296] width 530 height 223
click at [231, 325] on div "All DSP Consumption Spotify Plays/Popularity Composers" at bounding box center [207, 439] width 165 height 624
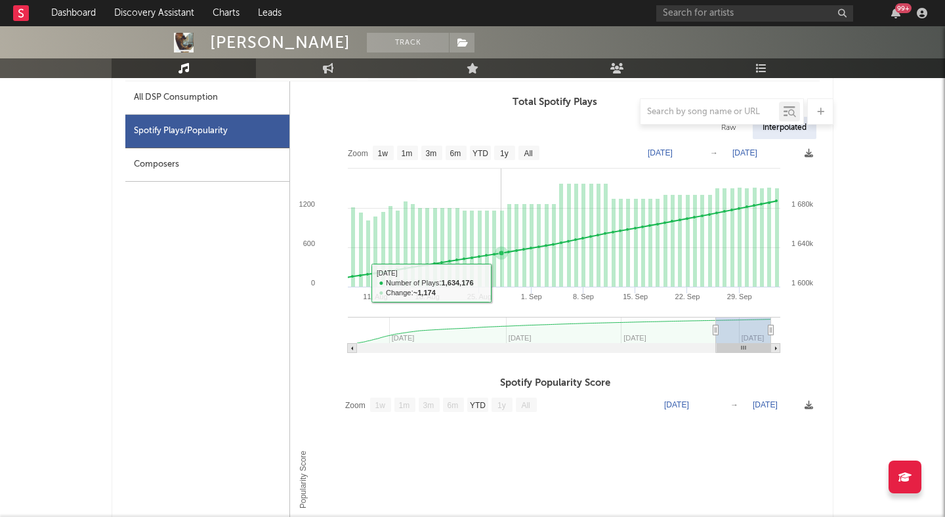
scroll to position [689, 0]
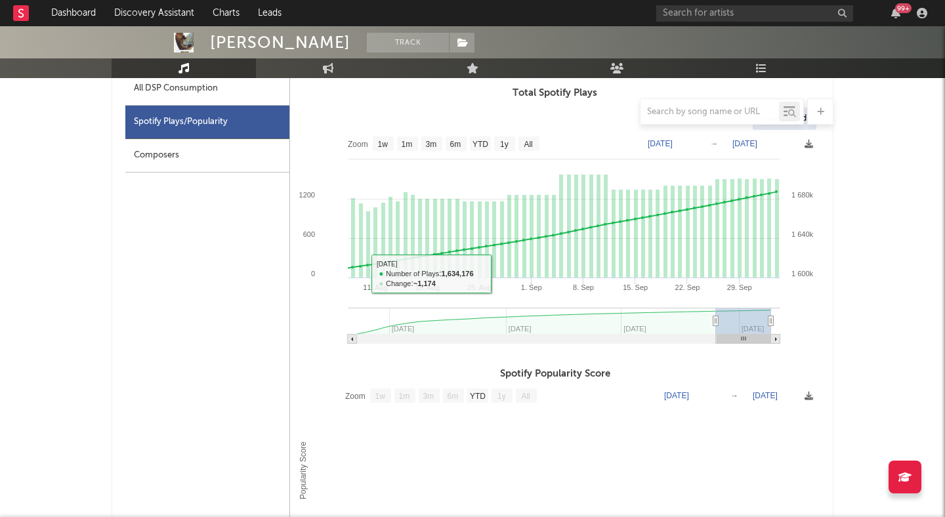
click at [886, 347] on div "Yechan Jeon Track Indonesia | K-Pop Edit Track Benchmark Summary 1,336 5 16,015…" at bounding box center [472, 144] width 945 height 1612
click at [872, 306] on div "Yechan Jeon Track Indonesia | K-Pop Edit Track Benchmark Summary 1,336 5 16,015…" at bounding box center [472, 144] width 945 height 1612
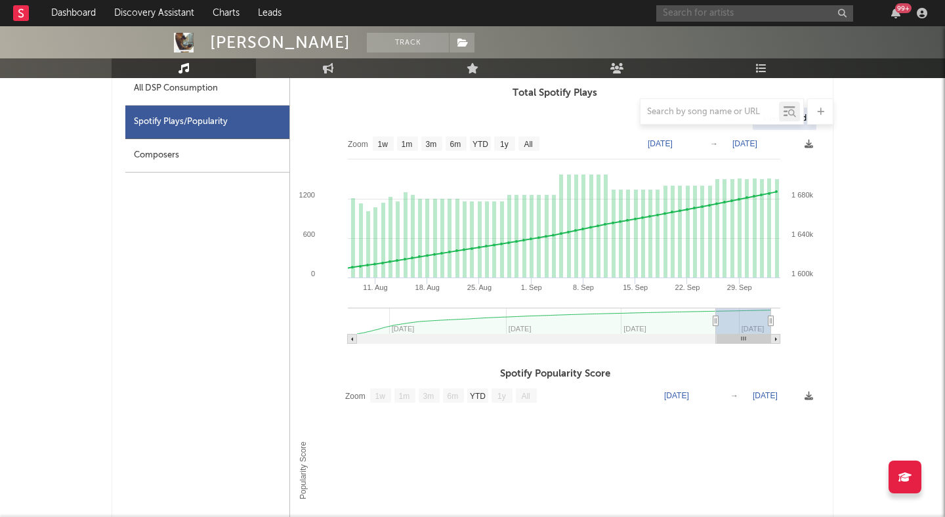
click at [727, 15] on input "text" at bounding box center [754, 13] width 197 height 16
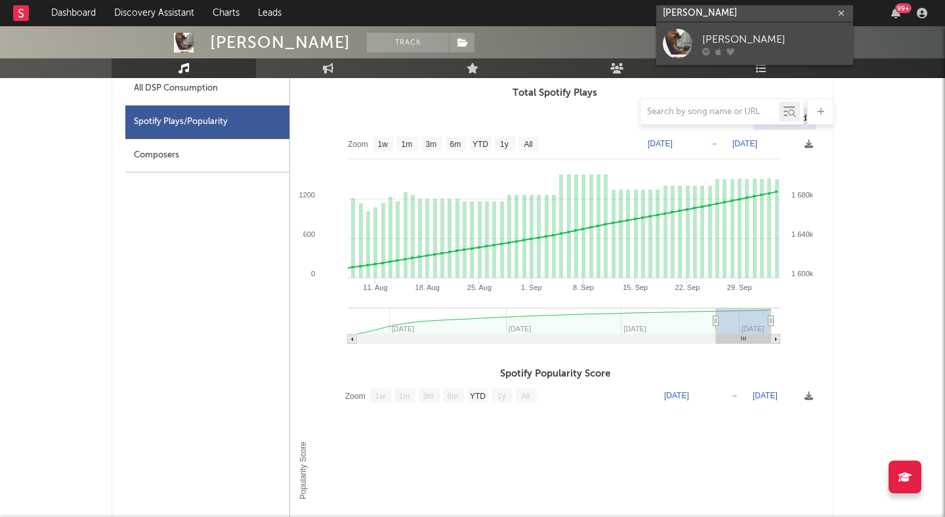
type input "yechan jeon"
click at [755, 34] on div "[PERSON_NAME]" at bounding box center [774, 40] width 144 height 16
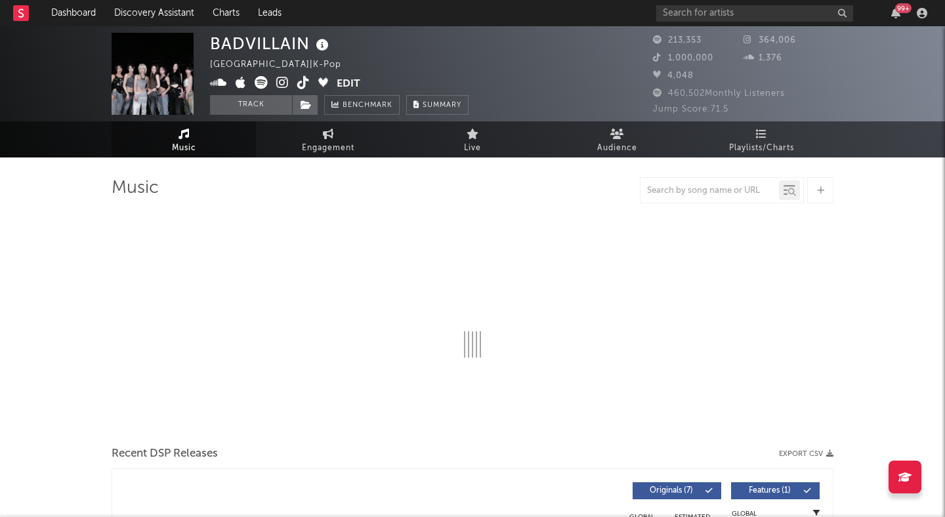
select select "6m"
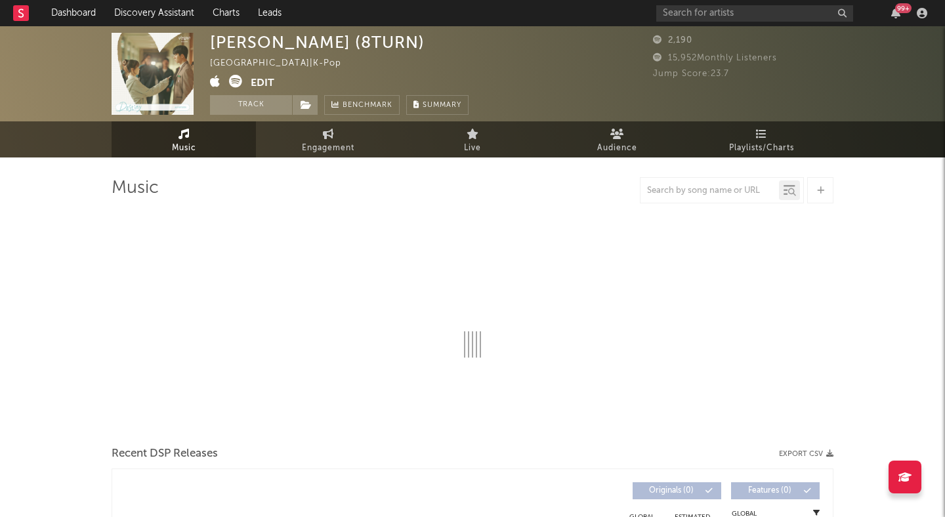
select select "6m"
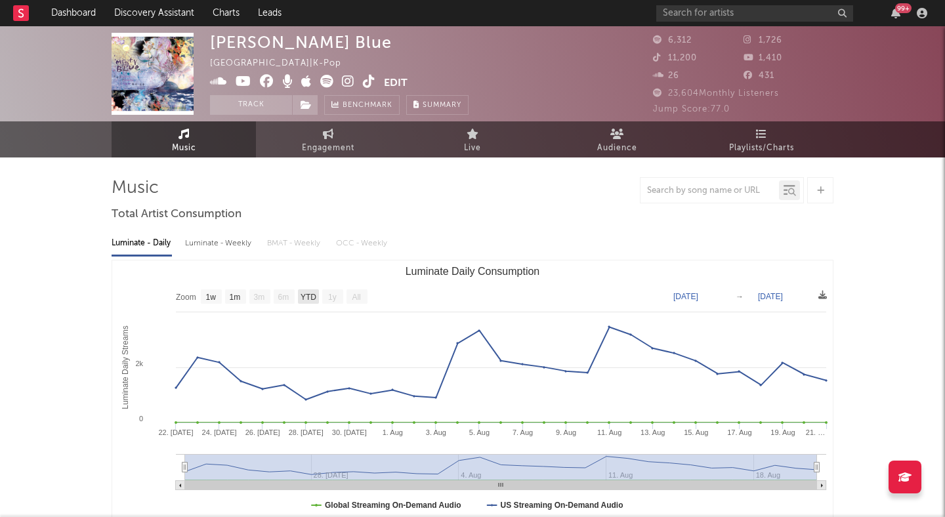
click at [304, 297] on text "YTD" at bounding box center [309, 297] width 16 height 9
click at [307, 297] on text "YTD" at bounding box center [308, 297] width 16 height 9
select select "YTD"
click at [171, 58] on img at bounding box center [153, 74] width 82 height 82
click at [347, 77] on icon at bounding box center [348, 81] width 12 height 13
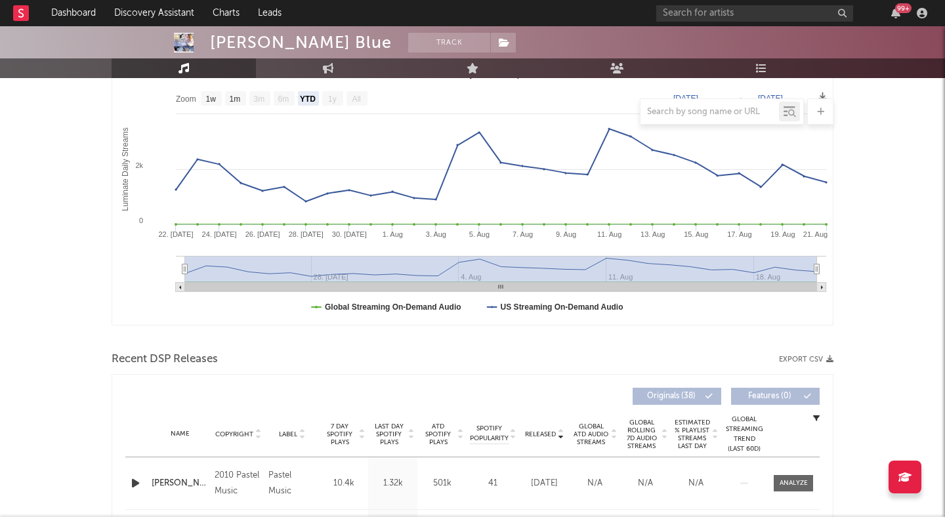
scroll to position [207, 0]
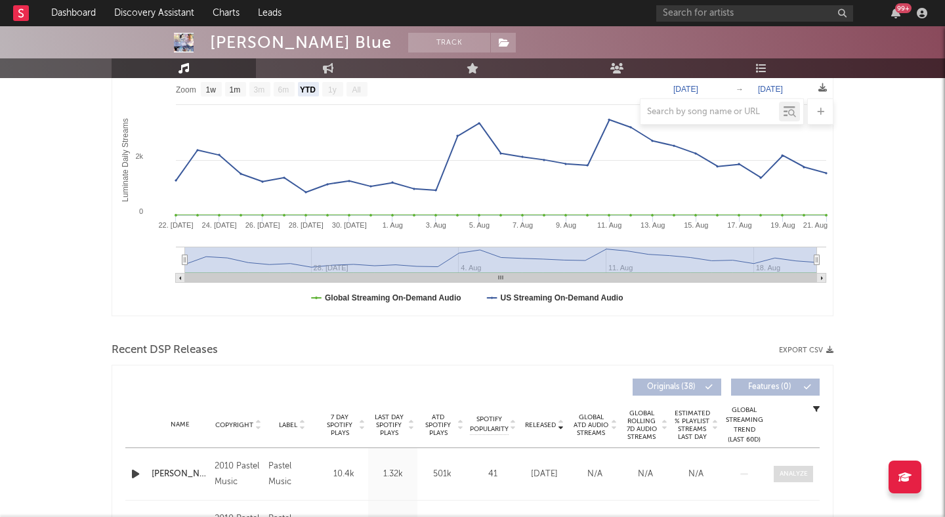
click at [786, 475] on div at bounding box center [794, 474] width 28 height 10
select select "1w"
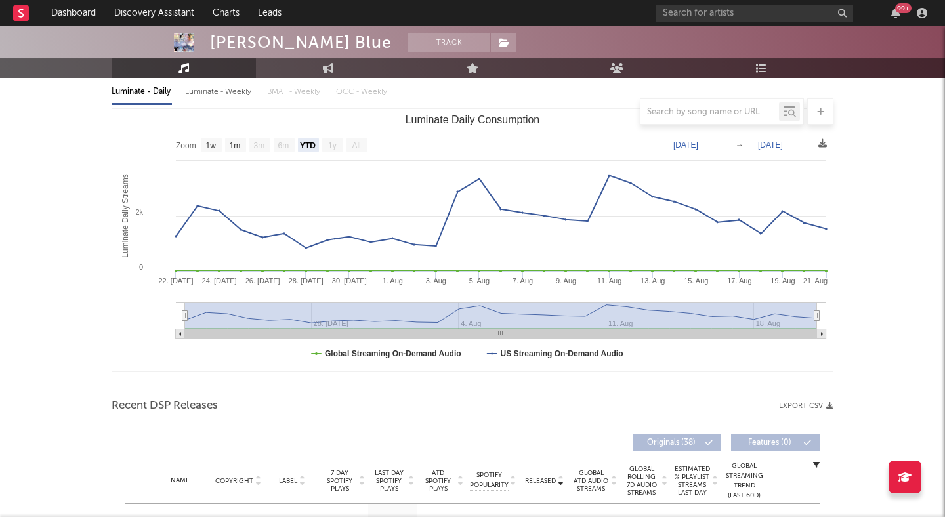
scroll to position [126, 0]
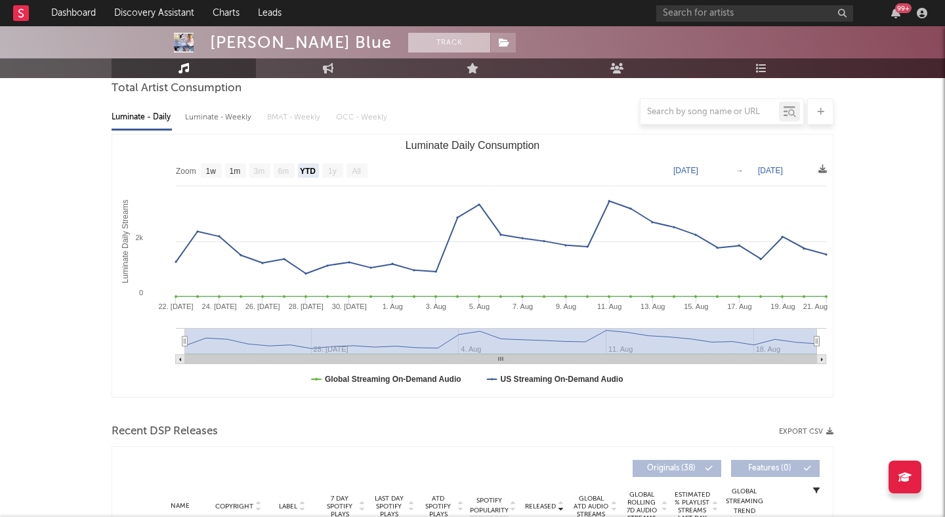
click at [408, 35] on button "Track" at bounding box center [449, 43] width 82 height 20
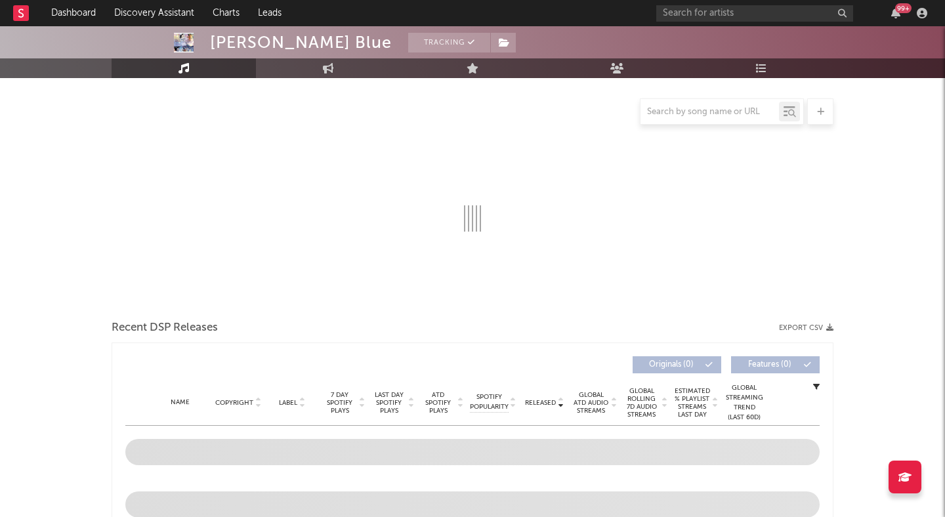
select select "1w"
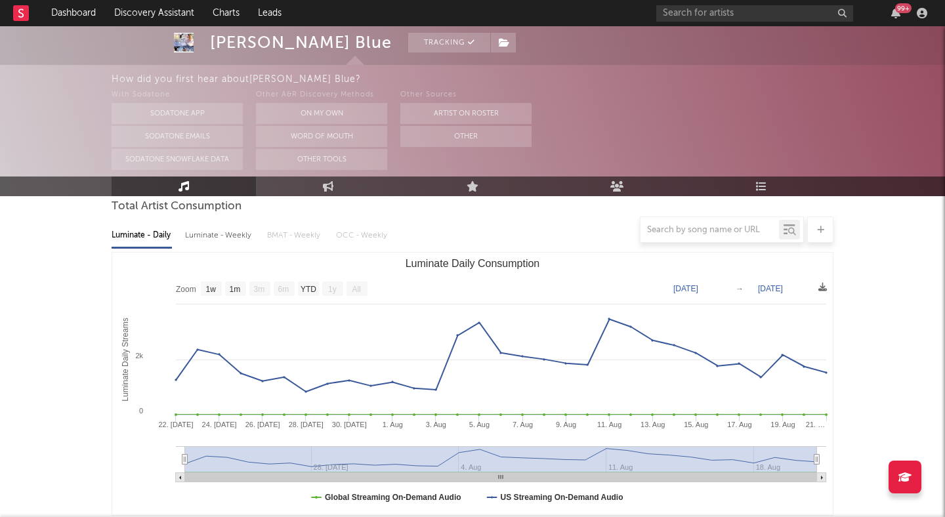
scroll to position [244, 0]
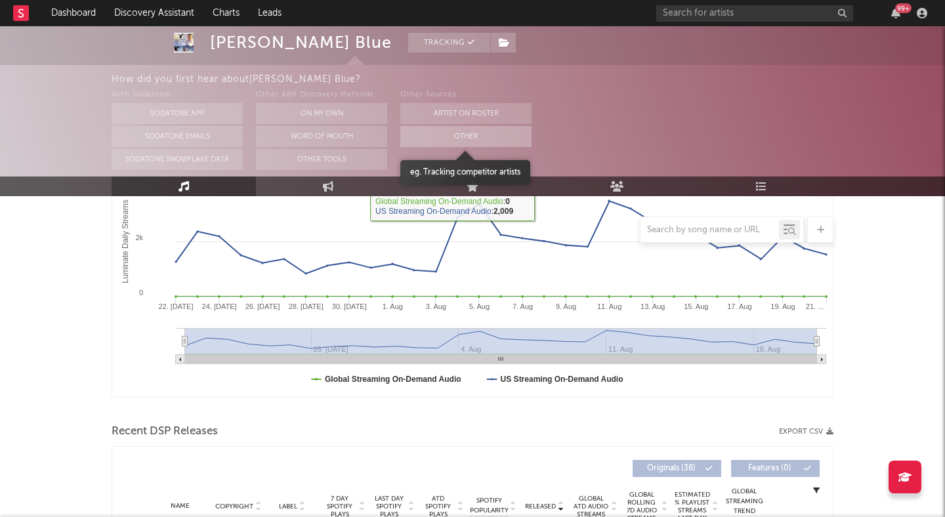
click at [484, 137] on button "Other" at bounding box center [465, 136] width 131 height 21
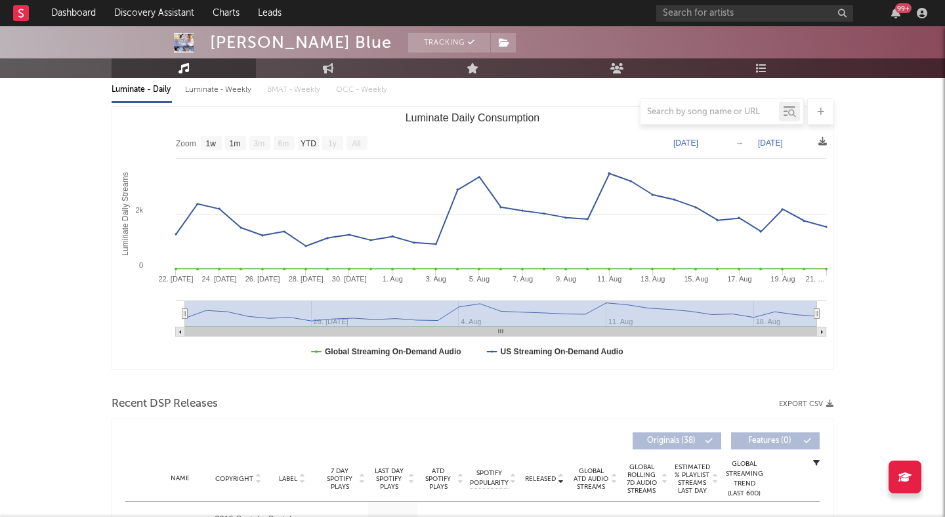
scroll to position [150, 0]
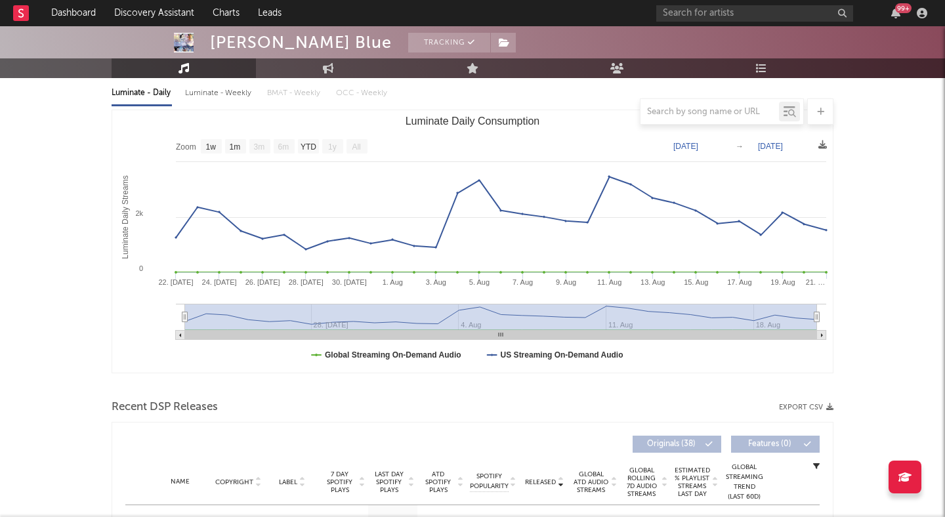
click at [161, 16] on link "Discovery Assistant" at bounding box center [154, 13] width 98 height 26
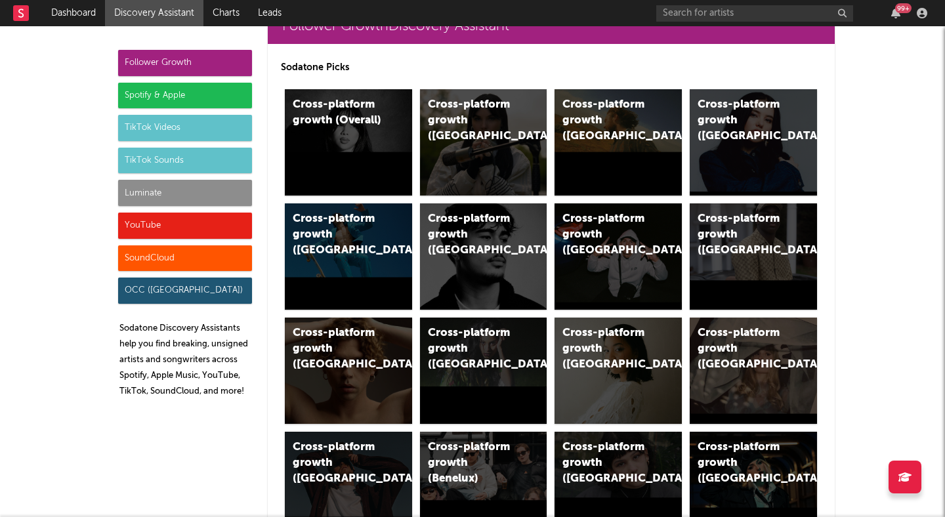
scroll to position [46, 0]
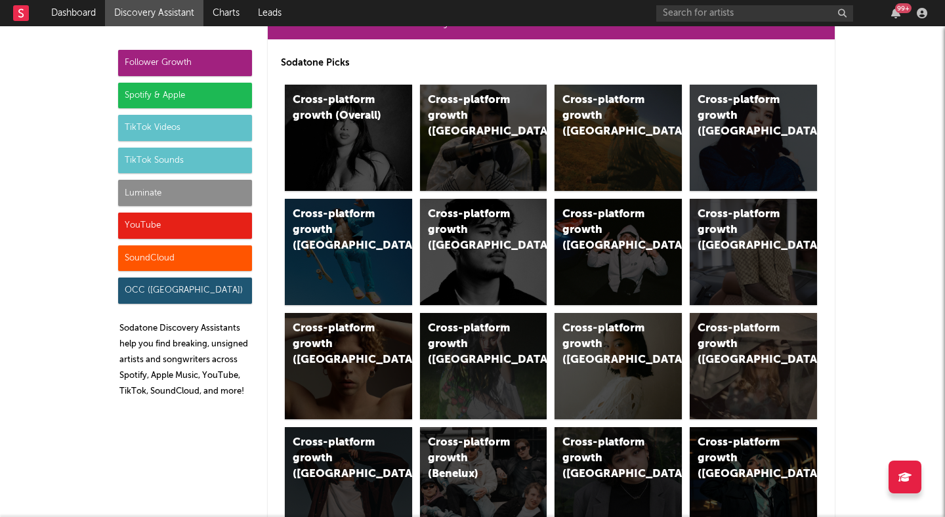
click at [192, 88] on div "Spotify & Apple" at bounding box center [185, 96] width 134 height 26
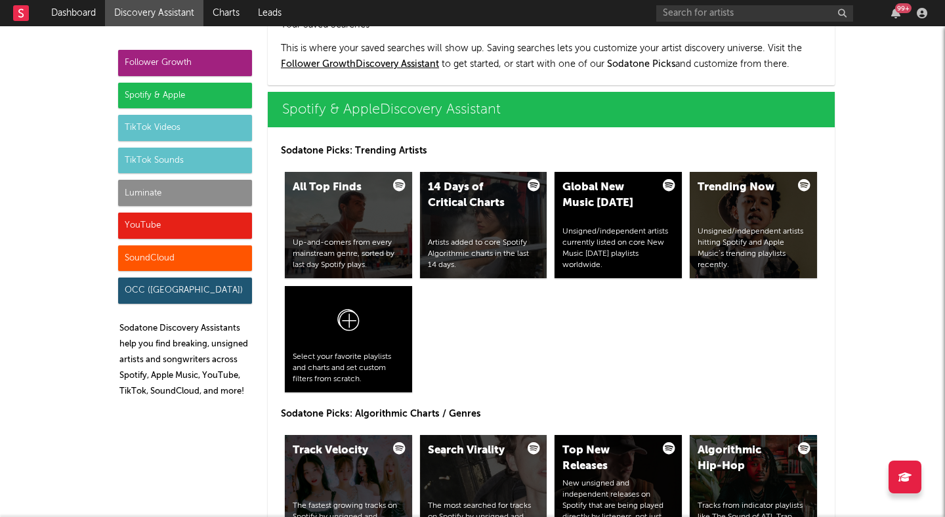
scroll to position [1312, 0]
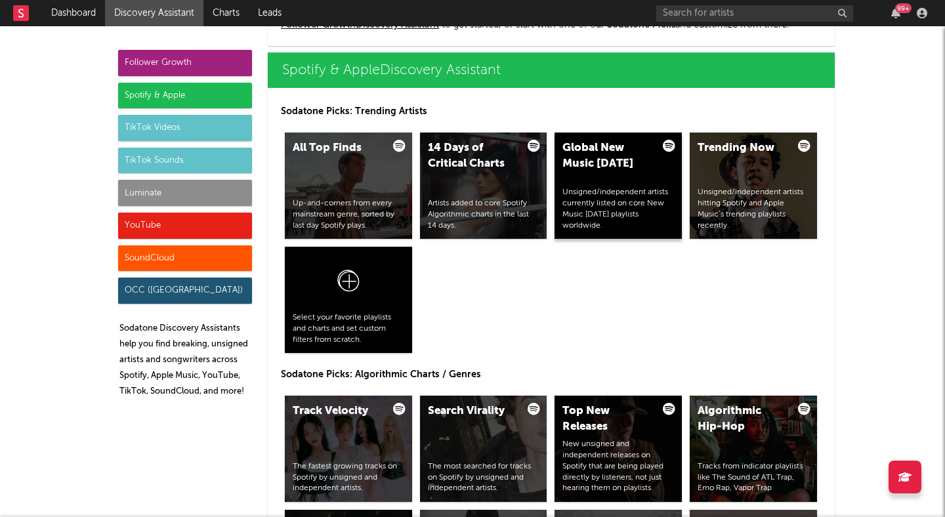
click at [624, 185] on div "Global New Music Friday Unsigned/independent artists currently listed on core N…" at bounding box center [618, 186] width 127 height 106
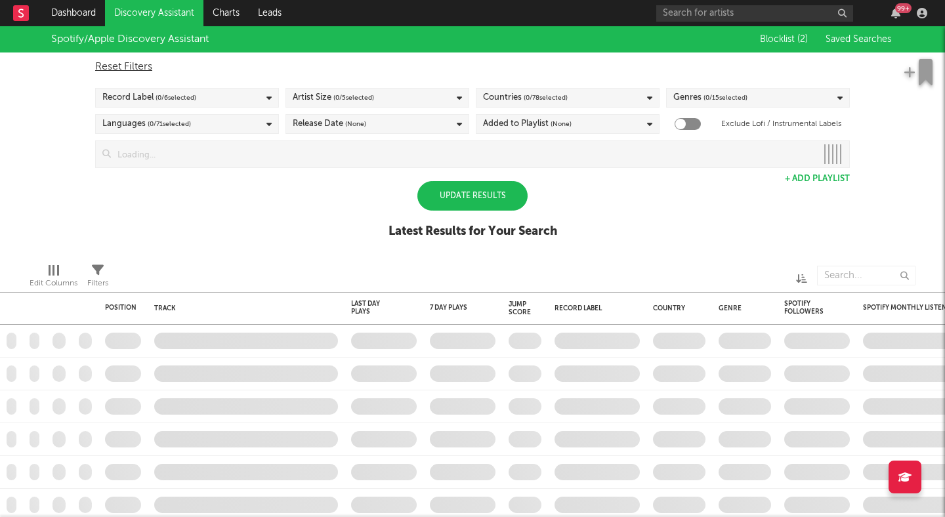
checkbox input "true"
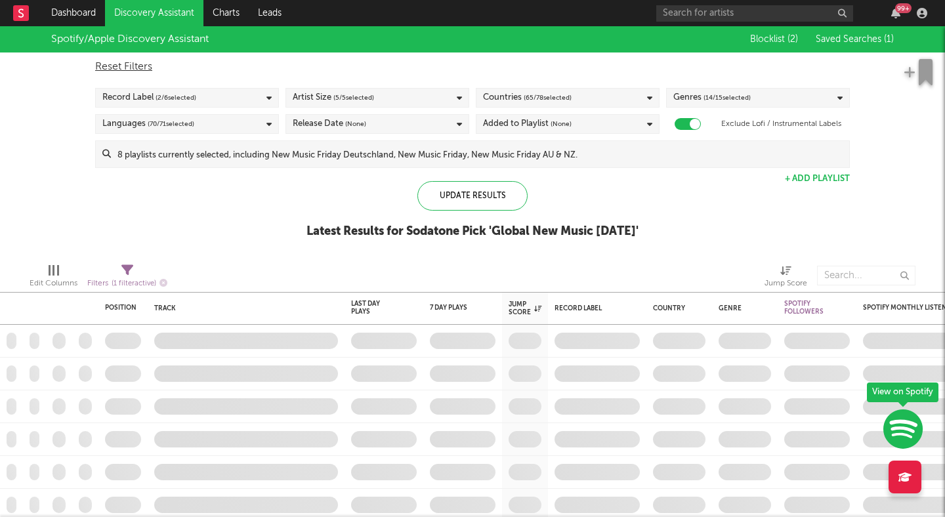
click at [461, 158] on input at bounding box center [480, 154] width 738 height 26
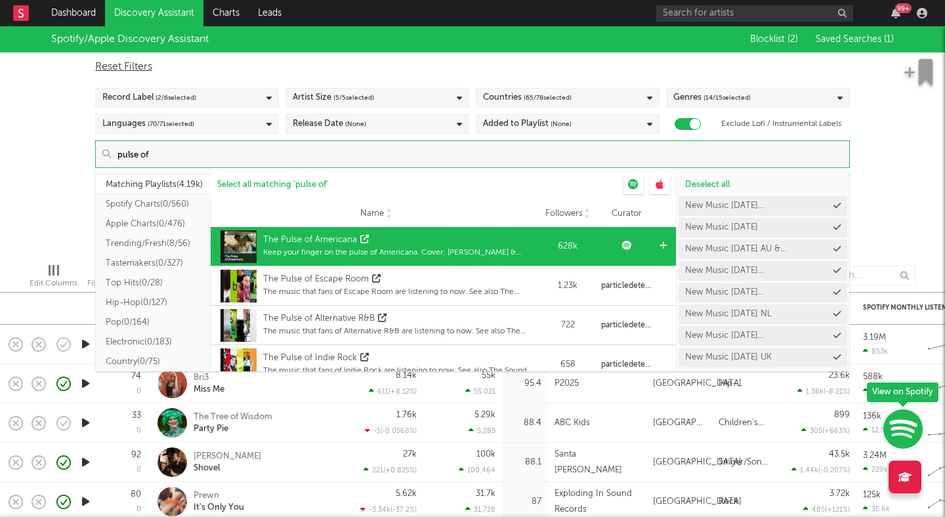
click at [435, 240] on div "The Pulse of Americana" at bounding box center [399, 240] width 272 height 13
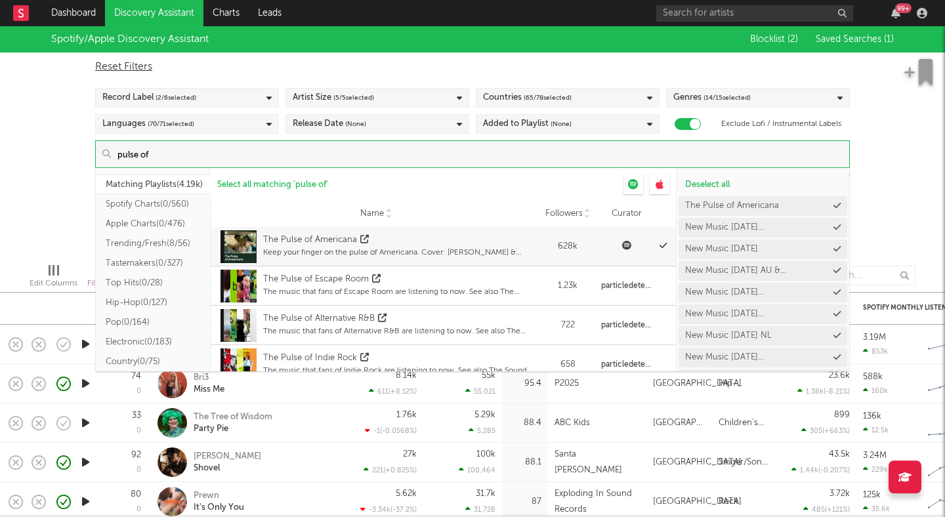
click at [379, 152] on input "pulse of" at bounding box center [480, 154] width 738 height 26
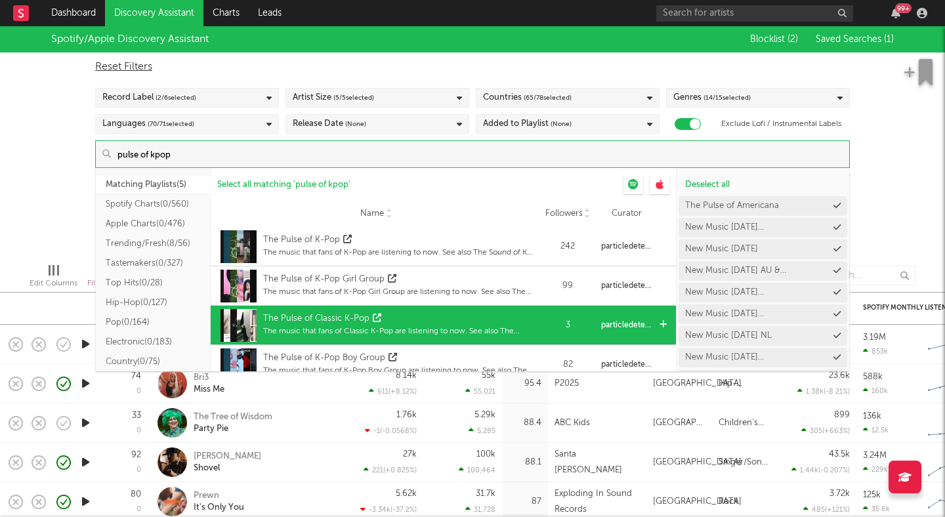
click at [352, 316] on div "The Pulse of Classic K-Pop" at bounding box center [316, 318] width 106 height 13
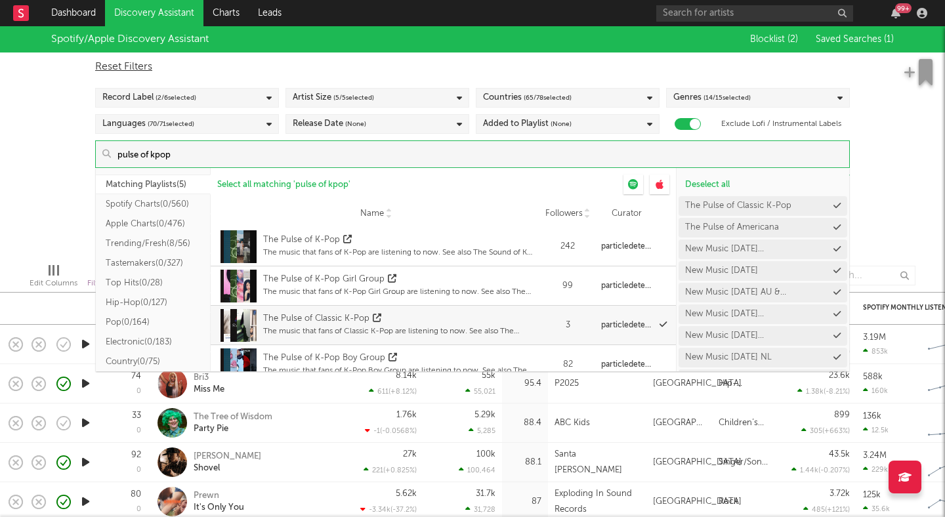
click at [251, 160] on input "pulse of kpop" at bounding box center [480, 154] width 738 height 26
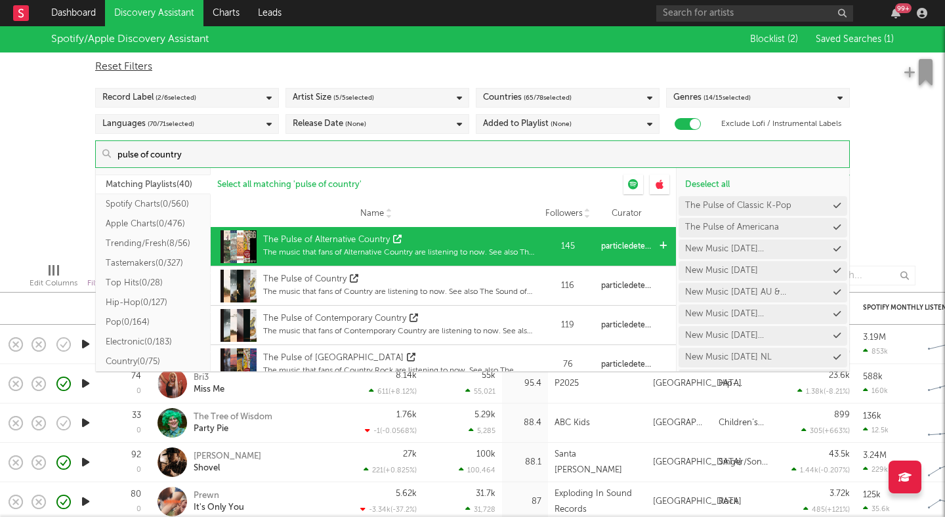
click at [339, 242] on div "The Pulse of Alternative Country" at bounding box center [326, 240] width 127 height 13
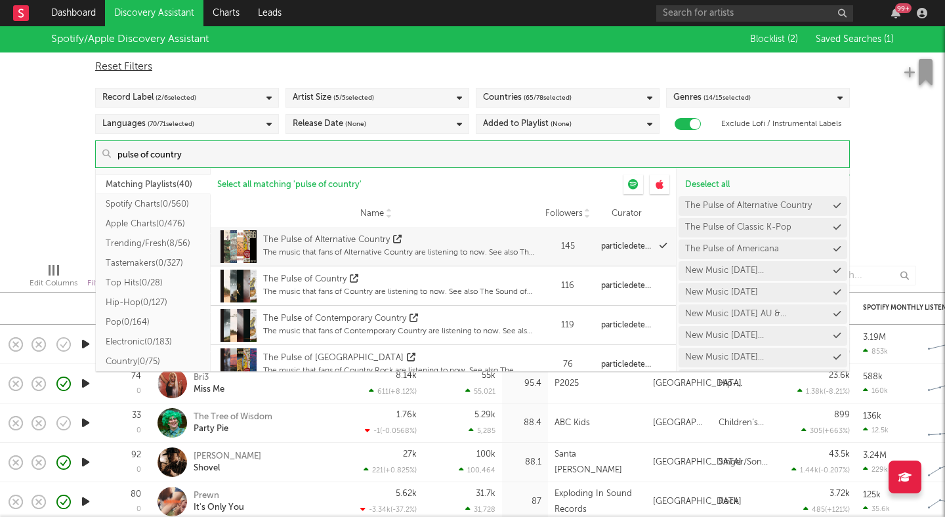
click at [207, 147] on input "pulse of country" at bounding box center [480, 154] width 738 height 26
click at [198, 150] on input "pulse of country" at bounding box center [480, 154] width 738 height 26
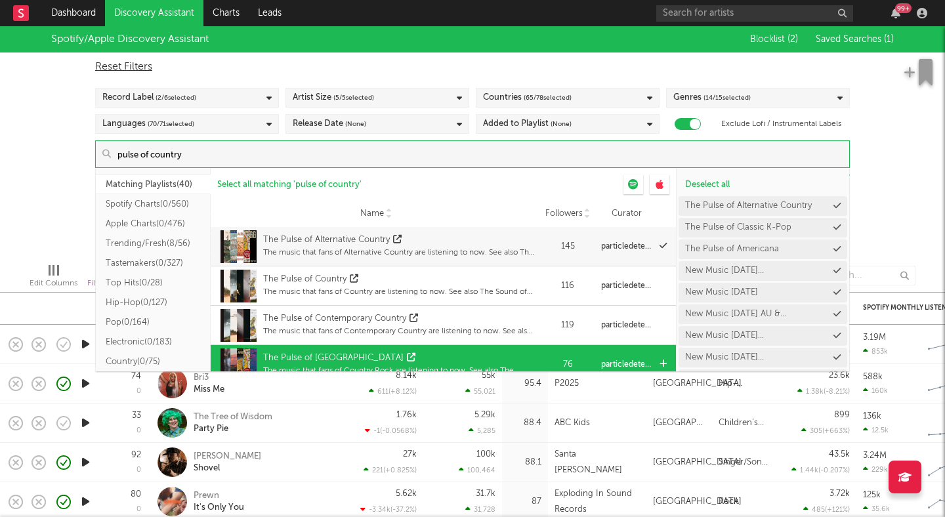
click at [345, 354] on div "The Pulse of Country Rock" at bounding box center [333, 358] width 140 height 13
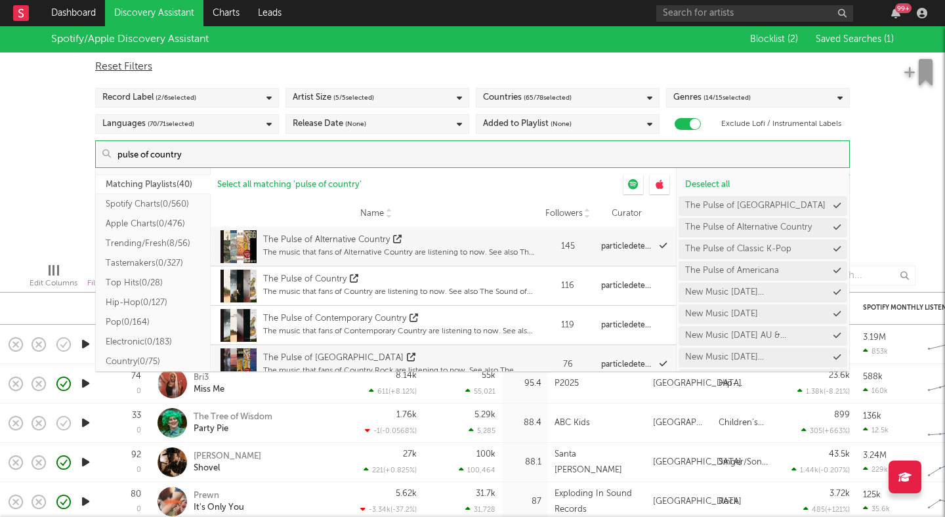
click at [253, 158] on input "pulse of country" at bounding box center [480, 154] width 738 height 26
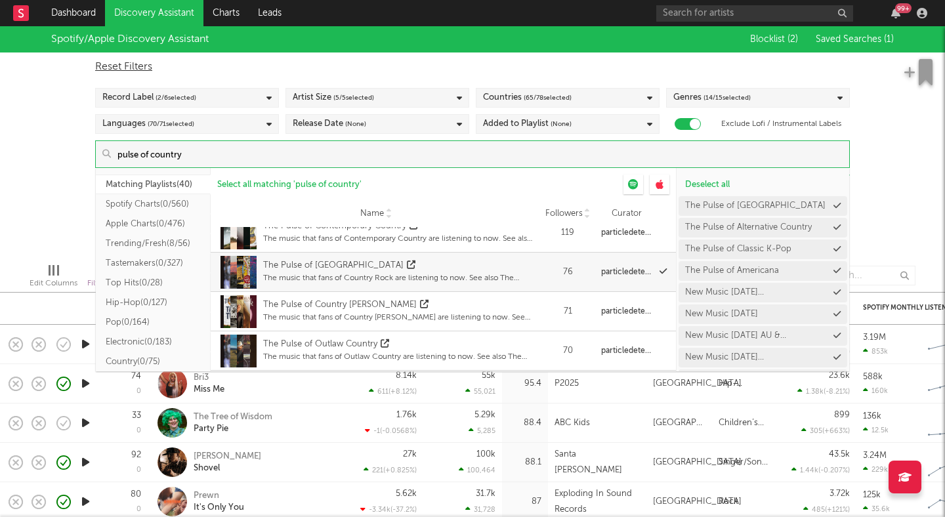
scroll to position [132, 0]
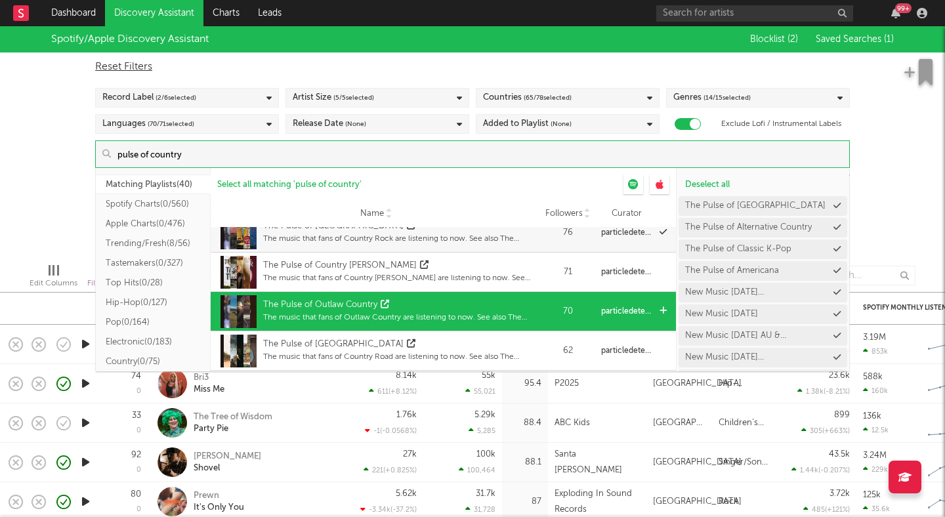
type input "pulse of country"
click at [367, 299] on div "The Pulse of Outlaw Country" at bounding box center [320, 305] width 114 height 13
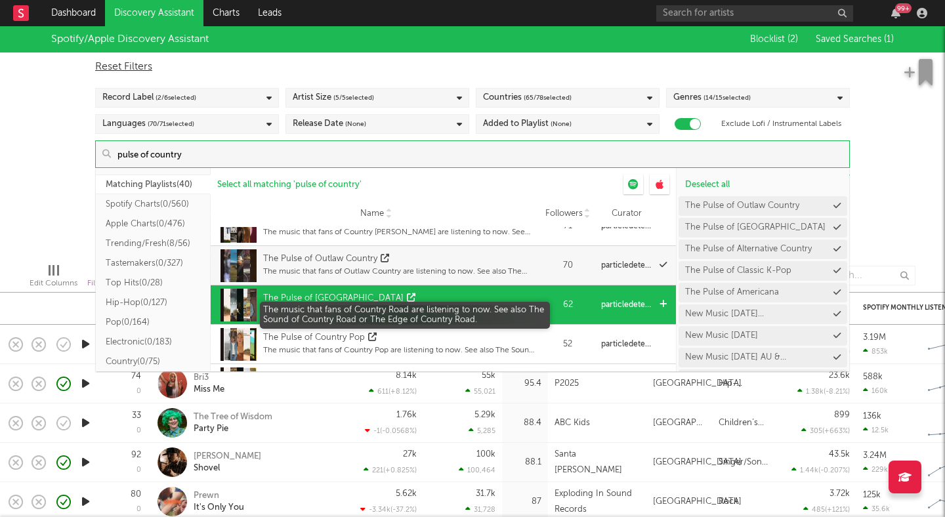
click at [447, 314] on div "The music that fans of Country Road are listening to now. See also The Sound of…" at bounding box center [399, 311] width 272 height 12
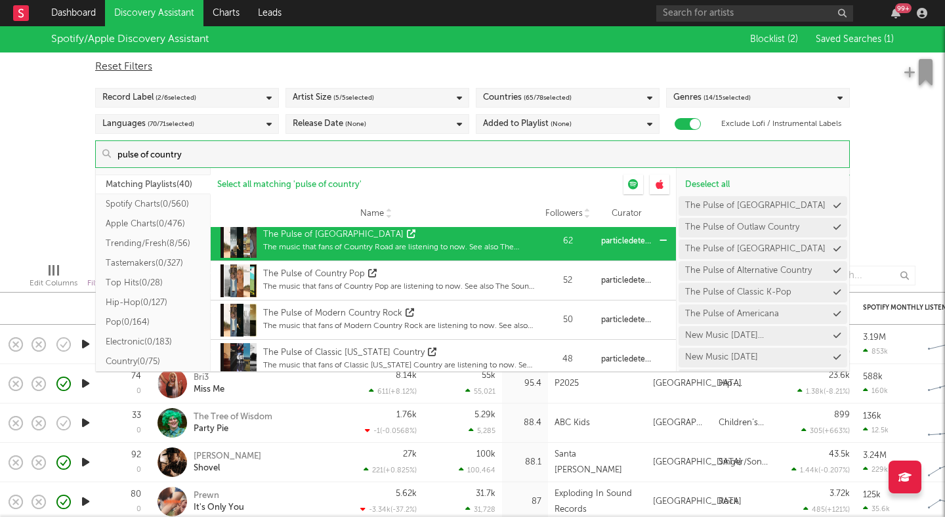
scroll to position [243, 0]
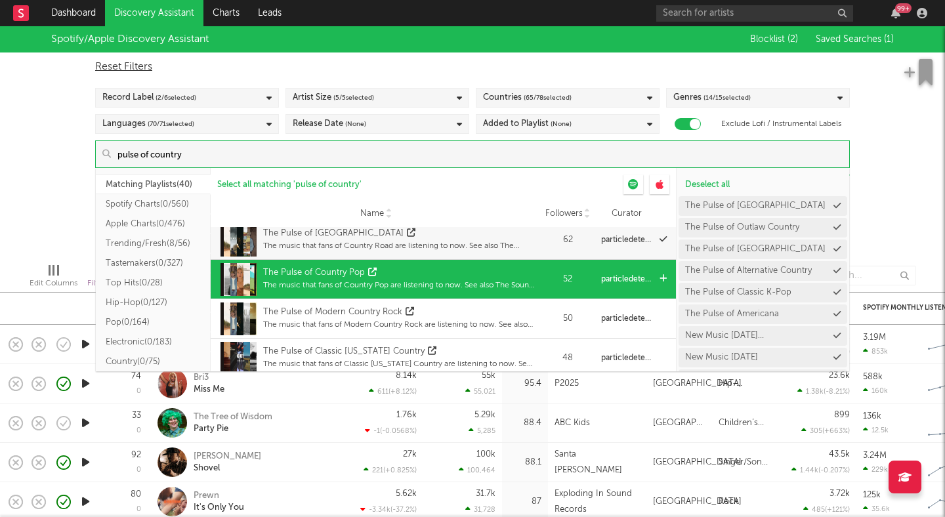
click at [465, 278] on div "The Pulse of Country Pop" at bounding box center [399, 273] width 272 height 13
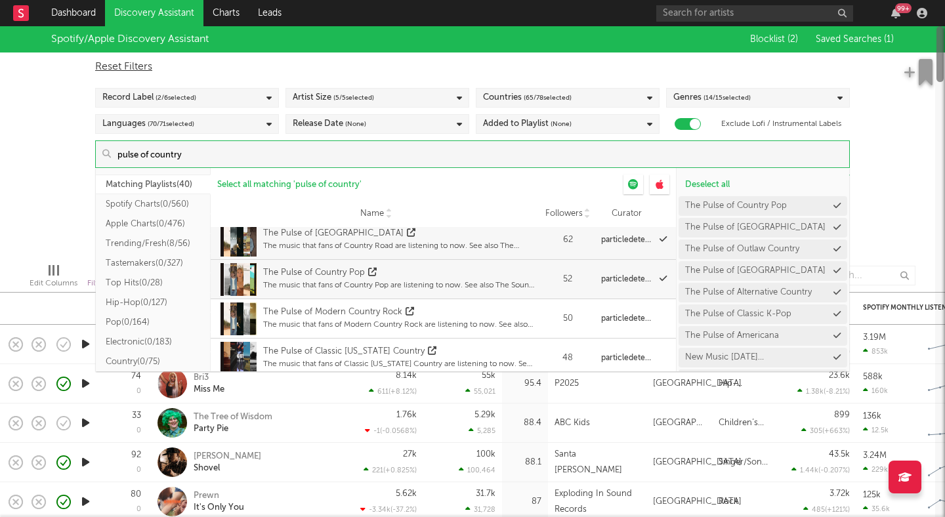
click at [940, 194] on div at bounding box center [940, 271] width 7 height 491
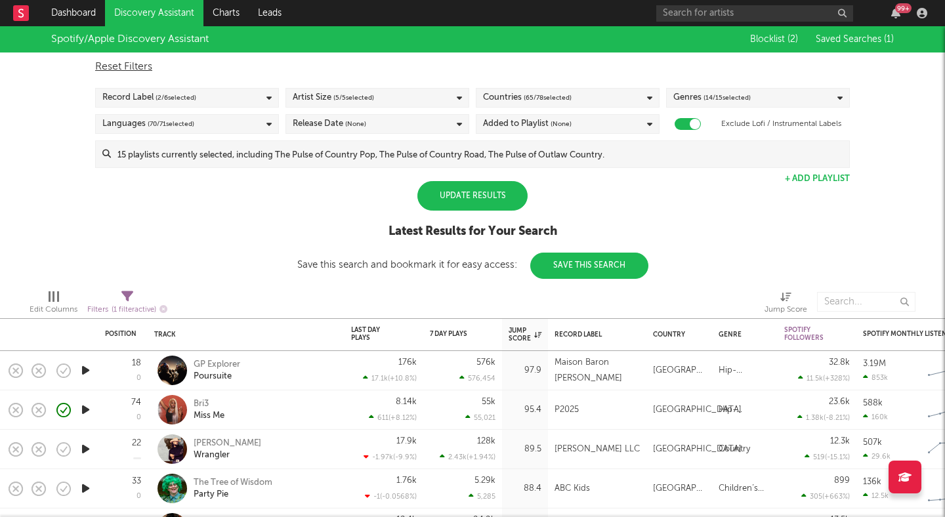
click at [482, 200] on div "Update Results" at bounding box center [472, 196] width 110 height 30
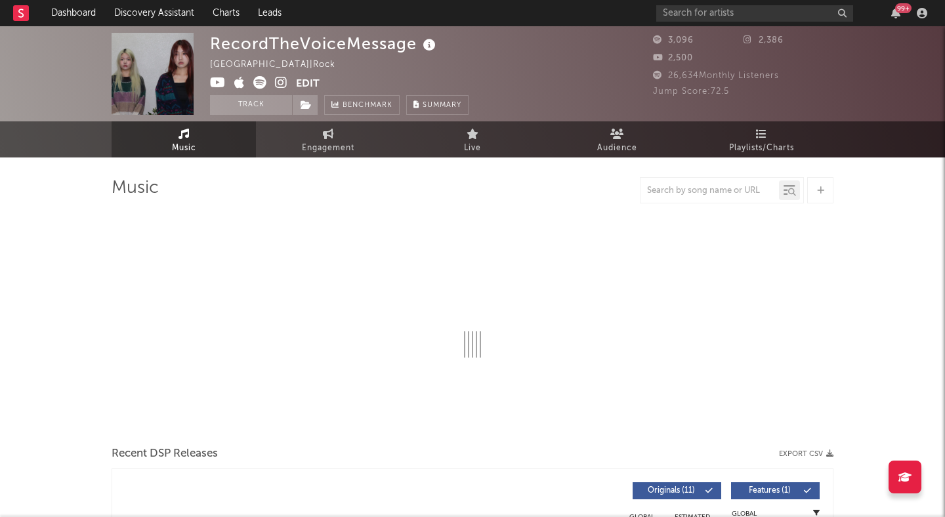
select select "1w"
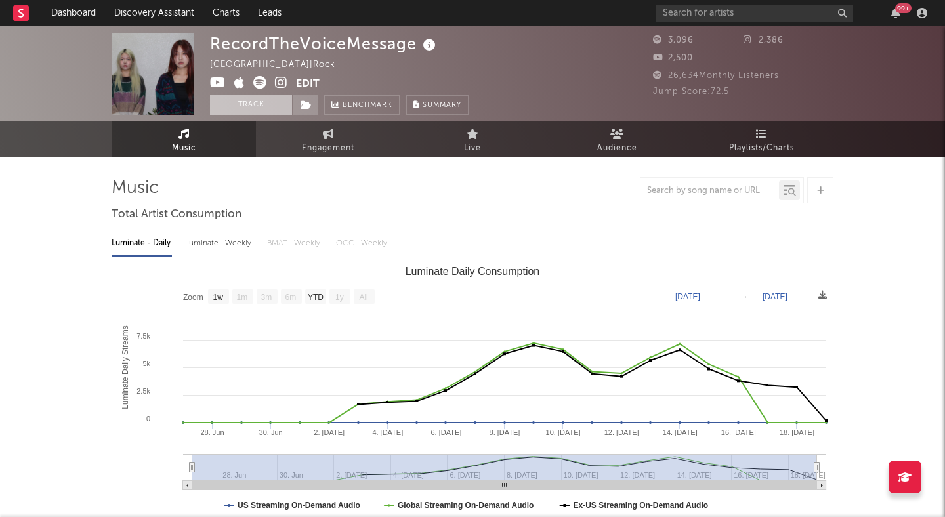
click at [278, 101] on button "Track" at bounding box center [251, 105] width 82 height 20
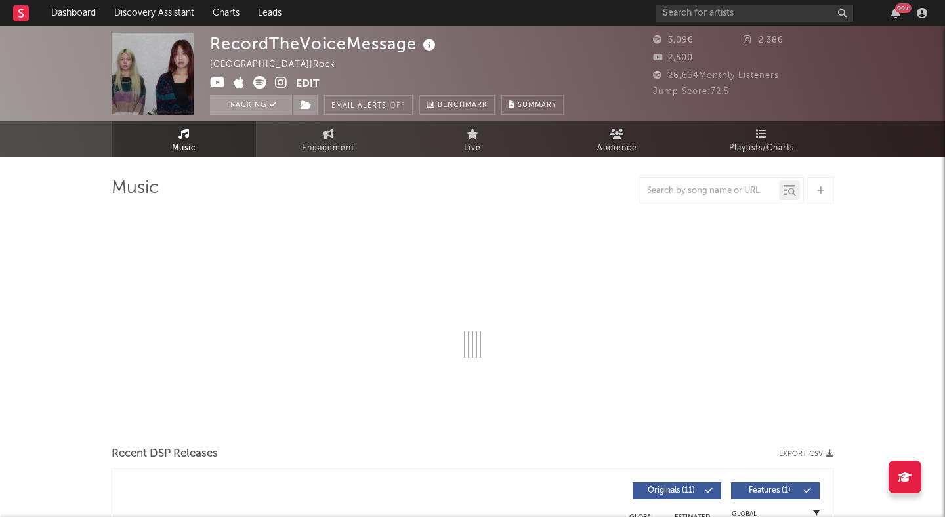
select select "1w"
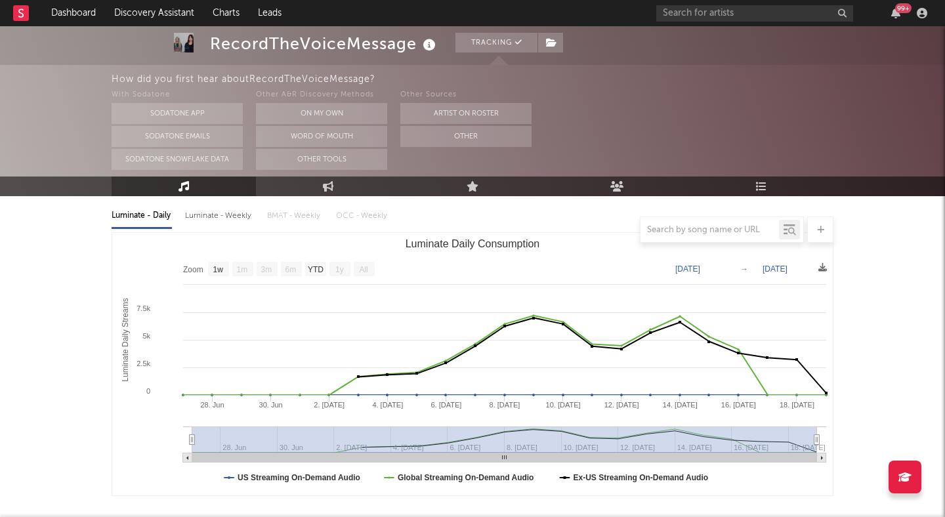
scroll to position [146, 0]
click at [620, 179] on link "Audience" at bounding box center [617, 187] width 144 height 20
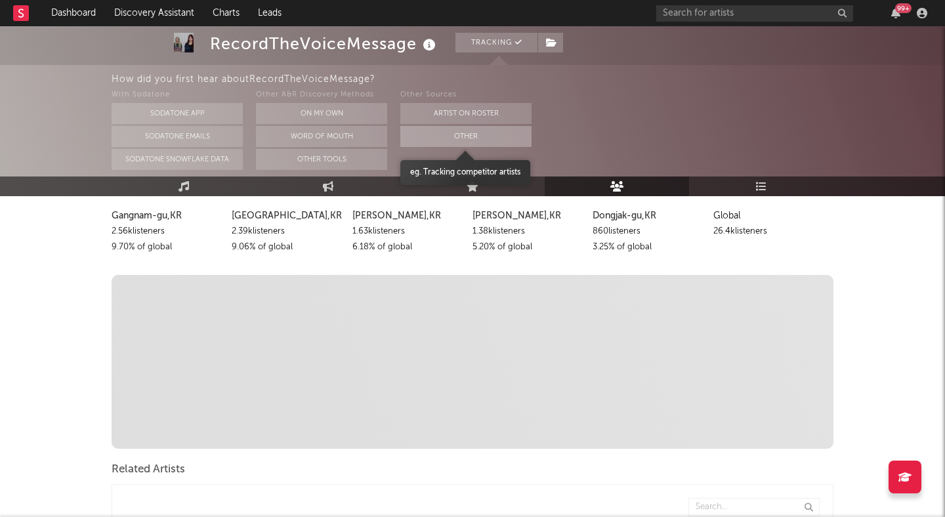
click at [480, 133] on button "Other" at bounding box center [465, 136] width 131 height 21
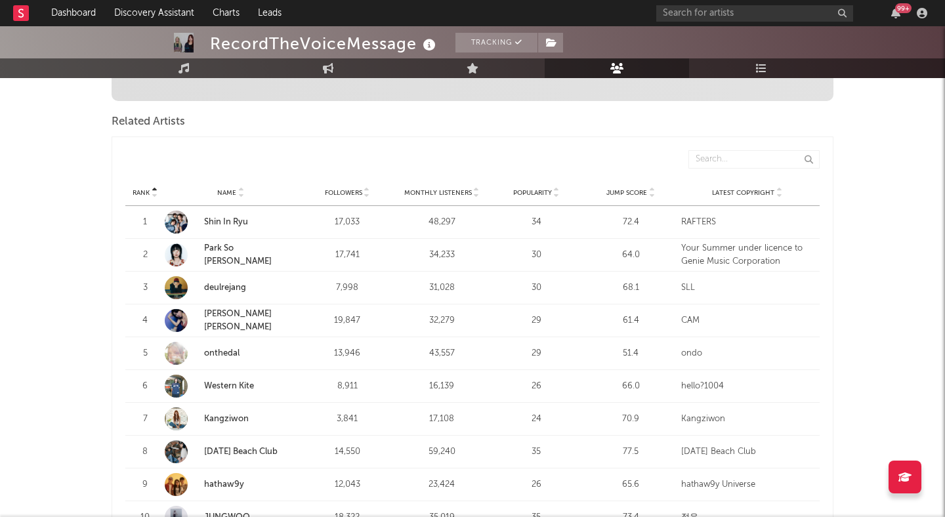
scroll to position [426, 0]
click at [647, 194] on span "Jump Score" at bounding box center [627, 192] width 41 height 8
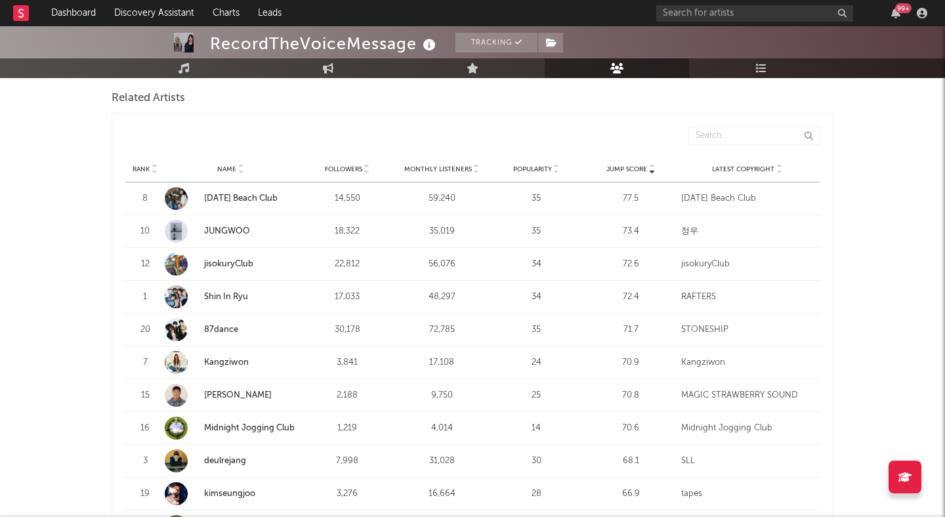
scroll to position [462, 0]
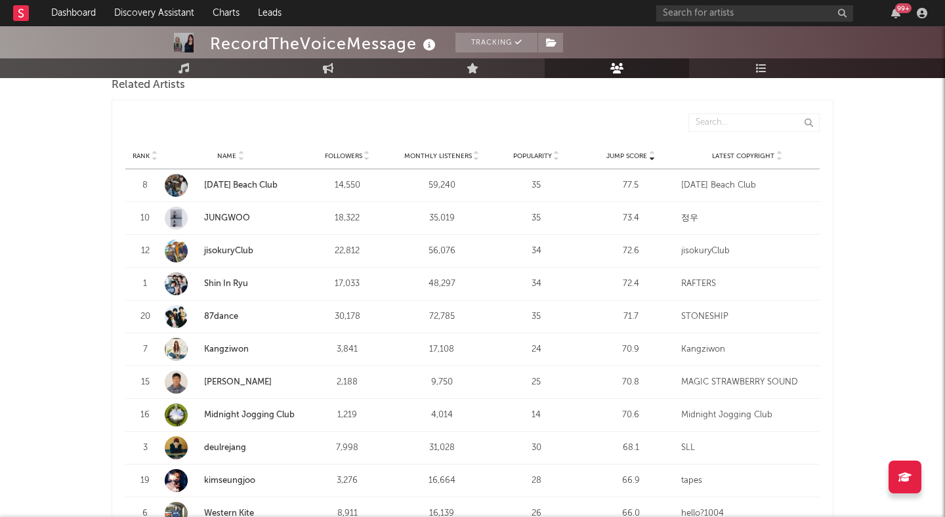
click at [260, 182] on link "Tuesday Beach Club" at bounding box center [241, 185] width 74 height 9
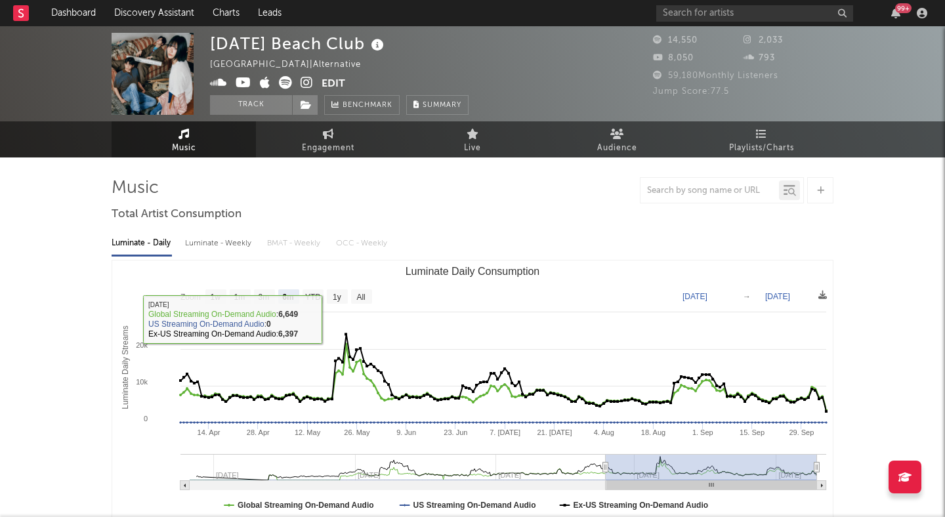
click at [360, 297] on text "All" at bounding box center [360, 297] width 9 height 9
select select "All"
type input "2024-04-10"
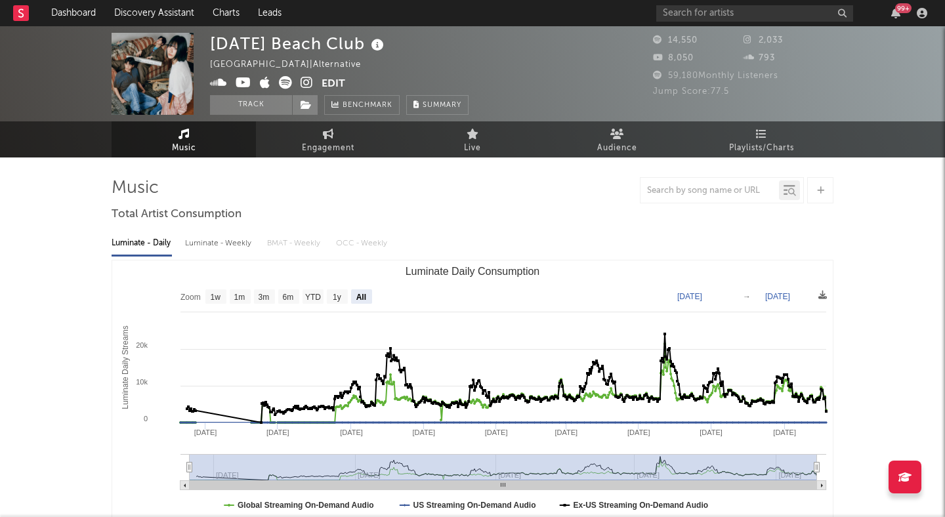
click at [304, 77] on icon at bounding box center [307, 82] width 12 height 13
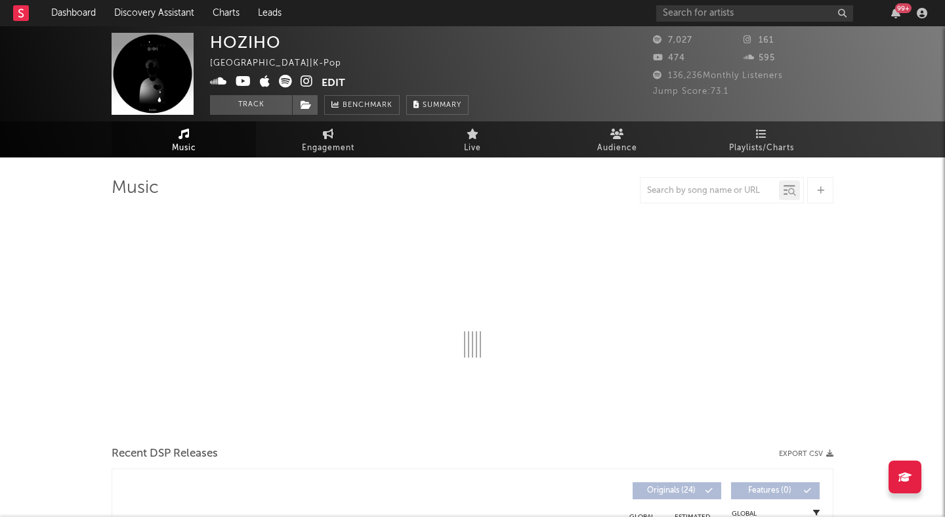
select select "6m"
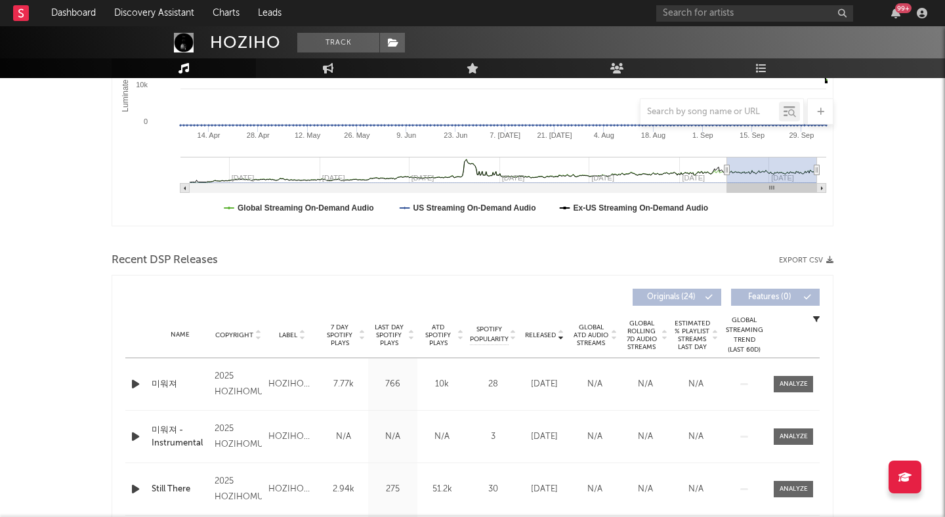
scroll to position [299, 0]
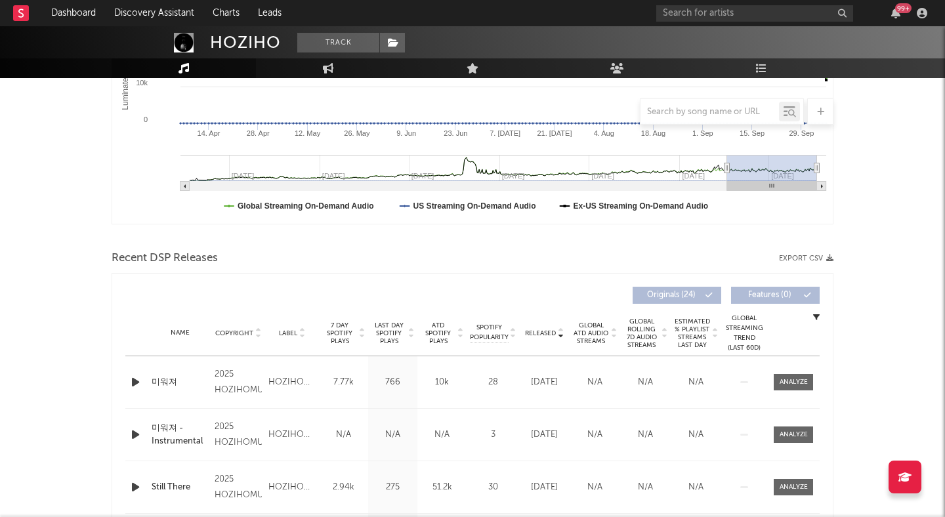
click at [137, 377] on icon "button" at bounding box center [136, 382] width 14 height 16
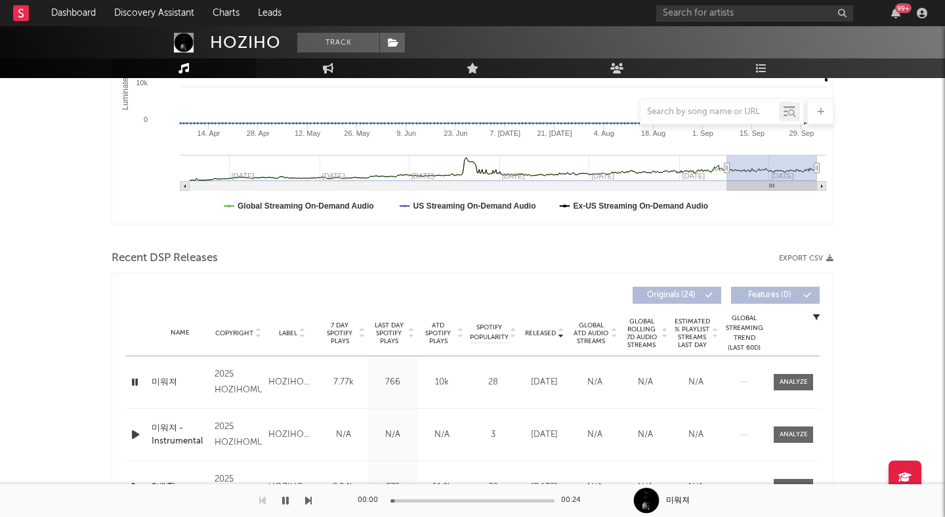
click at [137, 378] on icon "button" at bounding box center [135, 382] width 12 height 16
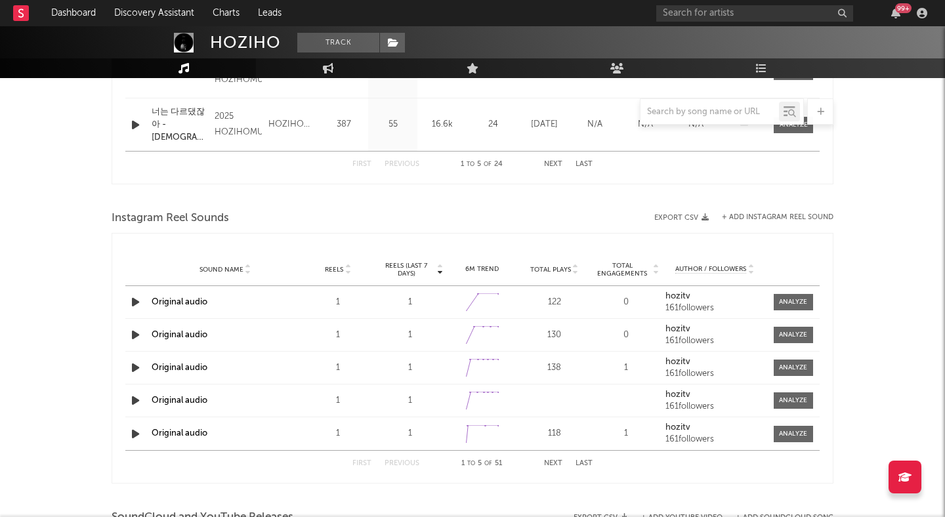
scroll to position [775, 0]
